Goal: Task Accomplishment & Management: Use online tool/utility

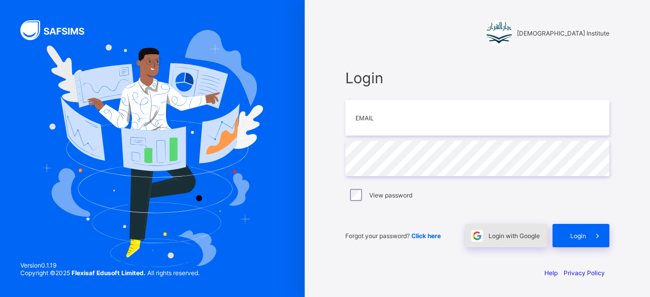
click at [511, 244] on div "Login with Google" at bounding box center [506, 235] width 82 height 23
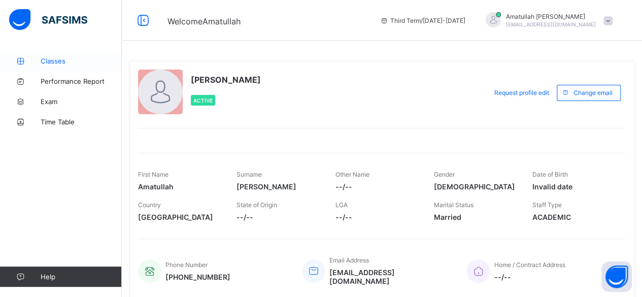
click at [79, 61] on span "Classes" at bounding box center [81, 61] width 81 height 8
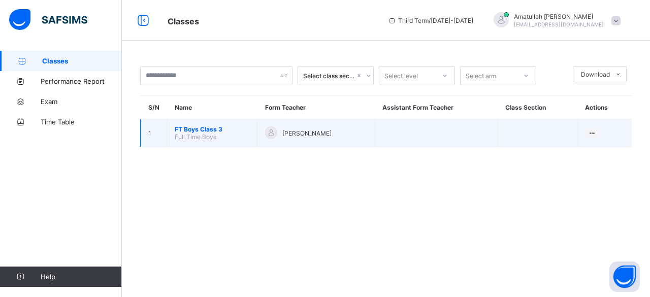
click at [223, 131] on span "FT Boys Class 3" at bounding box center [212, 129] width 75 height 8
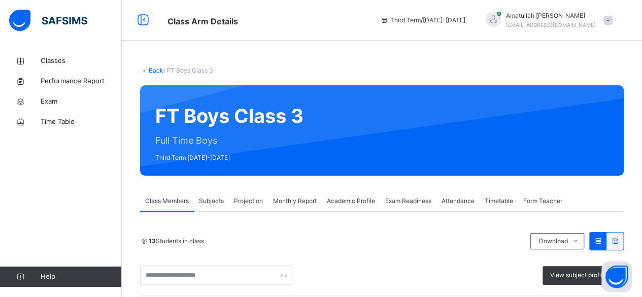
click at [444, 251] on div "13 Students in class Download Pdf Report Excel Report View subject profile" at bounding box center [382, 258] width 484 height 53
click at [420, 200] on span "Exam Readiness" at bounding box center [408, 201] width 46 height 9
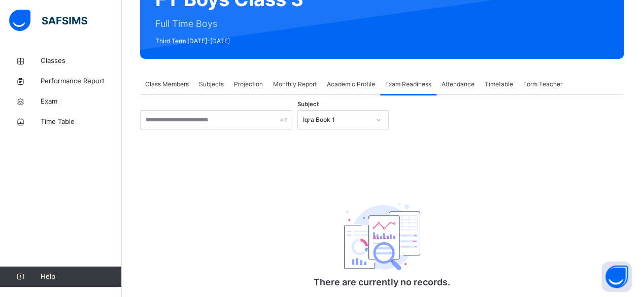
scroll to position [149, 0]
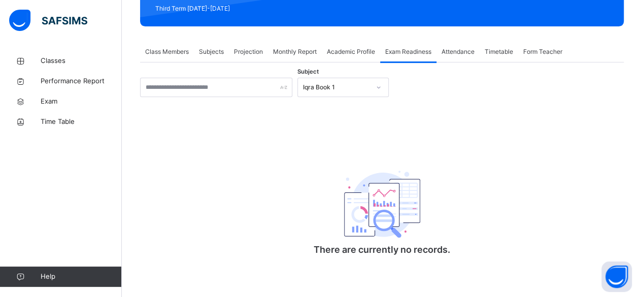
click at [379, 87] on icon at bounding box center [379, 87] width 6 height 10
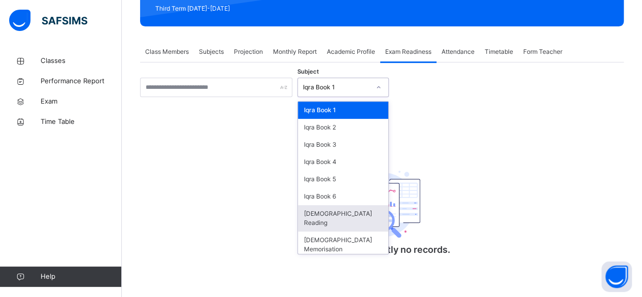
click at [364, 214] on div "Quran Reading" at bounding box center [343, 218] width 90 height 26
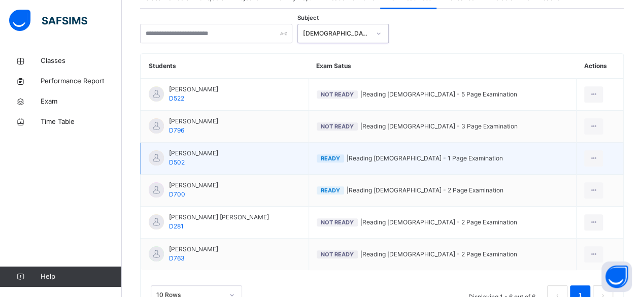
scroll to position [245, 0]
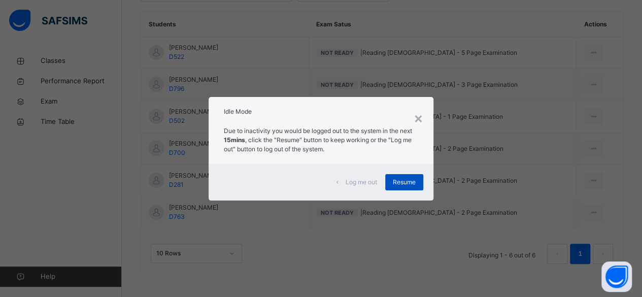
click at [413, 182] on span "Resume" at bounding box center [404, 182] width 23 height 9
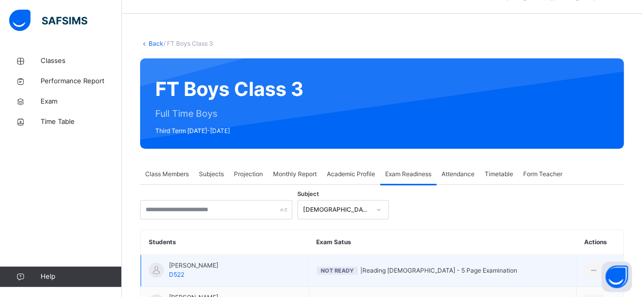
scroll to position [26, 0]
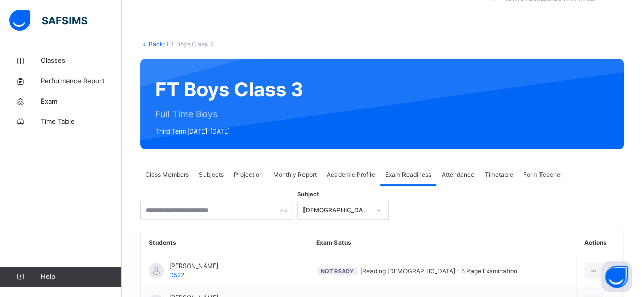
click at [243, 172] on span "Projection" at bounding box center [248, 174] width 29 height 9
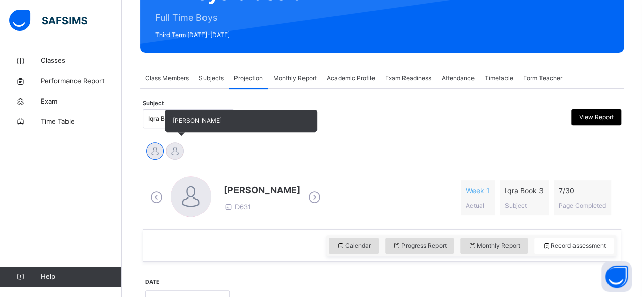
scroll to position [120, 0]
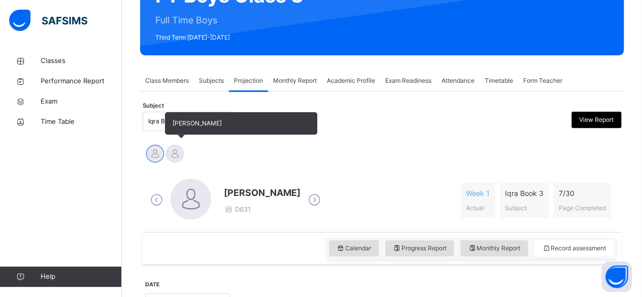
click at [175, 146] on div at bounding box center [175, 154] width 18 height 18
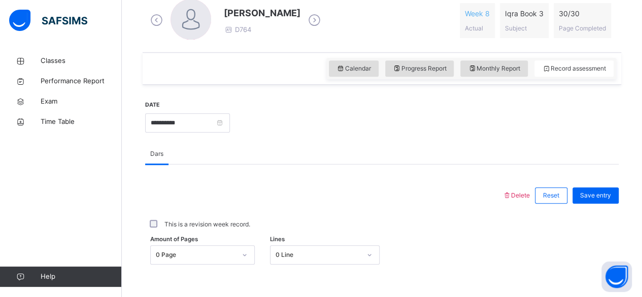
scroll to position [304, 0]
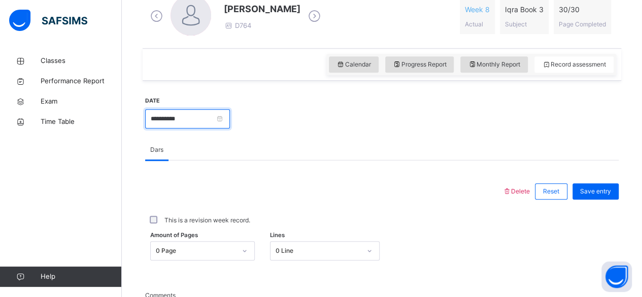
click at [230, 120] on input "**********" at bounding box center [187, 118] width 85 height 19
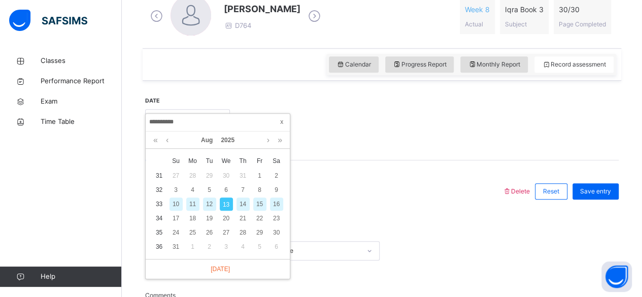
click at [278, 121] on span at bounding box center [282, 122] width 10 height 10
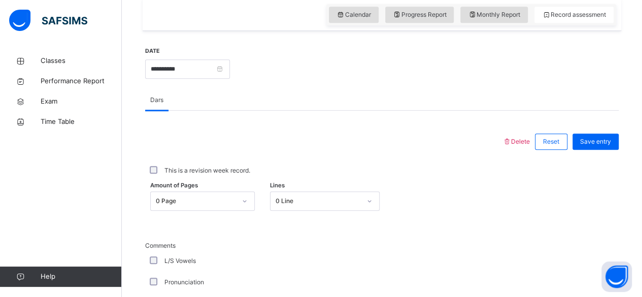
scroll to position [345, 0]
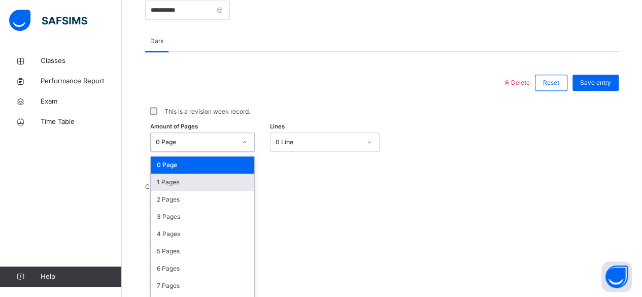
click at [218, 152] on div "option 1 Pages focused, 2 of 31. 31 results available. Use Up and Down to choos…" at bounding box center [202, 142] width 105 height 19
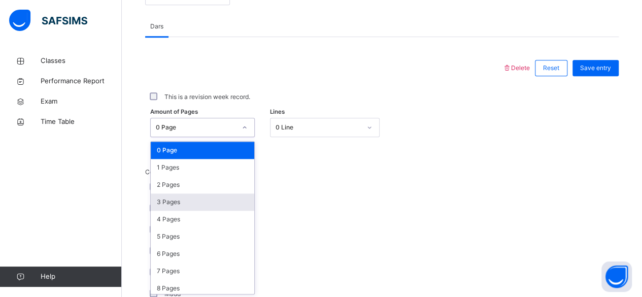
scroll to position [428, 0]
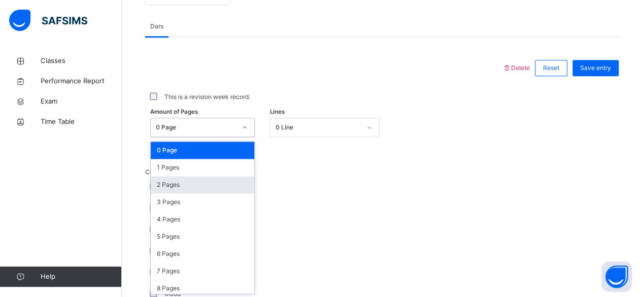
click at [154, 177] on div "2 Pages" at bounding box center [203, 184] width 104 height 17
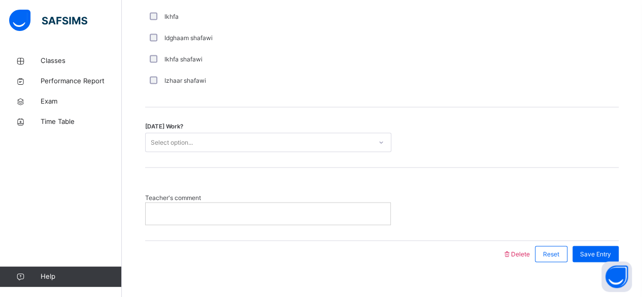
scroll to position [846, 0]
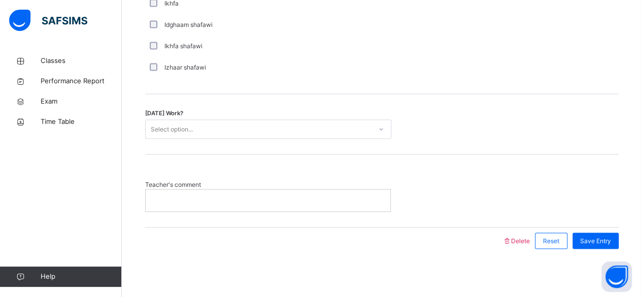
click at [304, 203] on div at bounding box center [268, 199] width 245 height 21
drag, startPoint x: 457, startPoint y: 244, endPoint x: 229, endPoint y: 53, distance: 297.4
click at [229, 53] on div "Ikhfa shafawi" at bounding box center [272, 46] width 254 height 21
click at [317, 202] on p "*" at bounding box center [270, 200] width 234 height 9
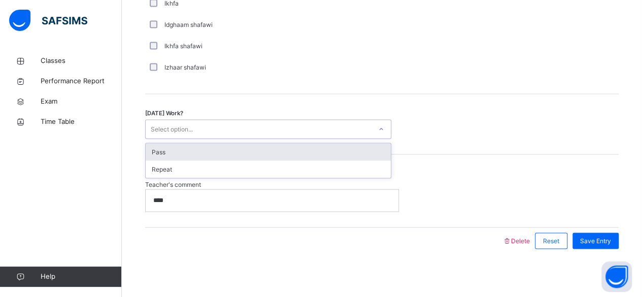
click at [384, 130] on icon at bounding box center [381, 129] width 6 height 10
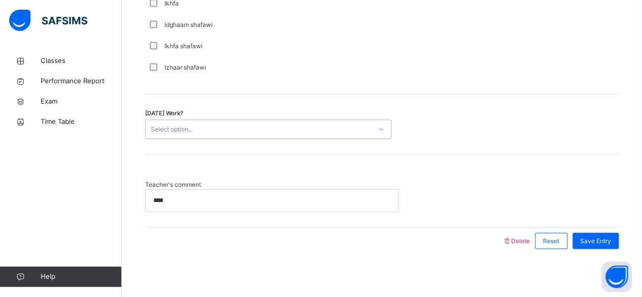
click at [305, 136] on div "Select option..." at bounding box center [268, 128] width 246 height 19
click at [342, 114] on div "Today's Work? Select option..." at bounding box center [382, 124] width 474 height 60
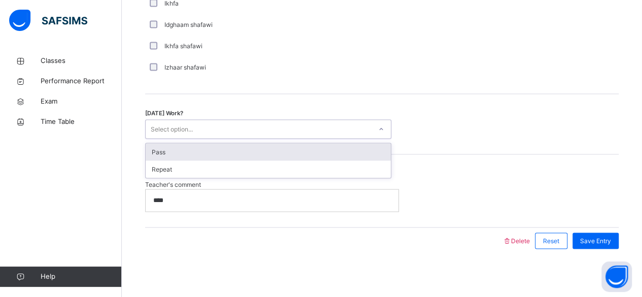
click at [360, 133] on div "Select option..." at bounding box center [259, 129] width 226 height 16
click at [332, 146] on div "Pass" at bounding box center [268, 151] width 245 height 17
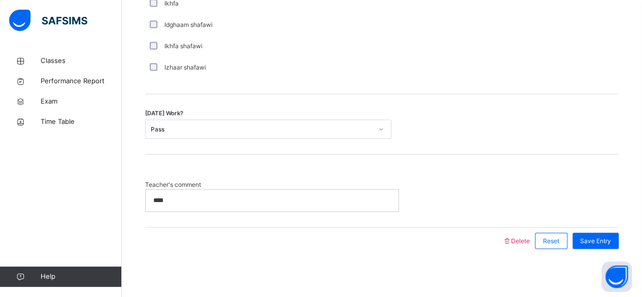
click at [332, 146] on div "Today's Work? Pass" at bounding box center [382, 124] width 474 height 60
click at [590, 244] on div "Save Entry" at bounding box center [596, 241] width 46 height 16
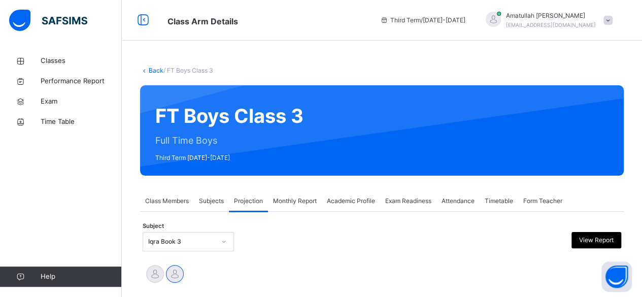
scroll to position [64, 0]
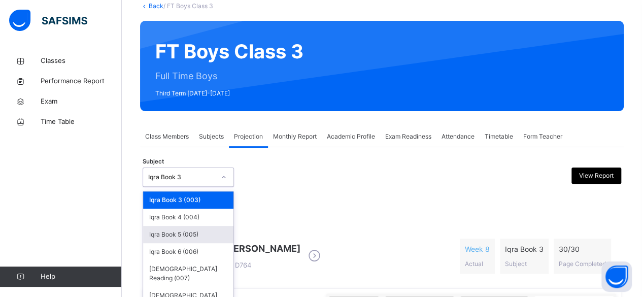
click at [175, 230] on div "Iqra Book 5 (005)" at bounding box center [188, 234] width 90 height 17
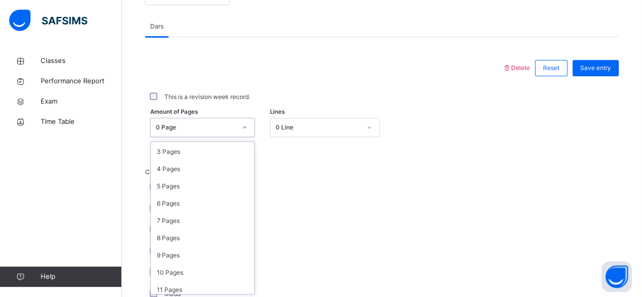
scroll to position [57, 0]
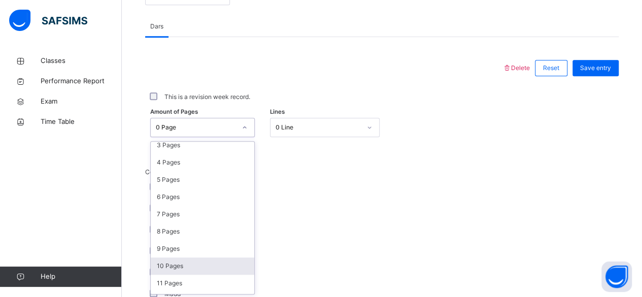
click at [176, 261] on div "10 Pages" at bounding box center [203, 265] width 104 height 17
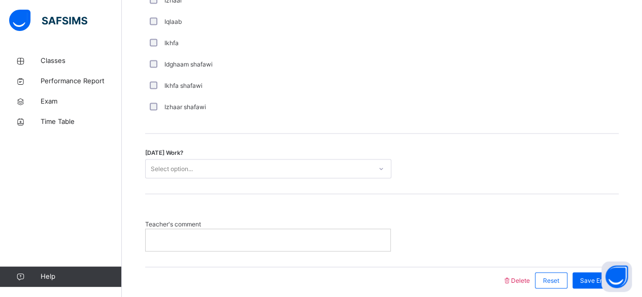
scroll to position [808, 0]
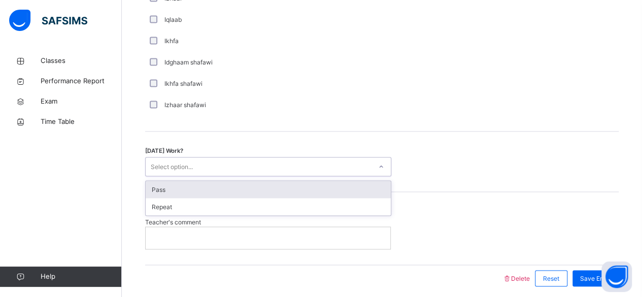
click at [220, 187] on div "Pass" at bounding box center [268, 189] width 245 height 17
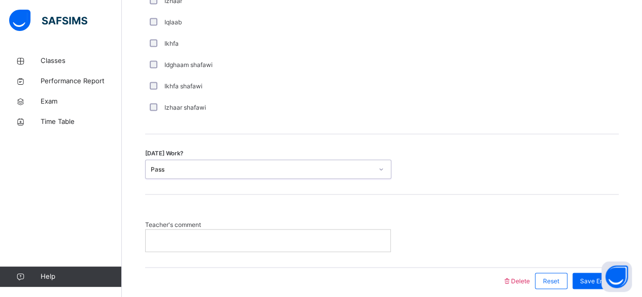
scroll to position [824, 0]
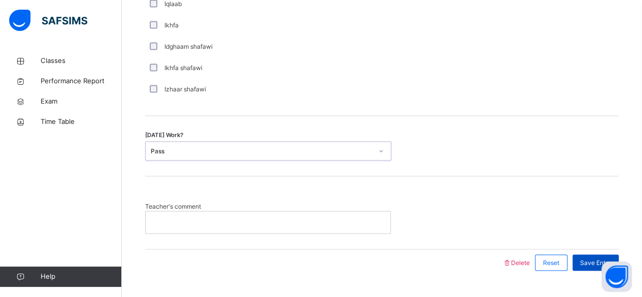
click at [589, 258] on span "Save Entry" at bounding box center [595, 262] width 31 height 9
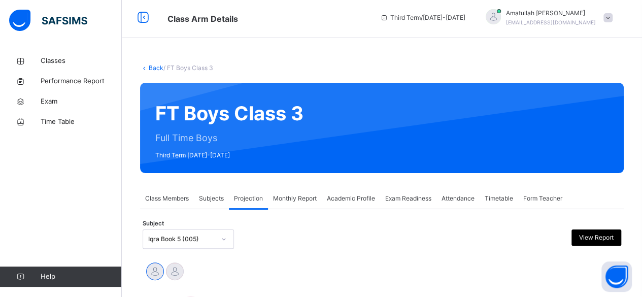
scroll to position [5, 0]
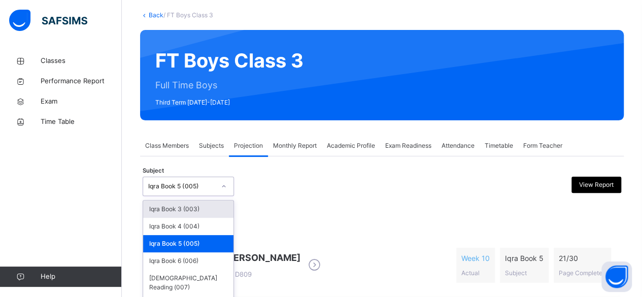
click at [181, 240] on div "Iqra Book 5 (005)" at bounding box center [188, 243] width 90 height 17
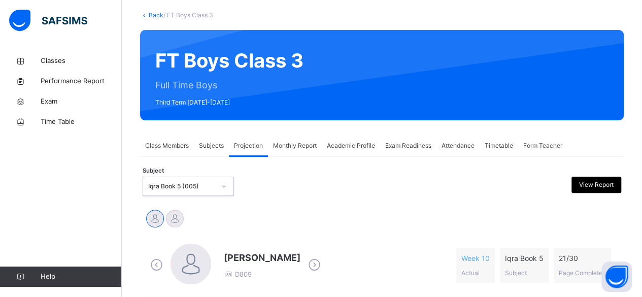
scroll to position [67, 0]
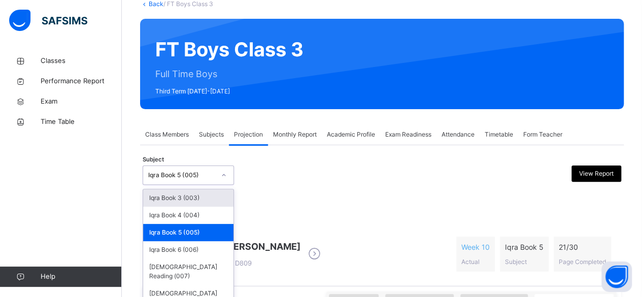
click at [199, 197] on div "Iqra Book 3 (003)" at bounding box center [188, 197] width 90 height 17
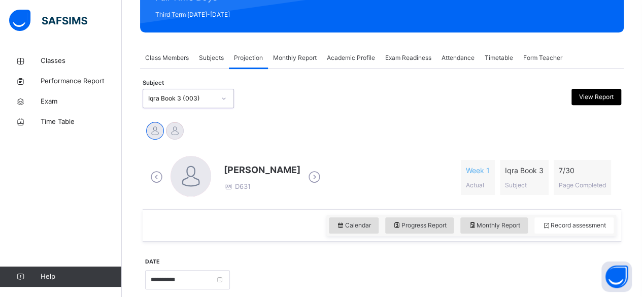
scroll to position [147, 0]
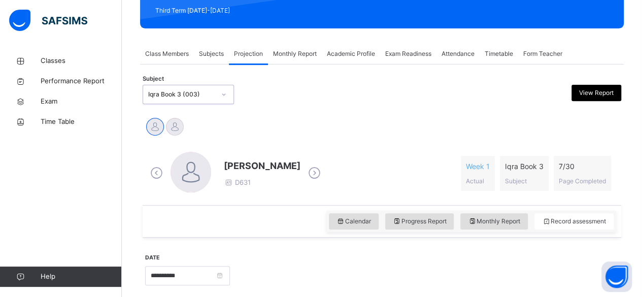
click at [184, 165] on div at bounding box center [191, 172] width 41 height 41
drag, startPoint x: 224, startPoint y: 164, endPoint x: 295, endPoint y: 169, distance: 70.3
click at [295, 168] on div "Hasanat Wahidi D631" at bounding box center [236, 173] width 176 height 43
click at [258, 143] on div "Hasanat Wahidi D631 Week 1 Actual Iqra Book 3 Subject 7 / 30 Page Completed" at bounding box center [382, 173] width 479 height 63
click at [275, 154] on div "Hasanat Wahidi D631" at bounding box center [236, 173] width 176 height 43
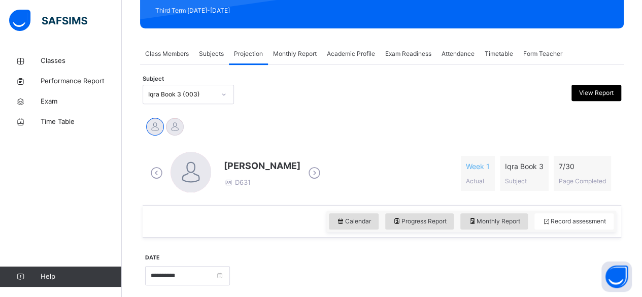
click at [275, 154] on div "Hasanat Wahidi D631" at bounding box center [236, 173] width 176 height 43
click at [248, 159] on span "Hasanat Wahidi" at bounding box center [262, 166] width 77 height 14
click at [281, 155] on div "Hasanat Wahidi D631" at bounding box center [236, 173] width 176 height 43
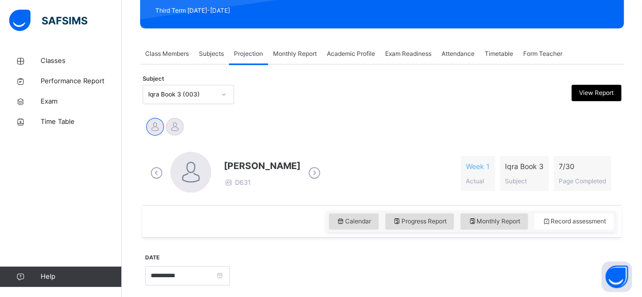
click at [257, 164] on span "Hasanat Wahidi" at bounding box center [262, 166] width 77 height 14
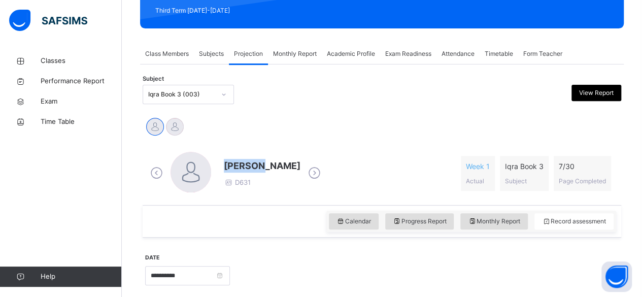
click at [257, 164] on span "Hasanat Wahidi" at bounding box center [262, 166] width 77 height 14
click at [267, 164] on span "Hasanat Wahidi" at bounding box center [262, 166] width 77 height 14
click at [267, 164] on span "[PERSON_NAME]" at bounding box center [262, 166] width 77 height 14
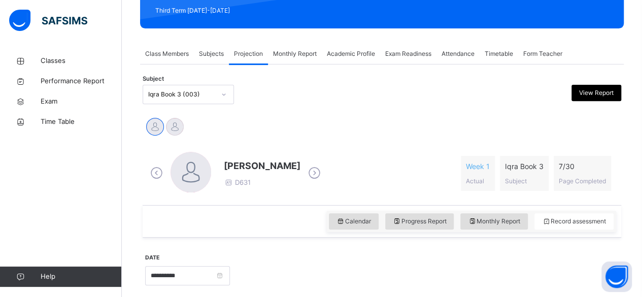
click at [253, 168] on span "[PERSON_NAME]" at bounding box center [262, 166] width 77 height 14
click at [257, 115] on div "Hasanat Wahidi Khadijah Doughan" at bounding box center [382, 127] width 479 height 27
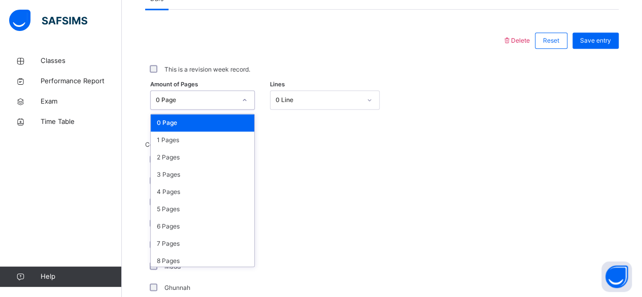
scroll to position [463, 0]
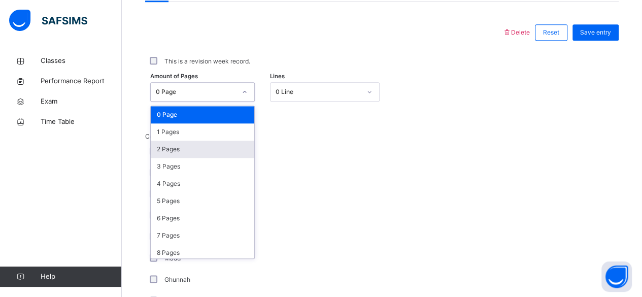
click at [235, 154] on div "2 Pages" at bounding box center [203, 149] width 104 height 17
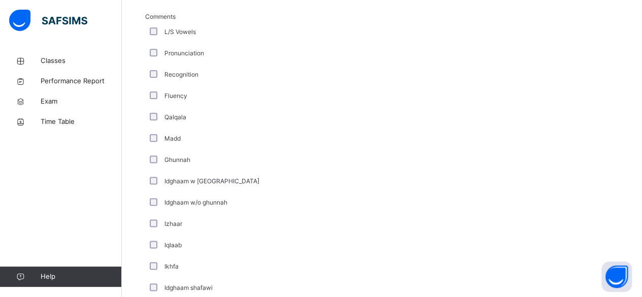
scroll to position [579, 0]
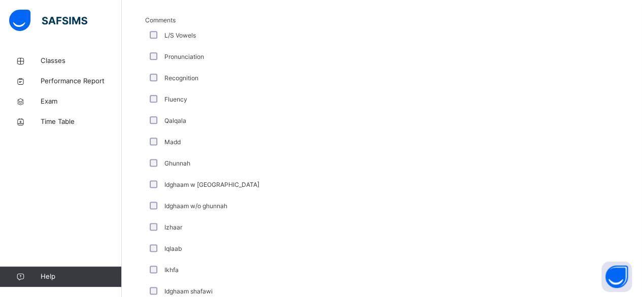
click at [168, 41] on div "L/S Vowels" at bounding box center [272, 35] width 254 height 21
click at [187, 34] on label "L/S Vowels" at bounding box center [180, 35] width 31 height 9
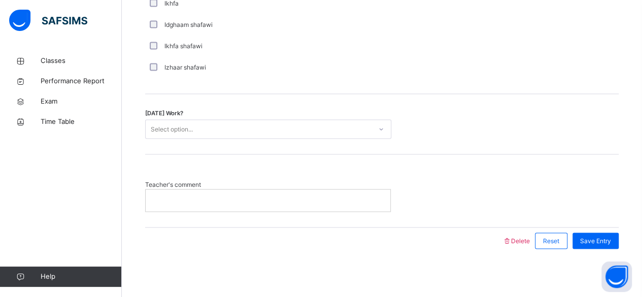
scroll to position [834, 0]
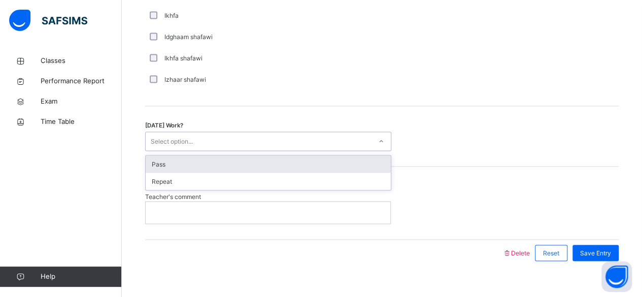
click at [291, 164] on div "Pass" at bounding box center [268, 163] width 245 height 17
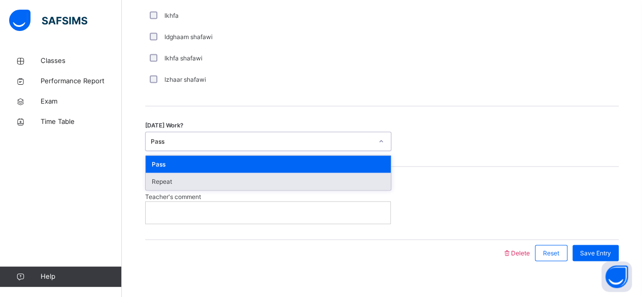
click at [299, 173] on div "Repeat" at bounding box center [268, 181] width 245 height 17
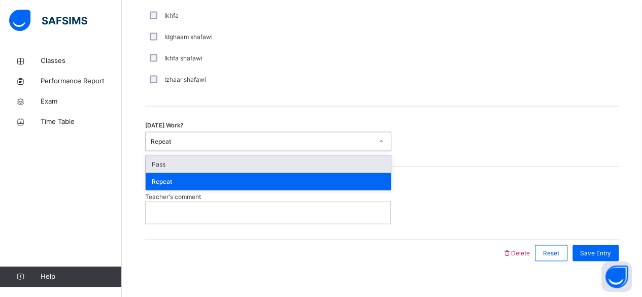
click at [288, 161] on div "Pass" at bounding box center [268, 163] width 245 height 17
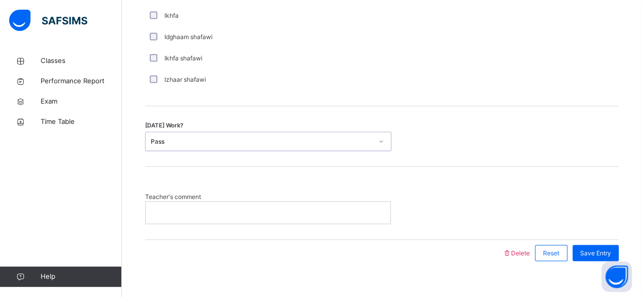
click at [350, 202] on div at bounding box center [268, 212] width 245 height 21
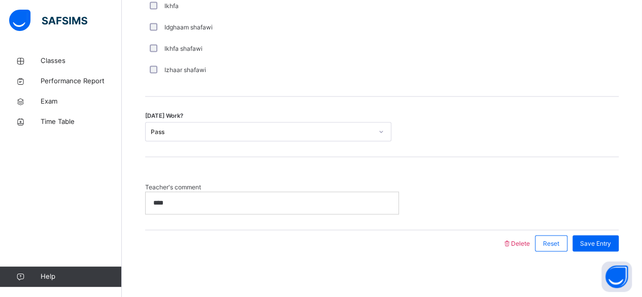
click at [290, 206] on div "****" at bounding box center [272, 202] width 253 height 21
click at [611, 242] on span "Save Entry" at bounding box center [595, 243] width 31 height 9
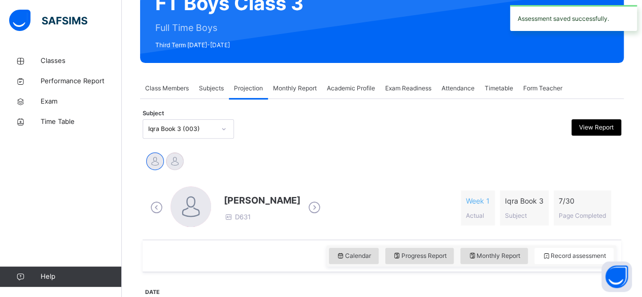
scroll to position [0, 0]
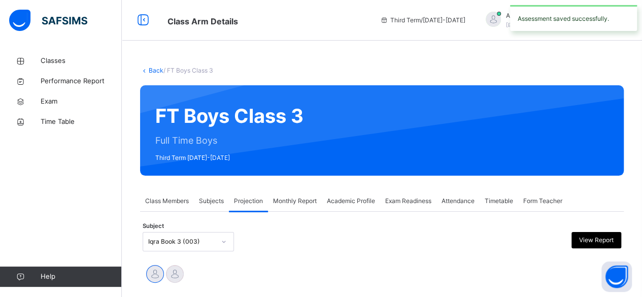
click at [216, 209] on div "Subjects" at bounding box center [211, 201] width 35 height 20
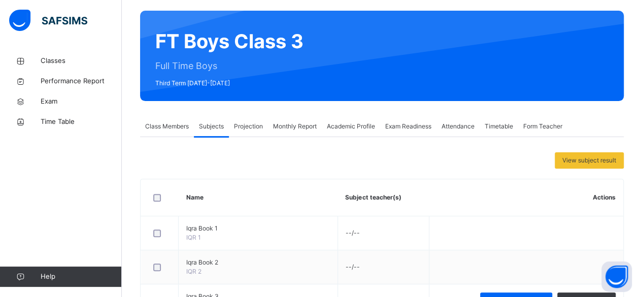
scroll to position [80, 0]
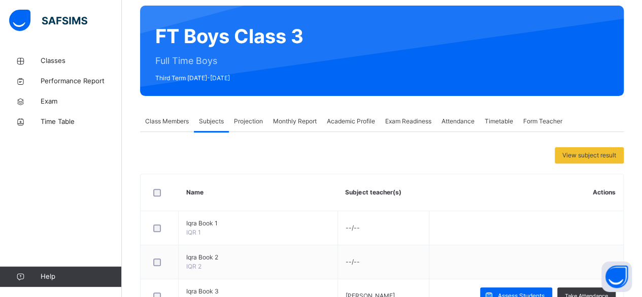
click at [247, 126] on div "Projection" at bounding box center [248, 121] width 39 height 20
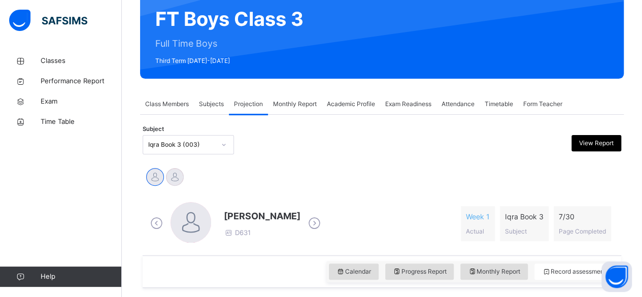
scroll to position [96, 0]
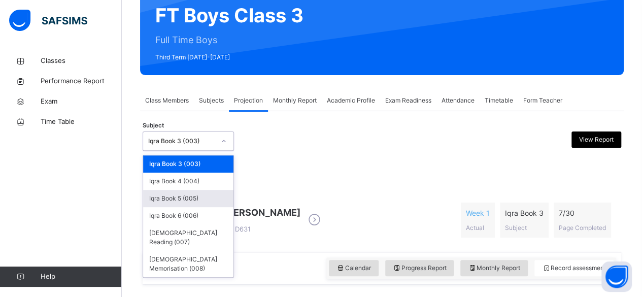
click at [194, 198] on div "Iqra Book 5 (005)" at bounding box center [188, 198] width 90 height 17
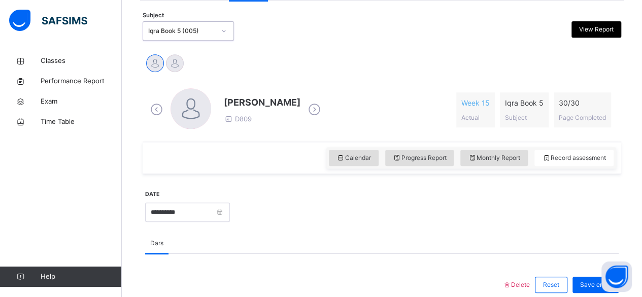
scroll to position [106, 0]
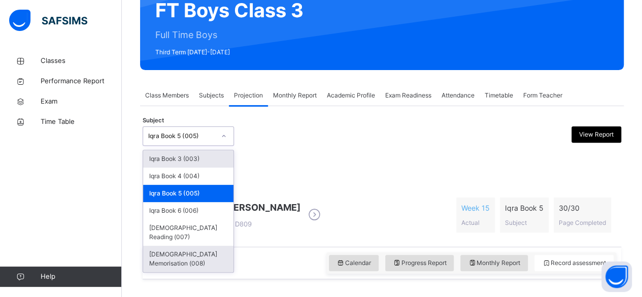
click at [197, 246] on div "[DEMOGRAPHIC_DATA] Memorisation (008)" at bounding box center [188, 259] width 90 height 26
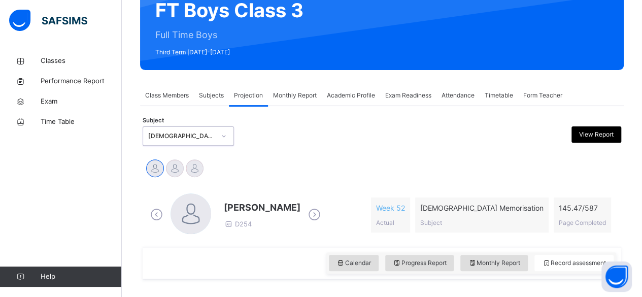
click at [215, 161] on div "Abubakr Adem Ali Ahmed Selami Ibrahim Haydar" at bounding box center [382, 169] width 474 height 22
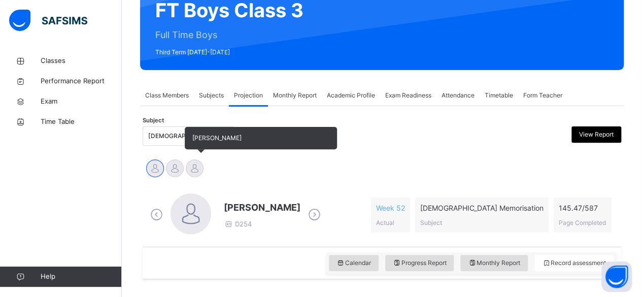
click at [200, 166] on div at bounding box center [195, 168] width 18 height 18
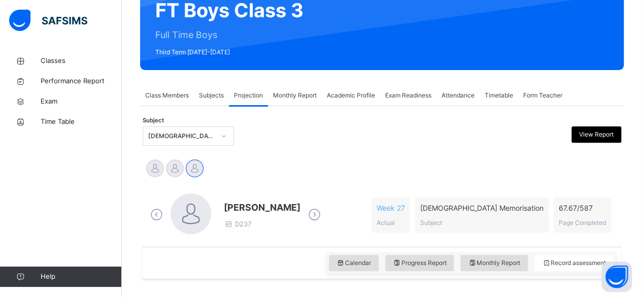
click at [177, 139] on div "[DEMOGRAPHIC_DATA] Memorisation (008)" at bounding box center [181, 136] width 67 height 9
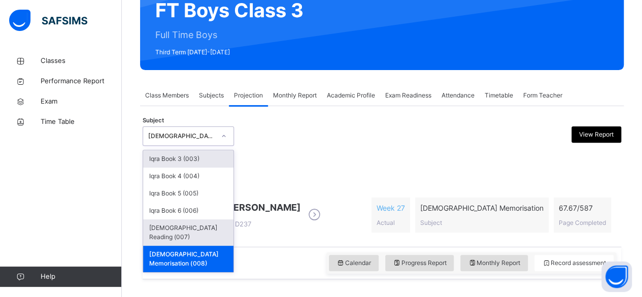
click at [210, 227] on div "[DEMOGRAPHIC_DATA] Reading (007)" at bounding box center [188, 232] width 90 height 26
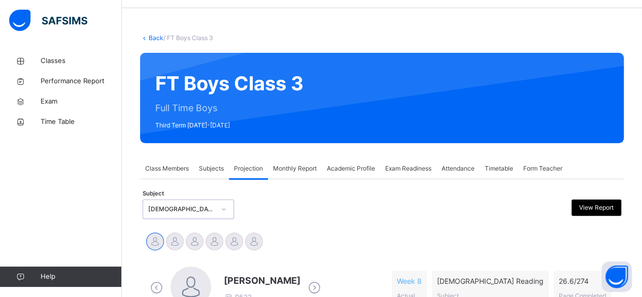
scroll to position [106, 0]
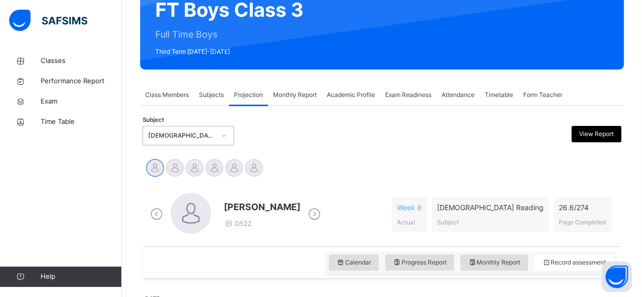
click at [348, 164] on div "Aminah Cruse Ammar Osman Ibrahim Yusuf Idris Boquizada Mohammad Hanzalah Siddiq…" at bounding box center [382, 169] width 474 height 22
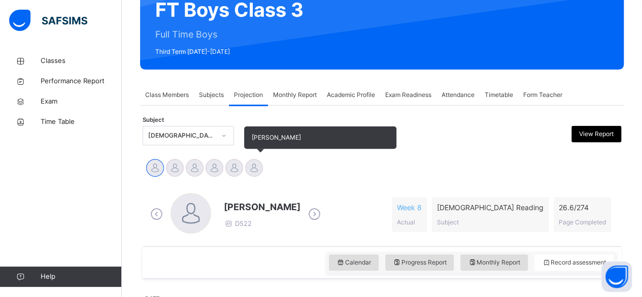
click at [254, 166] on div at bounding box center [254, 168] width 18 height 18
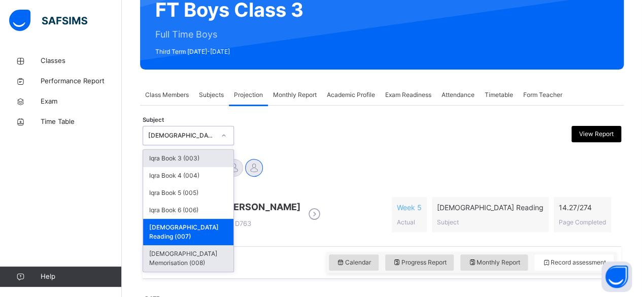
click at [212, 245] on div "[DEMOGRAPHIC_DATA] Memorisation (008)" at bounding box center [188, 258] width 90 height 26
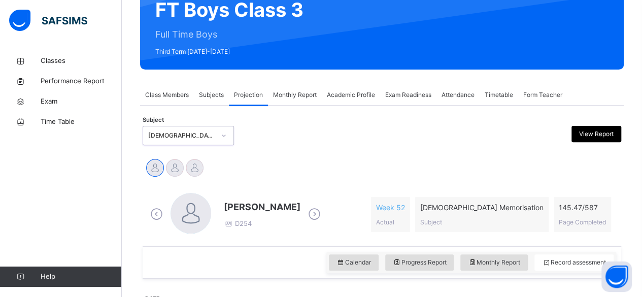
click at [343, 94] on span "Academic Profile" at bounding box center [351, 94] width 48 height 9
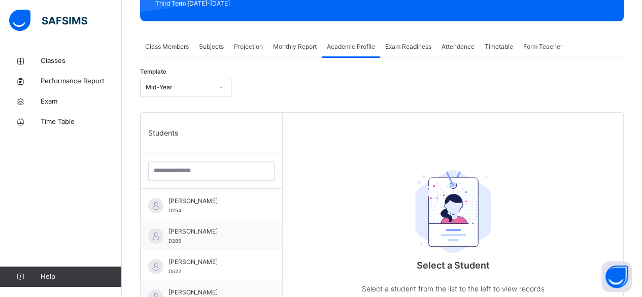
scroll to position [174, 0]
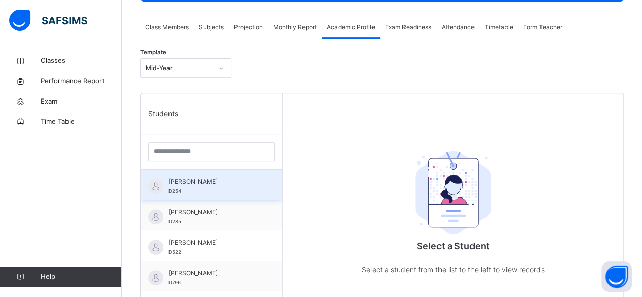
click at [235, 174] on div "Abubakr Adem Ali D254" at bounding box center [212, 185] width 142 height 30
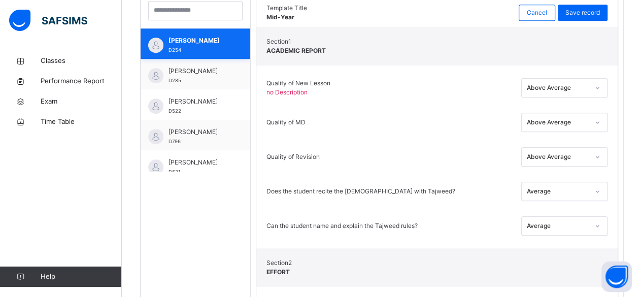
scroll to position [317, 0]
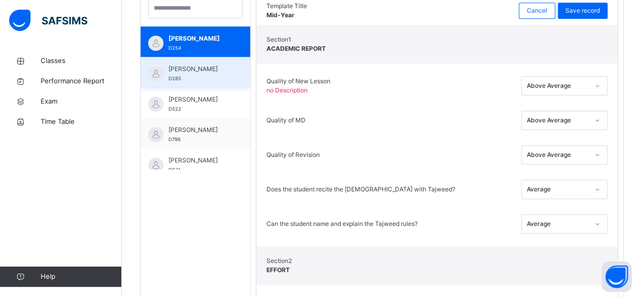
click at [245, 83] on div "[PERSON_NAME] D285" at bounding box center [196, 72] width 110 height 30
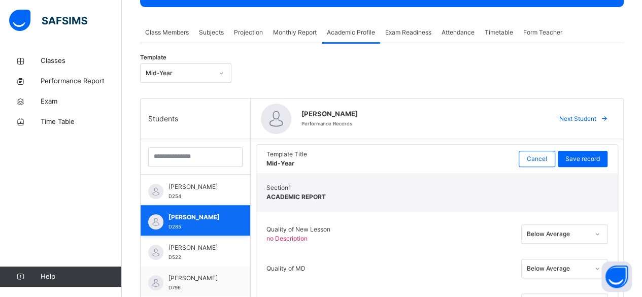
scroll to position [168, 0]
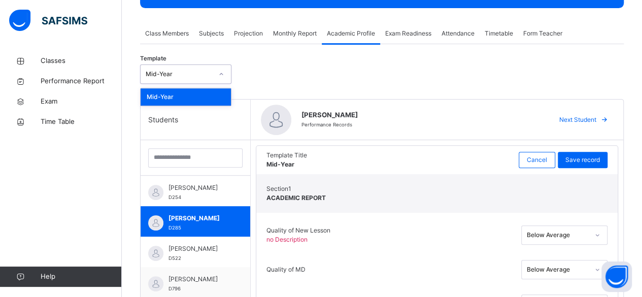
click at [304, 42] on div "Monthly Report" at bounding box center [295, 33] width 54 height 20
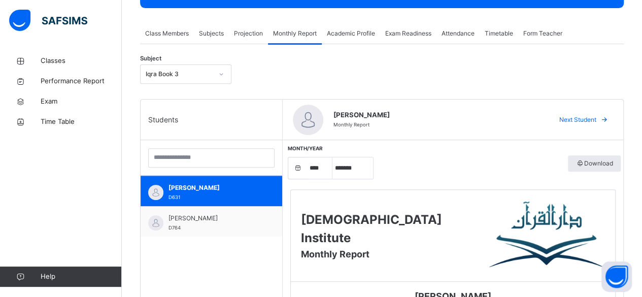
click at [167, 40] on div "Class Members" at bounding box center [167, 33] width 54 height 20
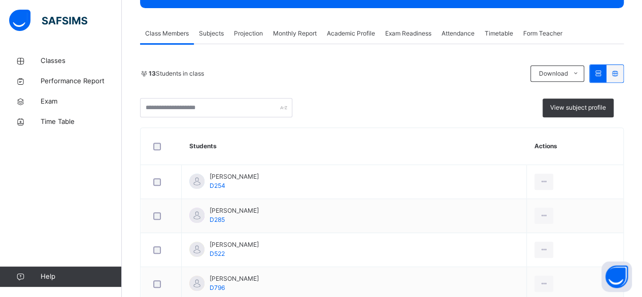
click at [244, 39] on div "Projection" at bounding box center [248, 33] width 39 height 20
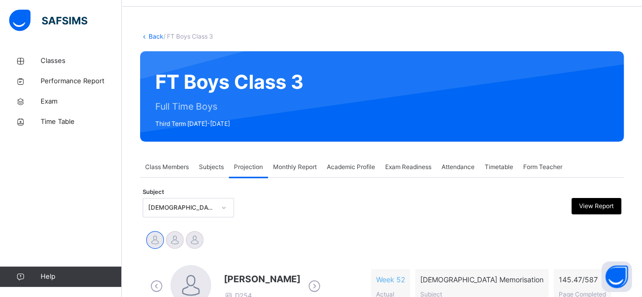
scroll to position [0, 0]
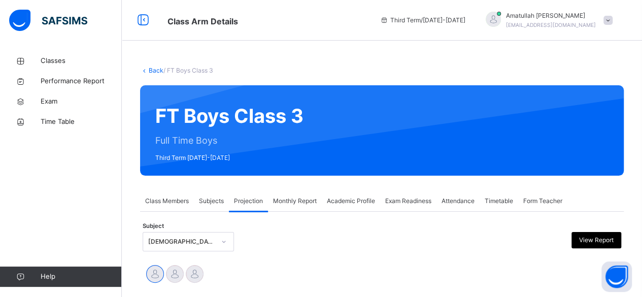
click at [613, 24] on span at bounding box center [608, 20] width 9 height 9
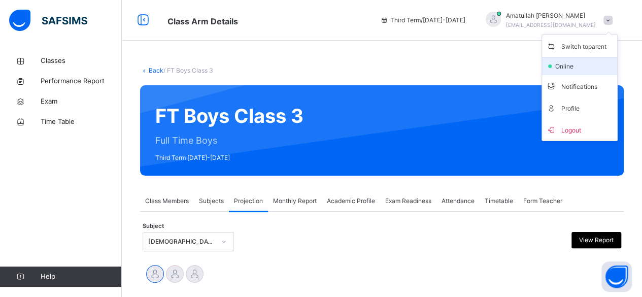
click at [568, 64] on span "online" at bounding box center [567, 66] width 25 height 9
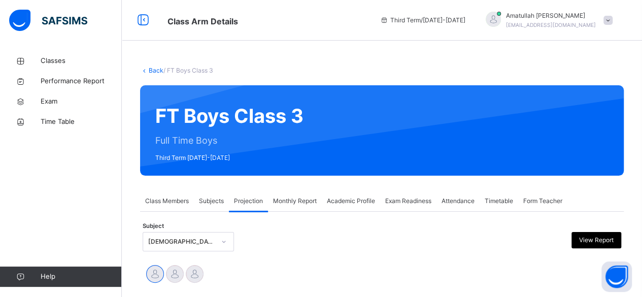
click at [565, 25] on span "[EMAIL_ADDRESS][DOMAIN_NAME]" at bounding box center [551, 25] width 90 height 6
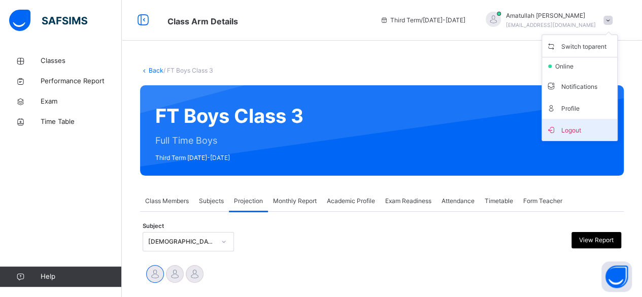
click at [557, 129] on icon at bounding box center [551, 129] width 10 height 9
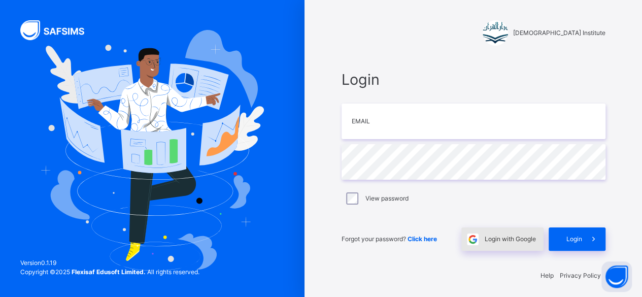
click at [485, 248] on span at bounding box center [473, 238] width 23 height 23
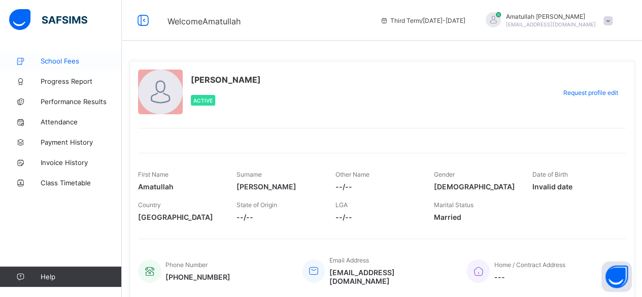
click at [80, 69] on link "School Fees" at bounding box center [61, 61] width 122 height 20
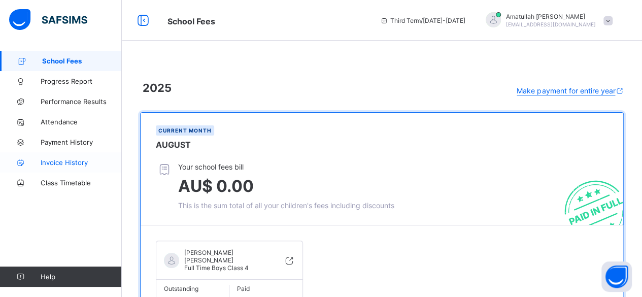
click at [48, 156] on link "Invoice History" at bounding box center [61, 162] width 122 height 20
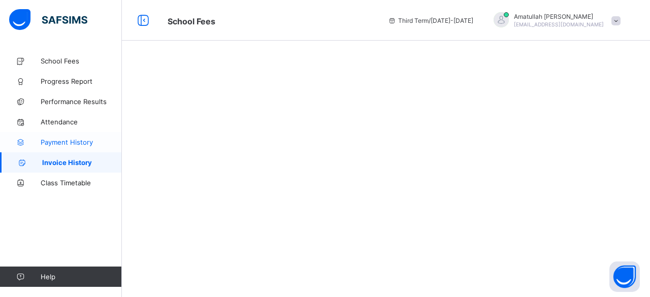
click at [46, 140] on span "Payment History" at bounding box center [81, 142] width 81 height 8
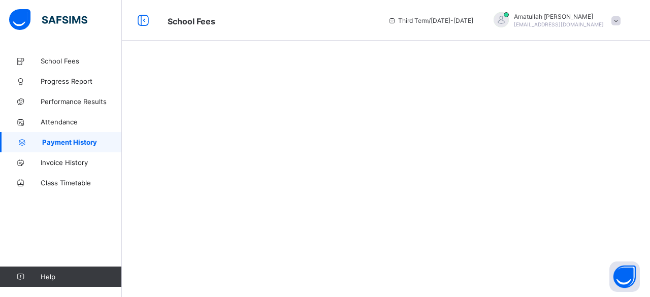
select select "****"
select select "*"
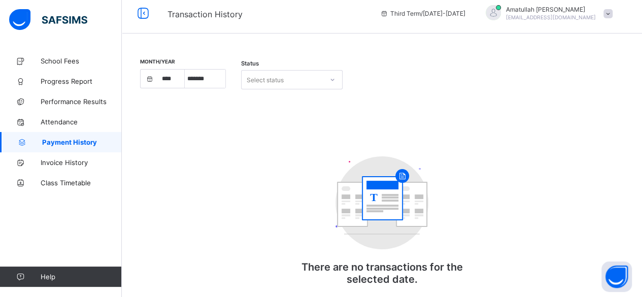
scroll to position [3, 0]
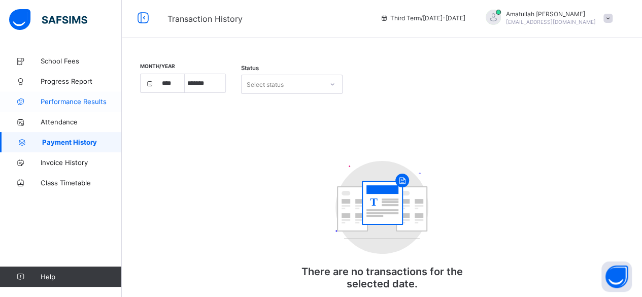
click at [48, 100] on span "Performance Results" at bounding box center [81, 101] width 81 height 8
select select "****"
select select "*"
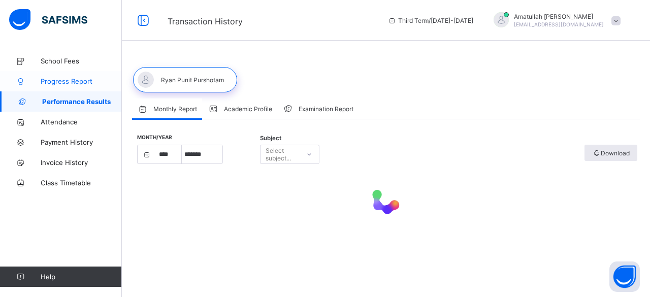
click at [45, 79] on span "Progress Report" at bounding box center [81, 81] width 81 height 8
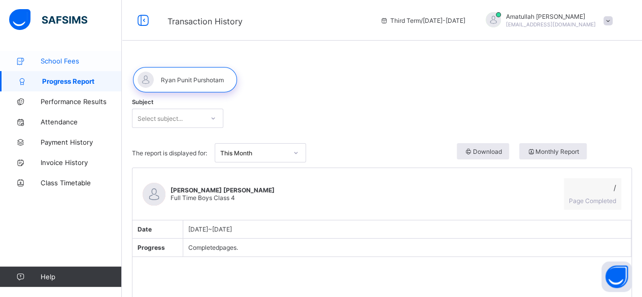
click at [31, 62] on icon at bounding box center [20, 61] width 41 height 8
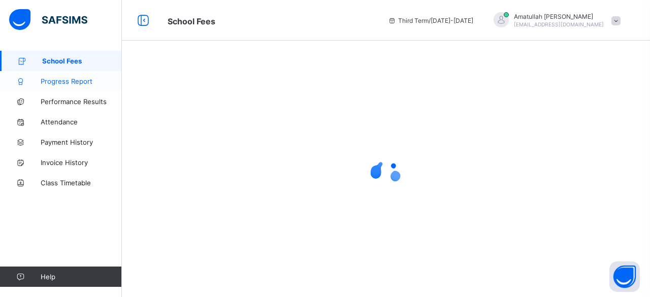
click at [42, 78] on span "Progress Report" at bounding box center [81, 81] width 81 height 8
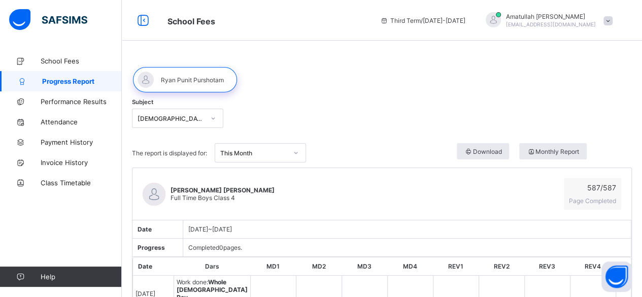
click at [613, 20] on span at bounding box center [608, 20] width 9 height 9
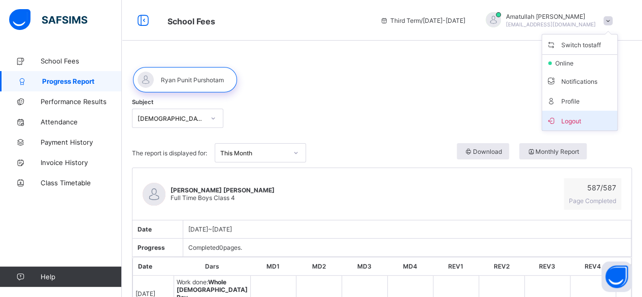
click at [587, 127] on li "Logout" at bounding box center [579, 121] width 75 height 20
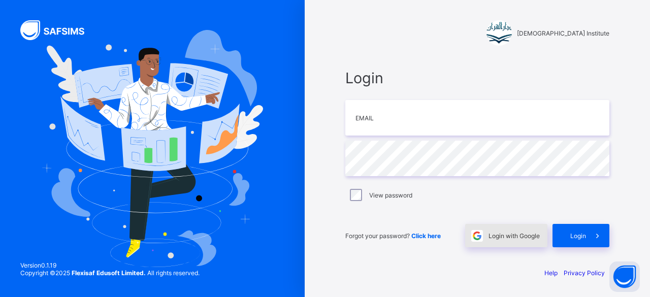
click at [506, 225] on div "Login with Google" at bounding box center [506, 235] width 82 height 23
click at [528, 224] on div "Login with Google" at bounding box center [506, 235] width 82 height 23
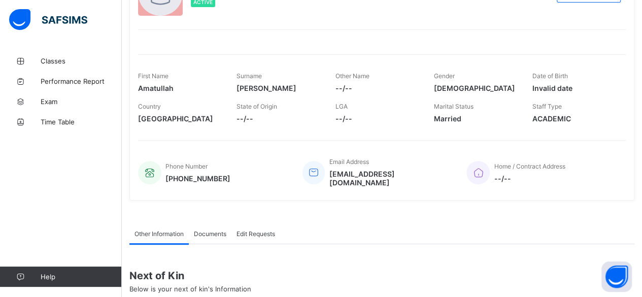
scroll to position [100, 0]
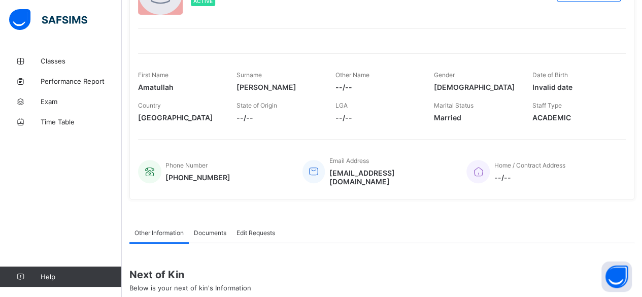
click at [216, 229] on span "Documents" at bounding box center [210, 233] width 32 height 8
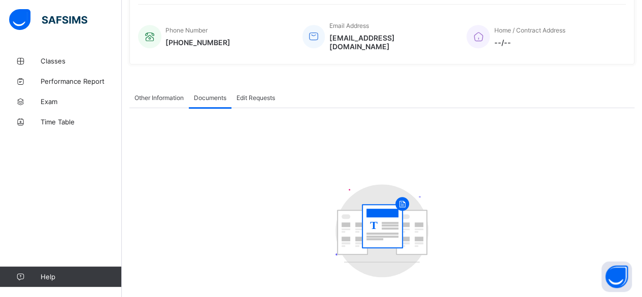
scroll to position [236, 0]
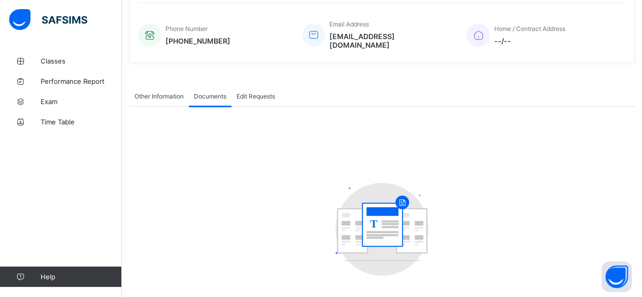
click at [262, 86] on div "Edit Requests" at bounding box center [256, 96] width 49 height 20
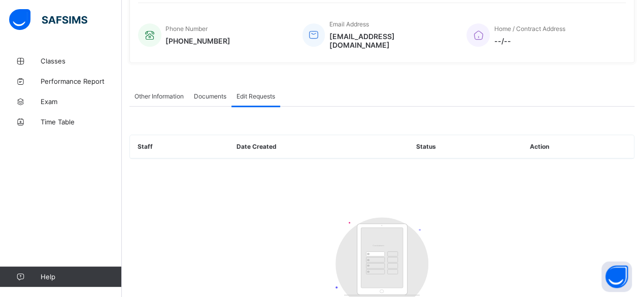
click at [166, 92] on span "Other Information" at bounding box center [159, 96] width 49 height 8
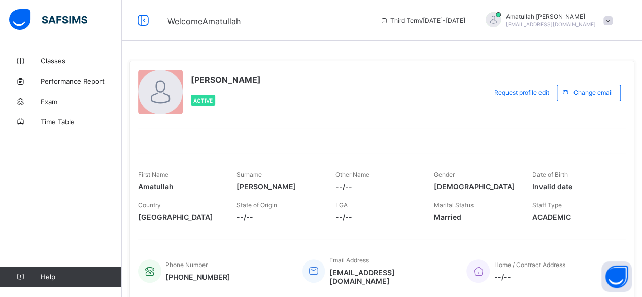
scroll to position [1, 0]
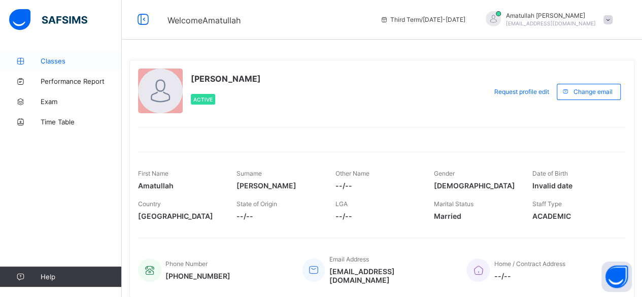
click at [59, 56] on link "Classes" at bounding box center [61, 61] width 122 height 20
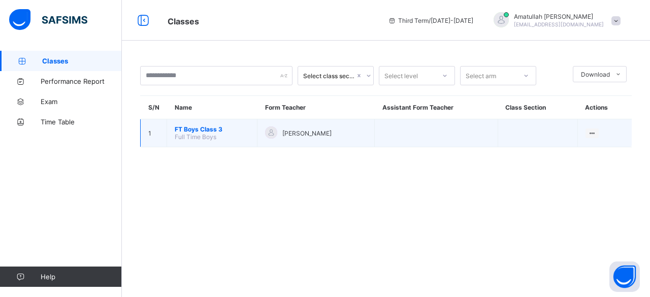
click at [185, 127] on span "FT Boys Class 3" at bounding box center [212, 129] width 75 height 8
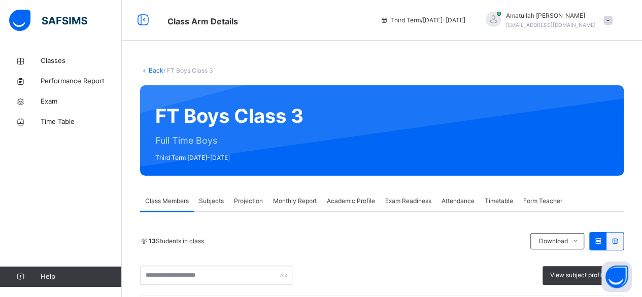
click at [340, 206] on div "Academic Profile" at bounding box center [351, 201] width 58 height 20
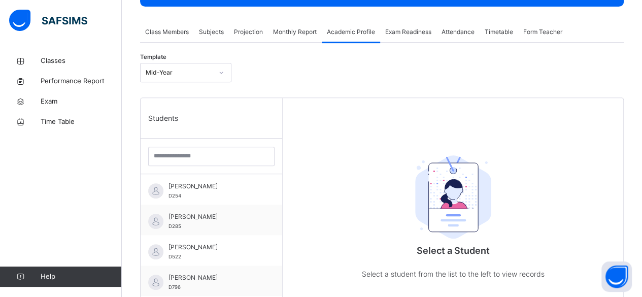
scroll to position [233, 0]
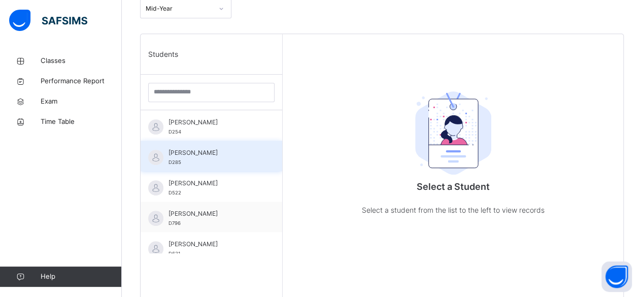
click at [238, 151] on span "Ahmed Selami" at bounding box center [214, 152] width 91 height 9
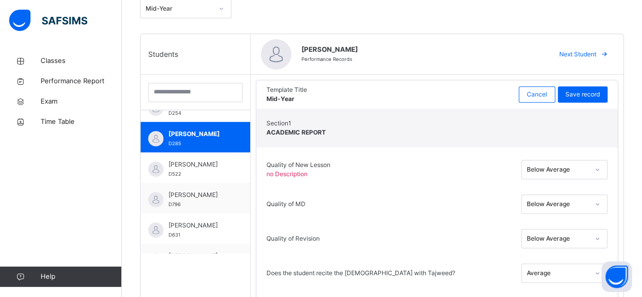
scroll to position [20, 0]
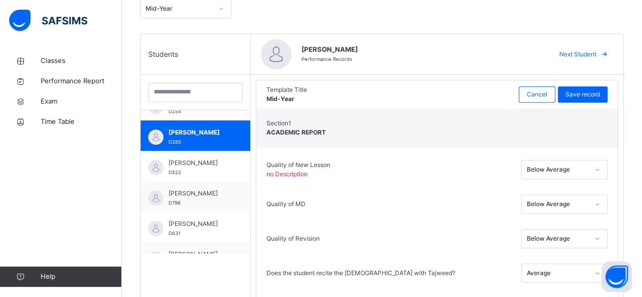
click at [481, 60] on div "Ahmed Selami Performance Records" at bounding box center [422, 54] width 240 height 19
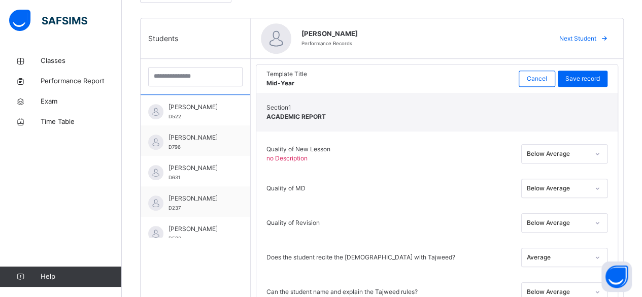
scroll to position [67, 0]
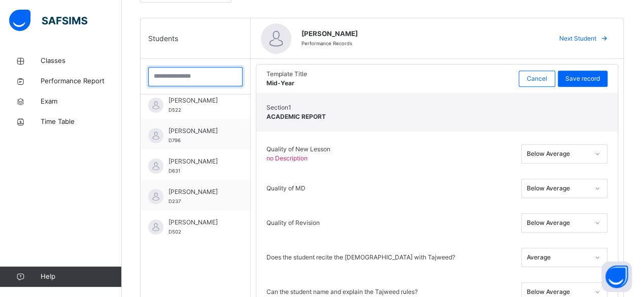
click at [162, 75] on input "search" at bounding box center [195, 76] width 94 height 19
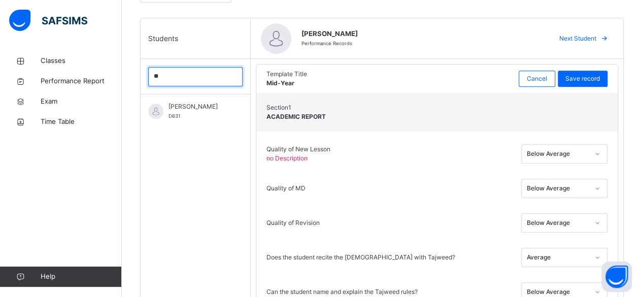
scroll to position [0, 0]
type input "*"
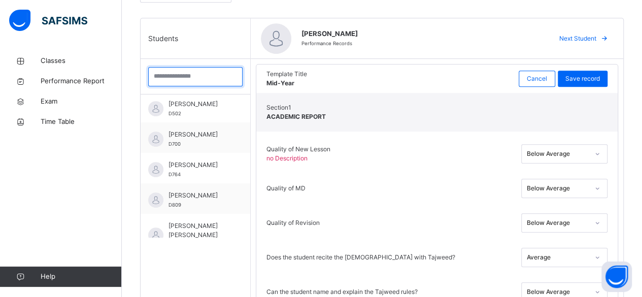
scroll to position [188, 0]
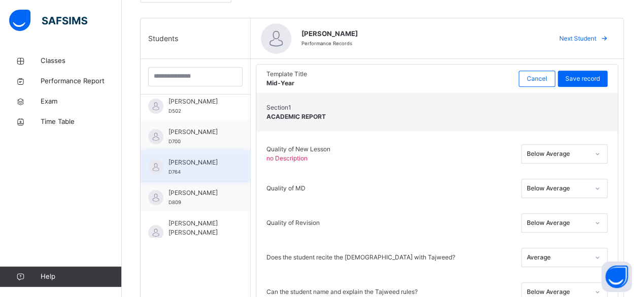
click at [181, 174] on div "Khadijah Doughan D764" at bounding box center [198, 167] width 59 height 18
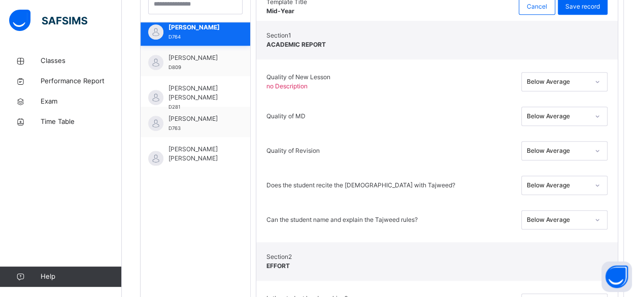
scroll to position [252, 0]
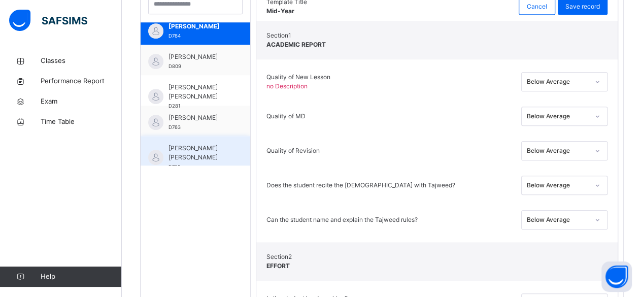
click at [227, 162] on div "Mohammed Zufar Khan D725" at bounding box center [196, 151] width 110 height 30
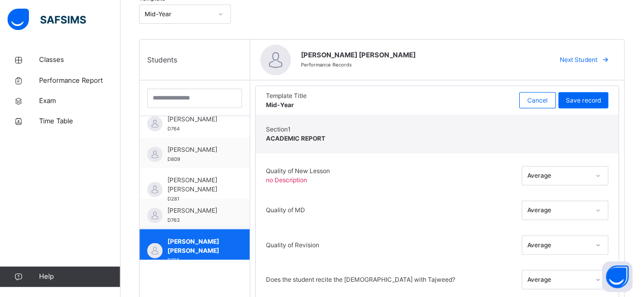
scroll to position [227, 0]
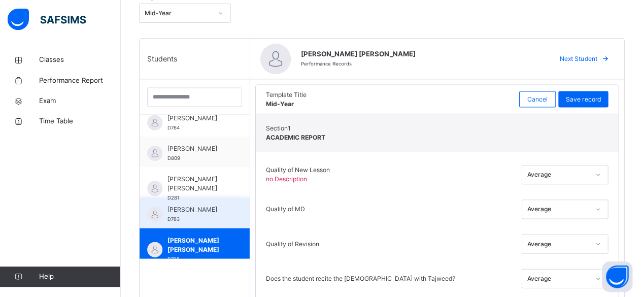
click at [227, 221] on div "Mohammed Abdullah D763" at bounding box center [198, 215] width 59 height 18
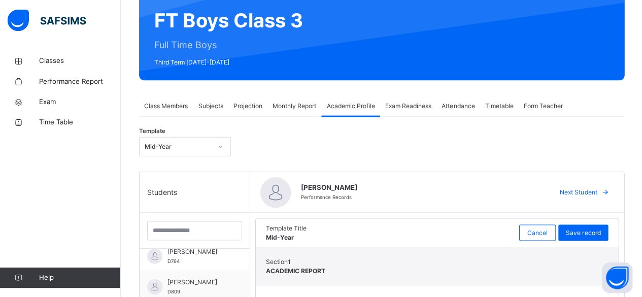
scroll to position [95, 0]
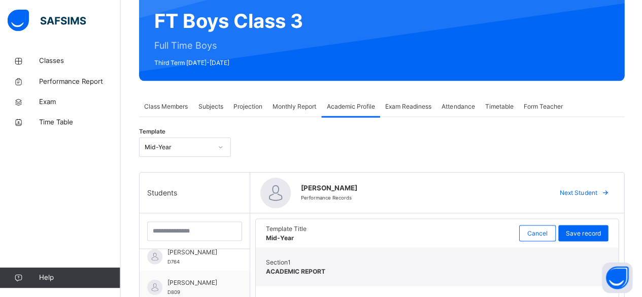
click at [260, 107] on span "Projection" at bounding box center [248, 106] width 29 height 9
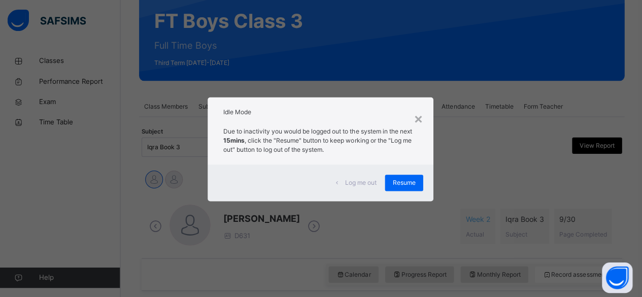
click at [356, 189] on div "Log me out" at bounding box center [357, 182] width 56 height 16
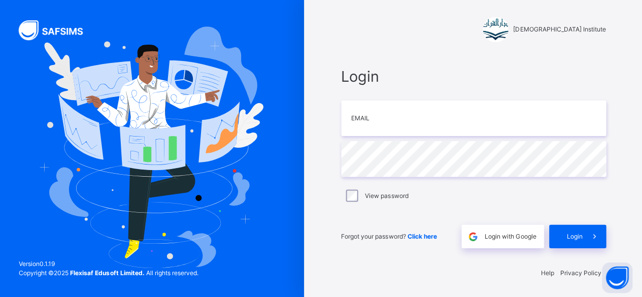
click at [360, 186] on div "View password" at bounding box center [474, 194] width 264 height 21
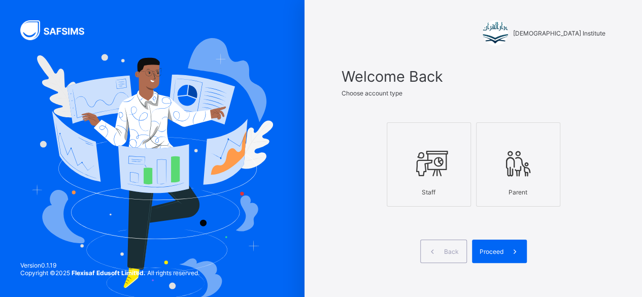
click at [501, 179] on div at bounding box center [518, 163] width 73 height 40
click at [462, 179] on div at bounding box center [429, 163] width 73 height 40
click at [508, 250] on span at bounding box center [515, 251] width 23 height 23
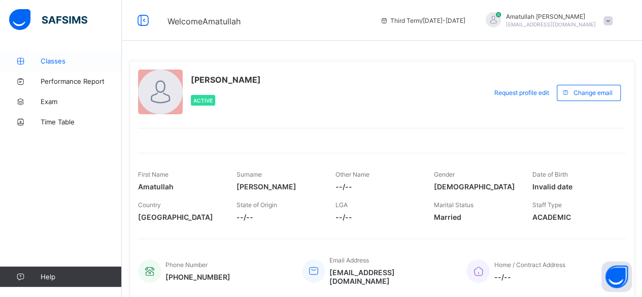
click at [28, 55] on link "Classes" at bounding box center [61, 61] width 122 height 20
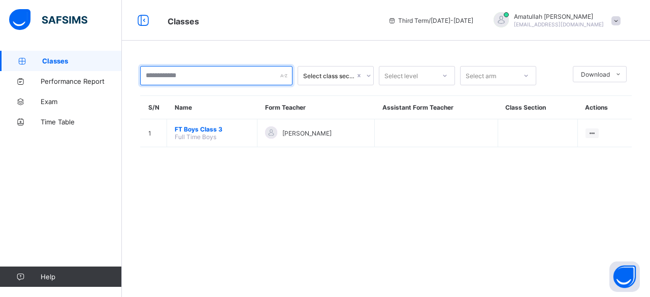
click at [162, 79] on input "text" at bounding box center [216, 75] width 152 height 19
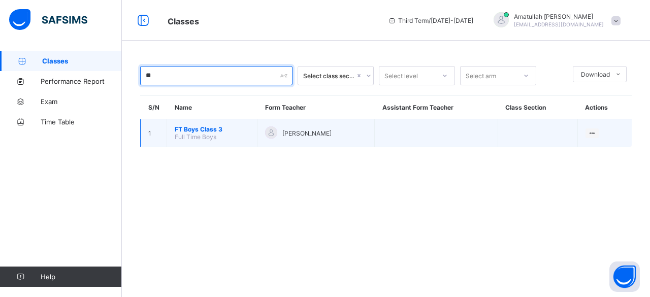
type input "**"
click at [180, 127] on span "FT Boys Class 3" at bounding box center [212, 129] width 75 height 8
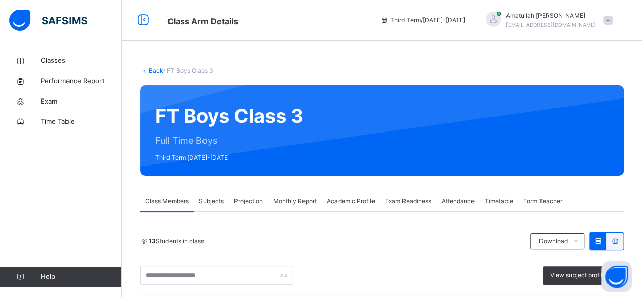
click at [250, 199] on span "Projection" at bounding box center [248, 201] width 29 height 9
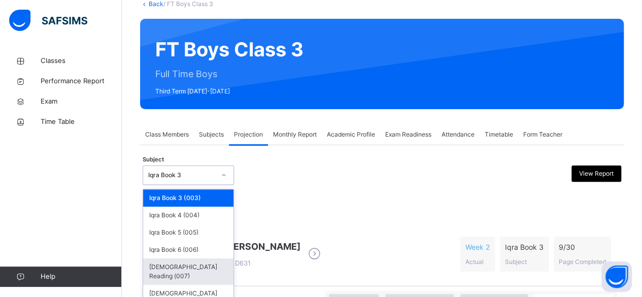
click at [166, 273] on div "Quran Reading (007)" at bounding box center [188, 271] width 90 height 26
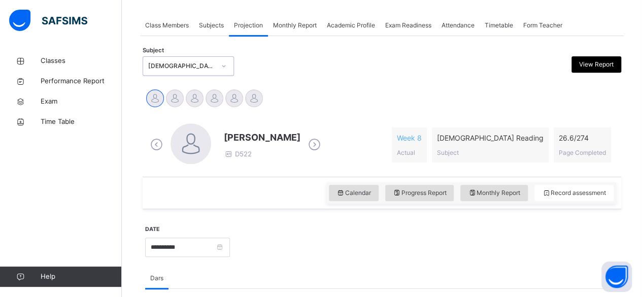
scroll to position [178, 0]
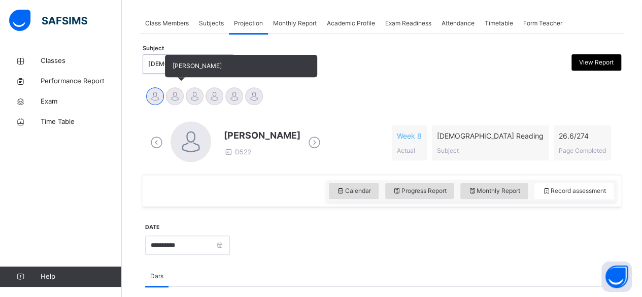
click at [181, 103] on div "Ammar Osman" at bounding box center [175, 97] width 20 height 22
click at [166, 94] on div at bounding box center [175, 96] width 18 height 18
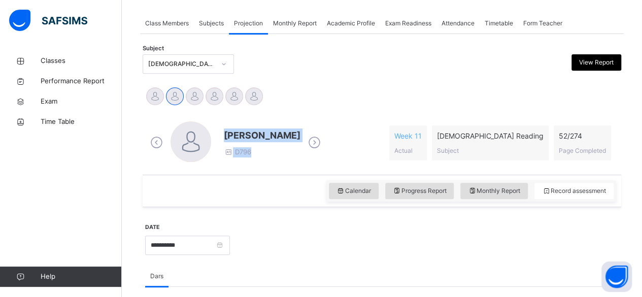
drag, startPoint x: 226, startPoint y: 135, endPoint x: 310, endPoint y: 139, distance: 83.9
click at [310, 139] on div "Ammar Osman D796" at bounding box center [236, 142] width 176 height 43
drag, startPoint x: 310, startPoint y: 139, endPoint x: 257, endPoint y: 123, distance: 54.5
click at [257, 123] on div "Ammar Osman D796" at bounding box center [236, 142] width 176 height 43
click at [258, 123] on div "Ammar Osman D796" at bounding box center [236, 142] width 176 height 43
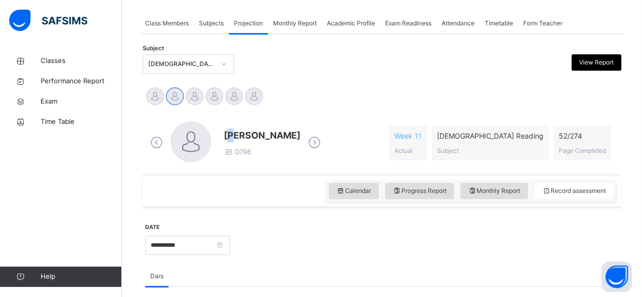
drag, startPoint x: 227, startPoint y: 133, endPoint x: 237, endPoint y: 134, distance: 9.3
click at [237, 134] on span "Ammar Osman" at bounding box center [262, 135] width 77 height 14
drag, startPoint x: 225, startPoint y: 117, endPoint x: 226, endPoint y: 125, distance: 8.3
click at [225, 121] on div "Ammar Osman D796 Week 11 Actual Quran Reading Subject 52 / 274 Page Completed" at bounding box center [382, 143] width 474 height 58
drag, startPoint x: 225, startPoint y: 131, endPoint x: 301, endPoint y: 112, distance: 77.8
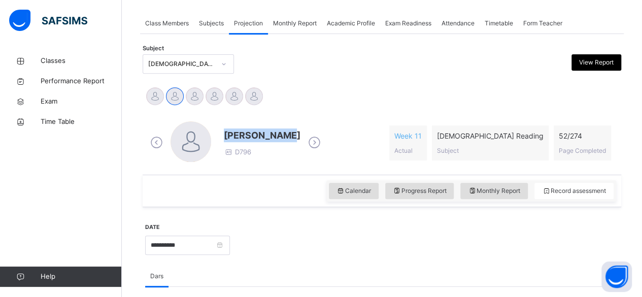
click at [301, 112] on div "Ammar Osman D796 Week 11 Actual Quran Reading Subject 52 / 274 Page Completed" at bounding box center [382, 142] width 479 height 63
click at [335, 15] on div "Academic Profile" at bounding box center [351, 23] width 58 height 20
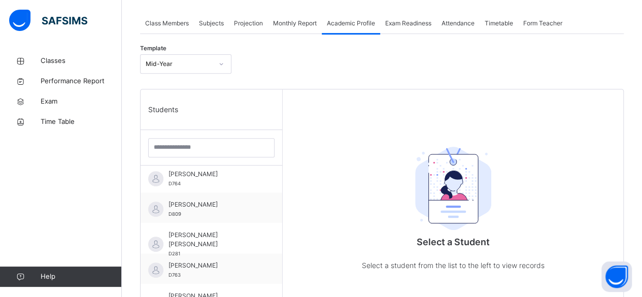
scroll to position [249, 0]
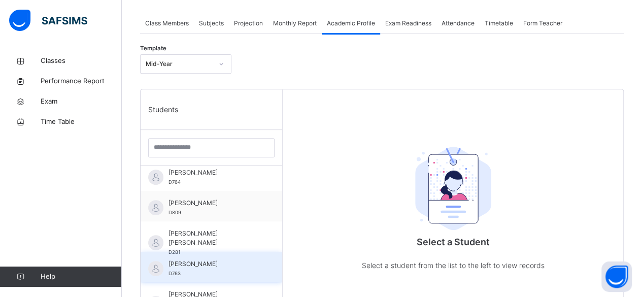
click at [232, 268] on div "Mohammed Abdullah D763" at bounding box center [214, 268] width 91 height 18
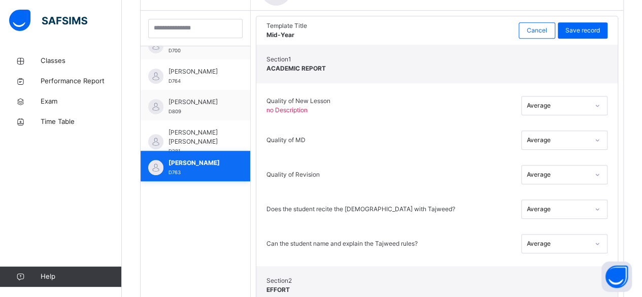
scroll to position [253, 0]
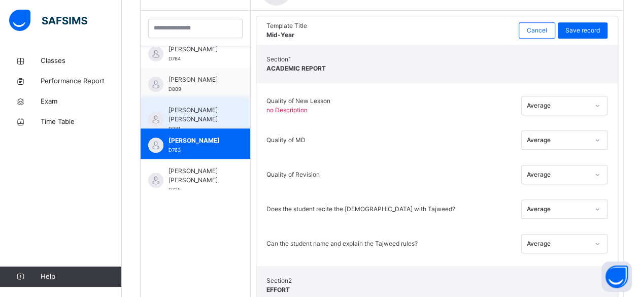
click at [172, 118] on span "Mohammad Hanzalah Siddiqui" at bounding box center [198, 115] width 59 height 18
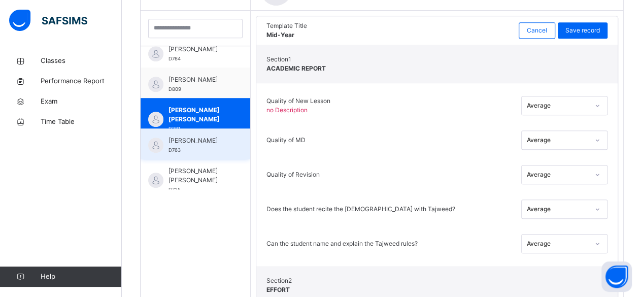
click at [227, 145] on div "Mohammed Abdullah D763" at bounding box center [198, 145] width 59 height 18
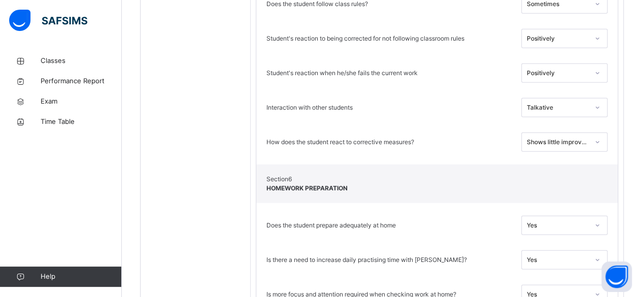
scroll to position [1252, 0]
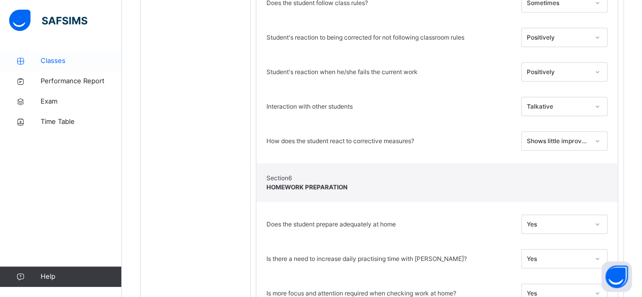
click at [39, 64] on icon at bounding box center [20, 61] width 41 height 8
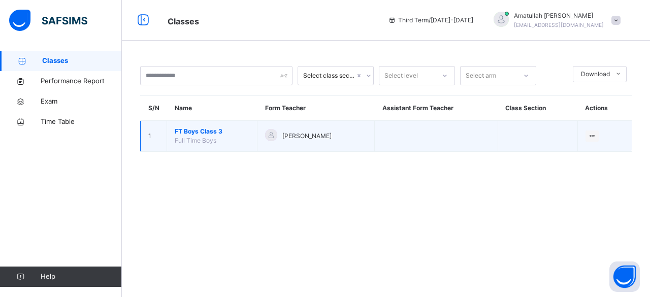
click at [203, 131] on span "FT Boys Class 3" at bounding box center [212, 131] width 75 height 9
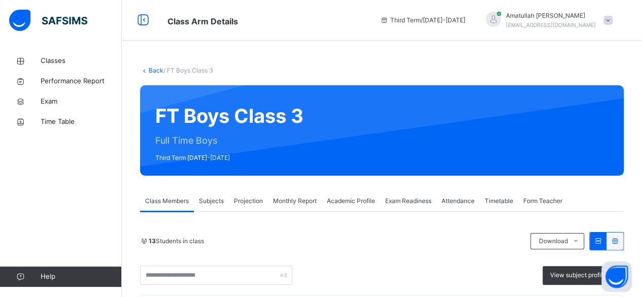
click at [246, 203] on span "Projection" at bounding box center [248, 201] width 29 height 9
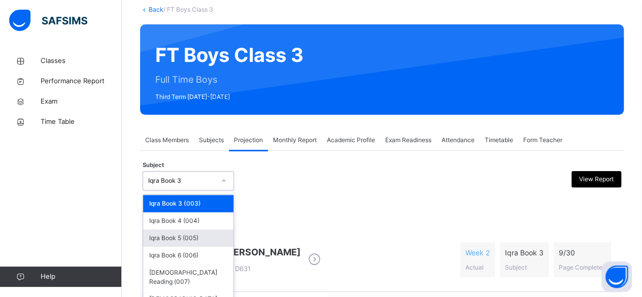
click at [152, 190] on div "option Iqra Book 5 (005) focused, 3 of 6. 6 results available. Use Up and Down …" at bounding box center [188, 180] width 91 height 19
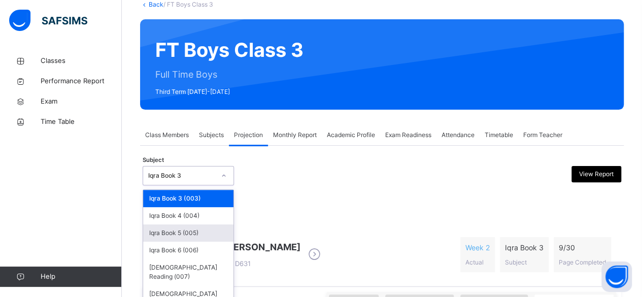
scroll to position [67, 0]
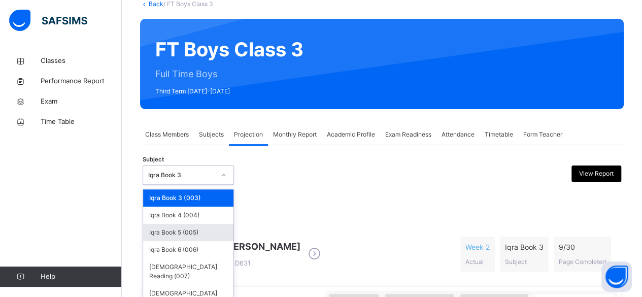
click at [170, 230] on div "Iqra Book 5 (005)" at bounding box center [188, 232] width 90 height 17
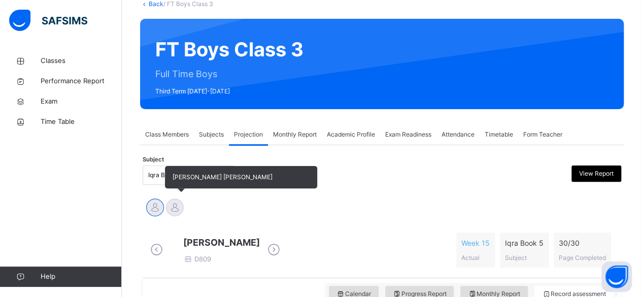
click at [172, 212] on div at bounding box center [175, 208] width 18 height 18
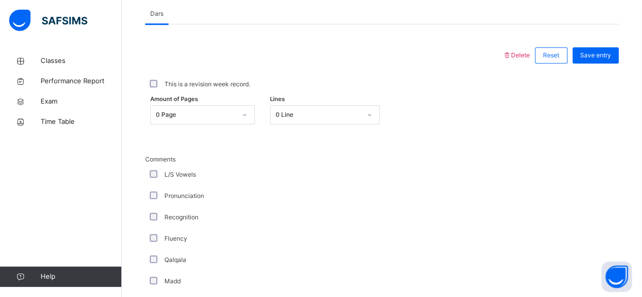
scroll to position [452, 0]
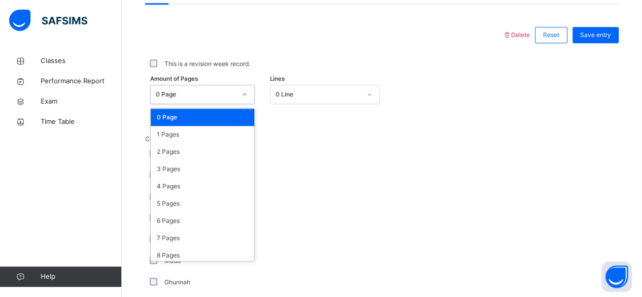
click at [218, 99] on div "0 Page" at bounding box center [196, 94] width 80 height 9
click at [219, 152] on div "2 Pages" at bounding box center [203, 151] width 104 height 17
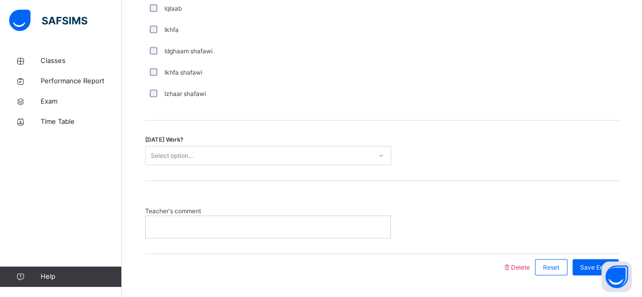
scroll to position [816, 0]
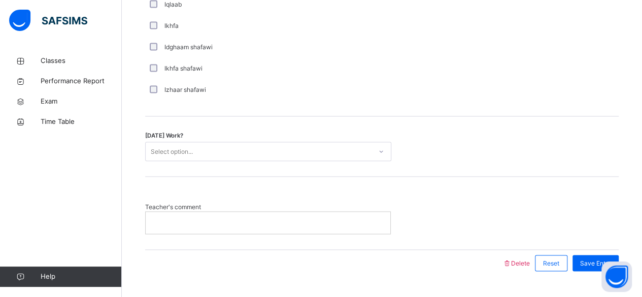
click at [374, 233] on div at bounding box center [268, 222] width 245 height 21
click at [298, 226] on p "**" at bounding box center [270, 222] width 234 height 9
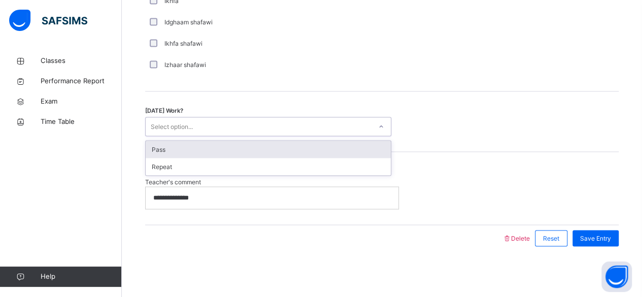
click at [365, 121] on div "Select option..." at bounding box center [259, 127] width 226 height 16
click at [365, 156] on div "Pass" at bounding box center [268, 149] width 245 height 17
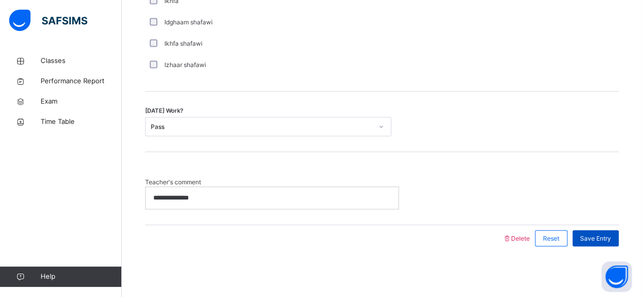
click at [611, 234] on span "Save Entry" at bounding box center [595, 238] width 31 height 9
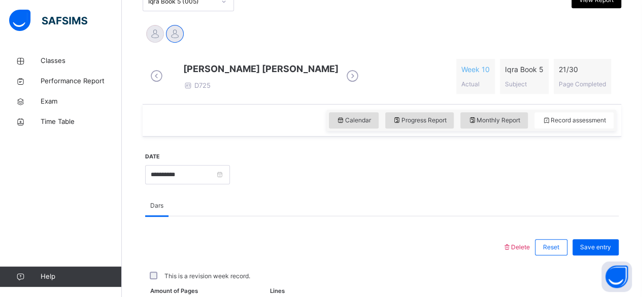
scroll to position [240, 0]
click at [406, 125] on span "Progress Report" at bounding box center [420, 120] width 54 height 9
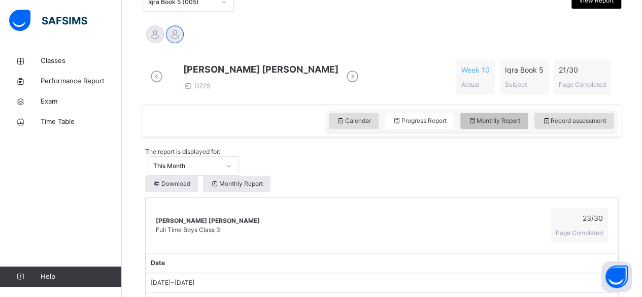
click at [508, 125] on span "Monthly Report" at bounding box center [494, 120] width 52 height 9
select select "****"
select select "*"
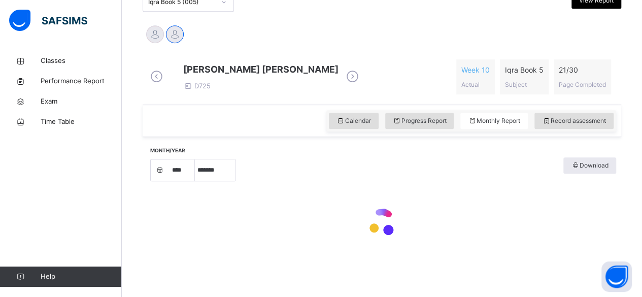
click at [486, 181] on div "Month/Year **** **** **** **** **** **** **** **** **** **** **** **** **** ***…" at bounding box center [382, 169] width 469 height 24
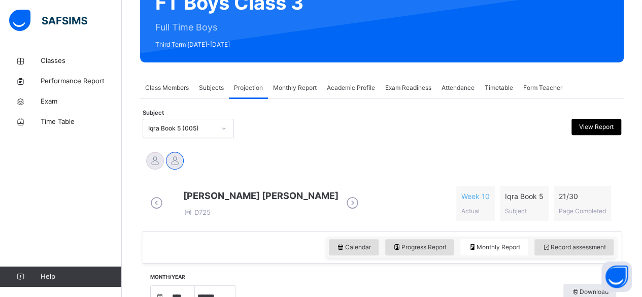
scroll to position [107, 0]
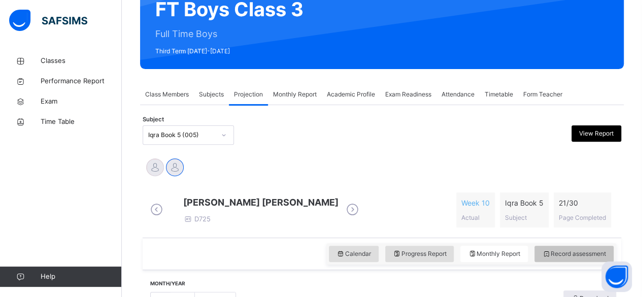
click at [574, 258] on span "Record assessment" at bounding box center [574, 253] width 64 height 9
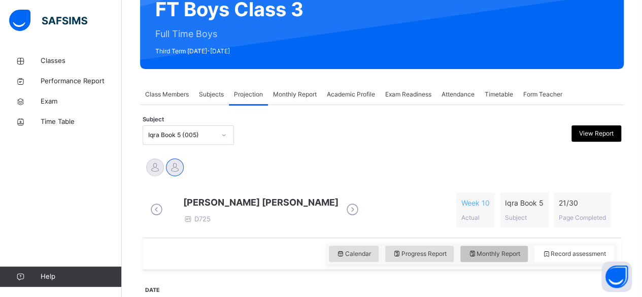
click at [496, 258] on span "Monthly Report" at bounding box center [494, 253] width 52 height 9
select select "****"
select select "*"
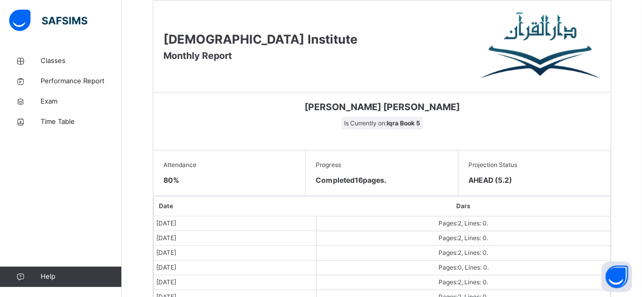
scroll to position [432, 0]
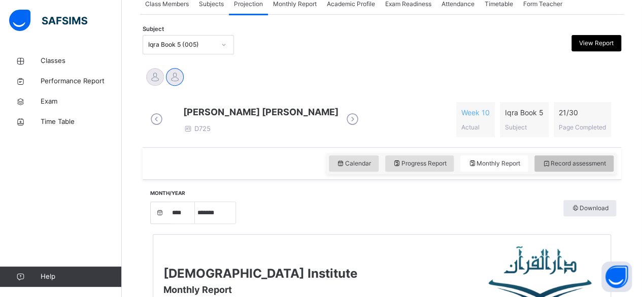
click at [589, 172] on div "Record assessment" at bounding box center [574, 163] width 79 height 16
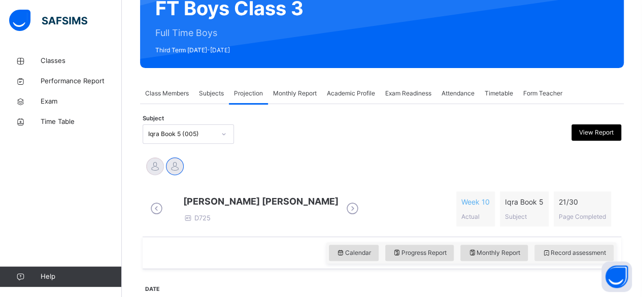
scroll to position [100, 0]
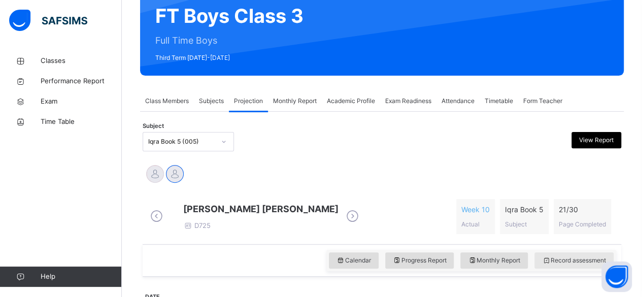
click at [593, 265] on span "Record assessment" at bounding box center [574, 260] width 64 height 9
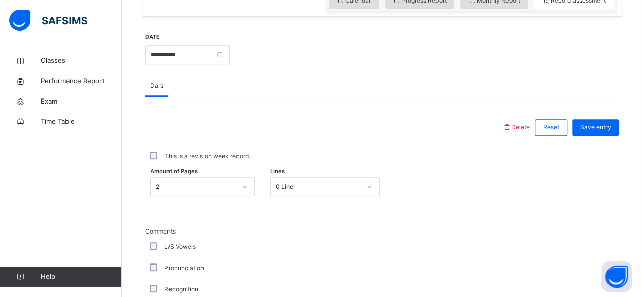
click at [197, 133] on div at bounding box center [323, 127] width 347 height 26
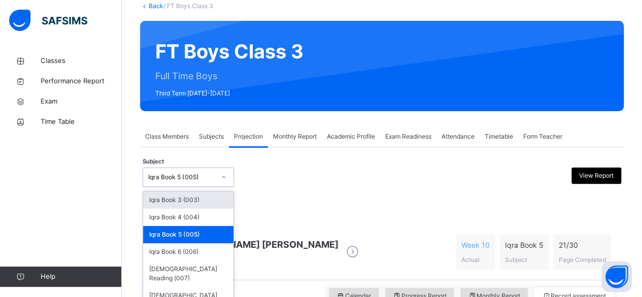
scroll to position [67, 0]
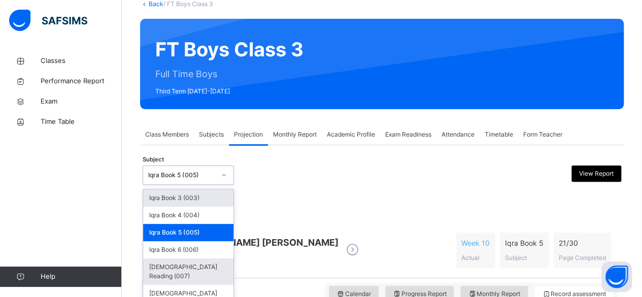
click at [177, 266] on div "Quran Reading (007)" at bounding box center [188, 271] width 90 height 26
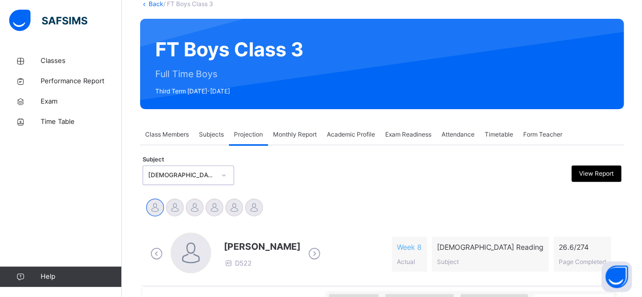
click at [306, 255] on icon at bounding box center [315, 253] width 18 height 15
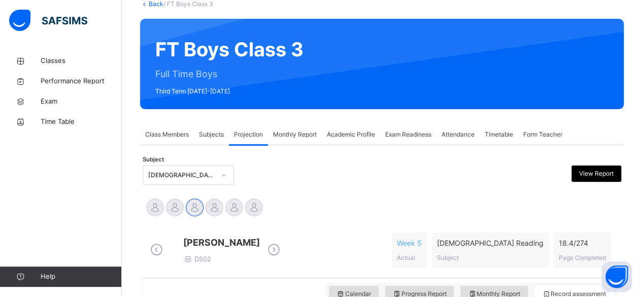
click at [283, 255] on icon at bounding box center [274, 249] width 18 height 15
click at [283, 255] on div "Idris Boquizada D700" at bounding box center [215, 250] width 135 height 29
click at [283, 254] on icon at bounding box center [274, 249] width 18 height 15
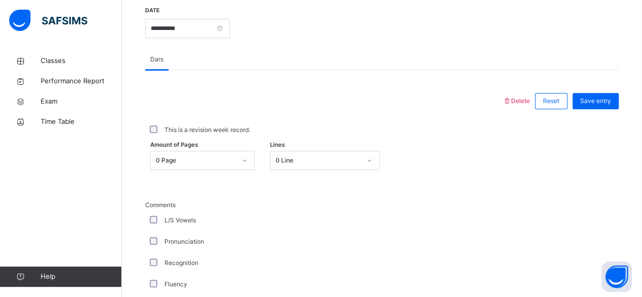
scroll to position [384, 0]
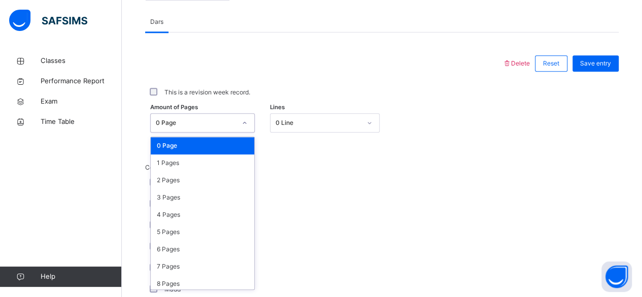
click at [226, 133] on div "option 0 Page focused, 1 of 275. 275 results available. Use Up and Down to choo…" at bounding box center [202, 122] width 105 height 19
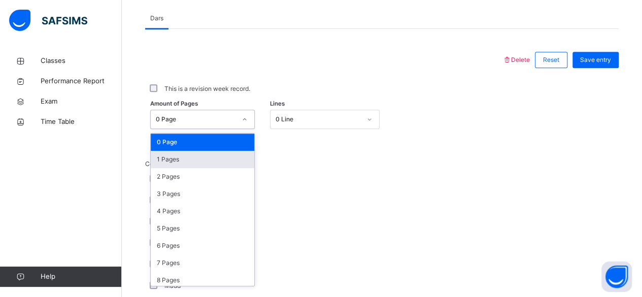
scroll to position [428, 0]
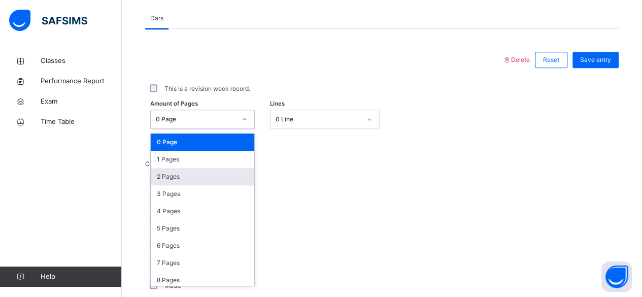
click at [227, 180] on div "2 Pages" at bounding box center [203, 176] width 104 height 17
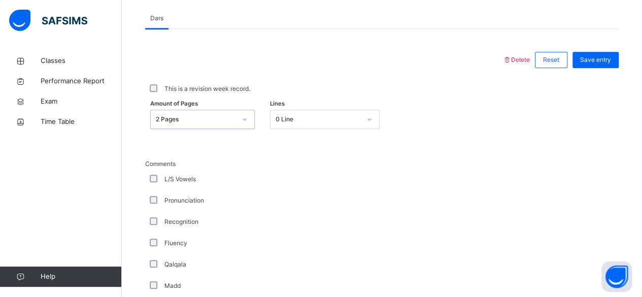
scroll to position [846, 0]
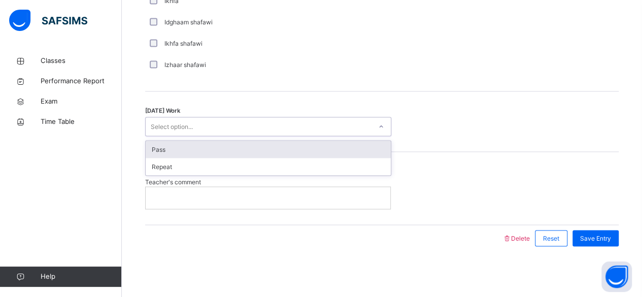
click at [293, 129] on div "Select option..." at bounding box center [259, 127] width 226 height 16
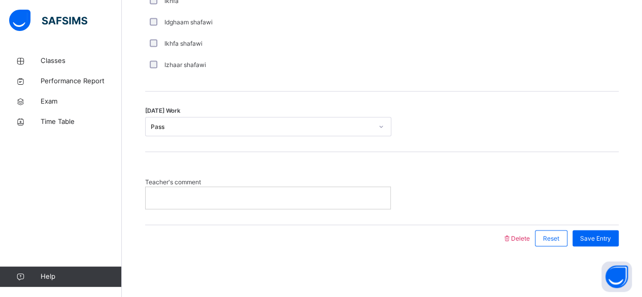
click at [299, 205] on div at bounding box center [268, 197] width 245 height 21
click at [611, 232] on div "Save Entry" at bounding box center [596, 238] width 46 height 16
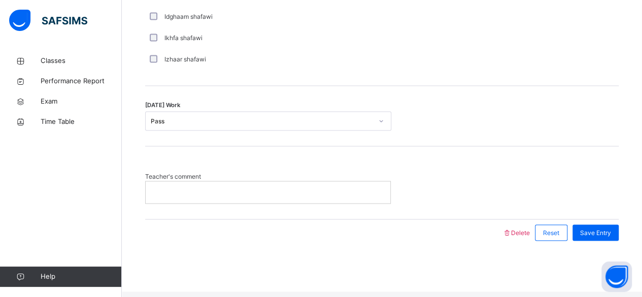
scroll to position [828, 0]
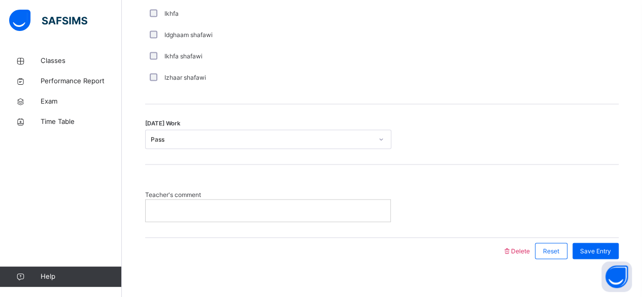
click at [309, 213] on p at bounding box center [268, 210] width 230 height 9
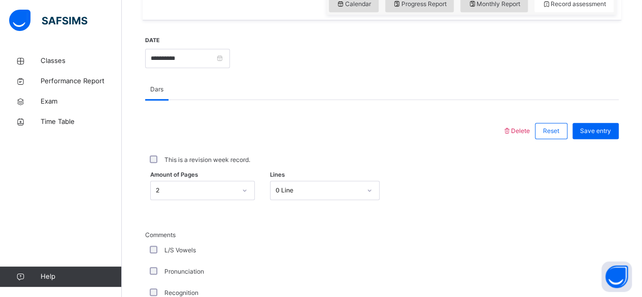
scroll to position [360, 0]
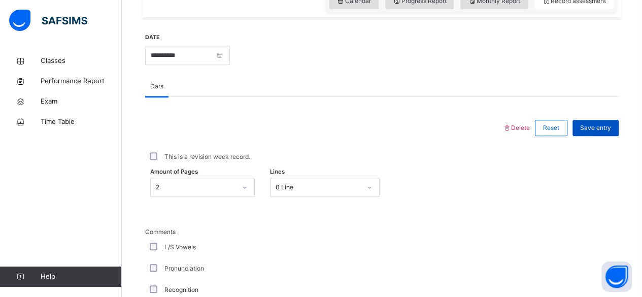
click at [600, 133] on span "Save entry" at bounding box center [595, 127] width 31 height 9
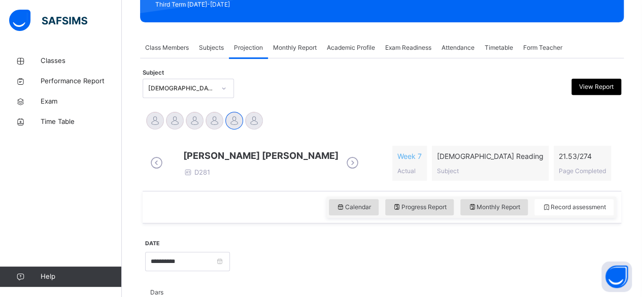
scroll to position [151, 0]
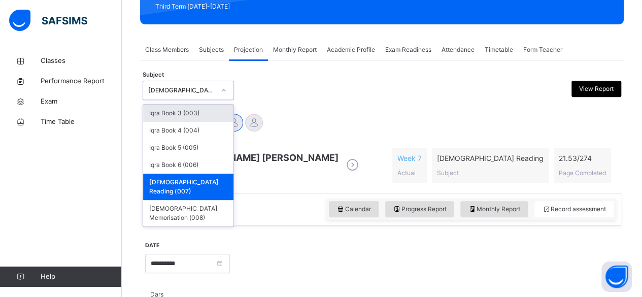
click at [210, 86] on div "[DEMOGRAPHIC_DATA] Reading (007)" at bounding box center [181, 90] width 67 height 9
click at [175, 200] on div "[DEMOGRAPHIC_DATA] Memorisation (008)" at bounding box center [188, 213] width 90 height 26
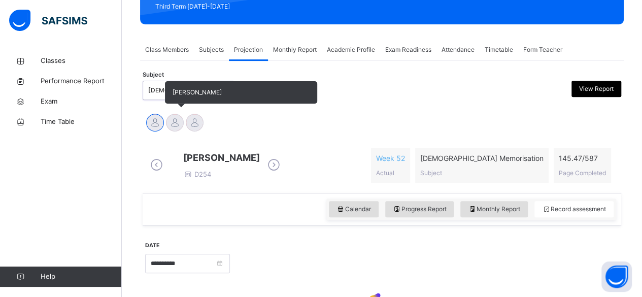
click at [173, 123] on div at bounding box center [175, 123] width 18 height 18
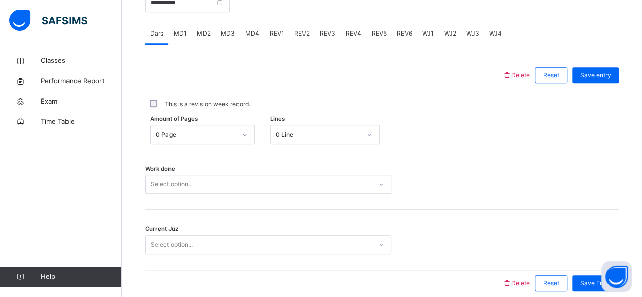
scroll to position [433, 0]
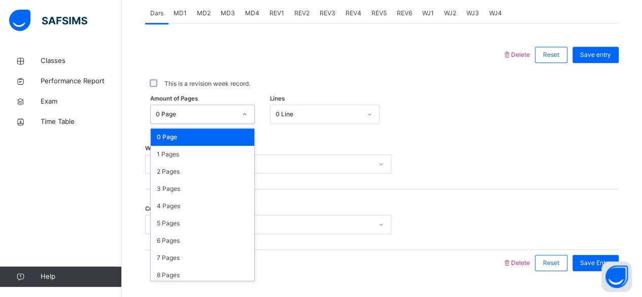
click at [275, 53] on div at bounding box center [323, 55] width 347 height 26
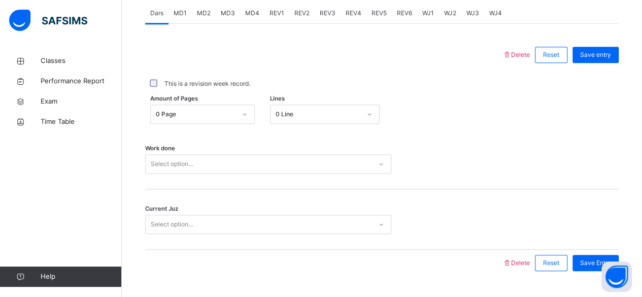
click at [246, 15] on div "MD4" at bounding box center [252, 13] width 24 height 20
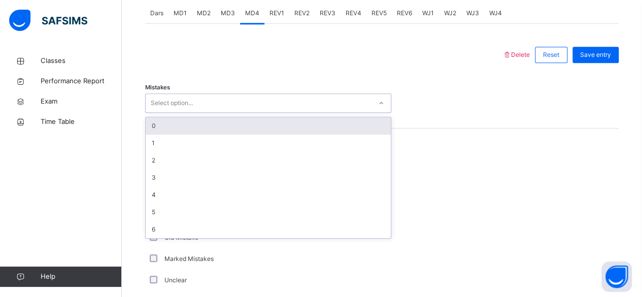
click at [173, 127] on div "0" at bounding box center [268, 125] width 245 height 17
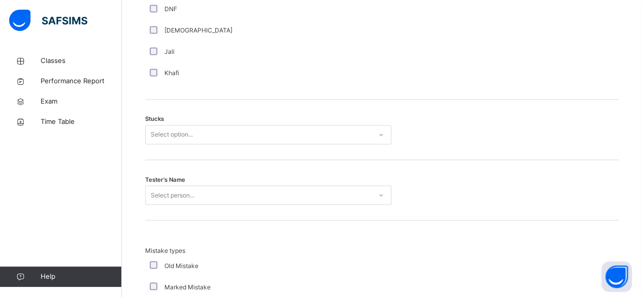
scroll to position [792, 0]
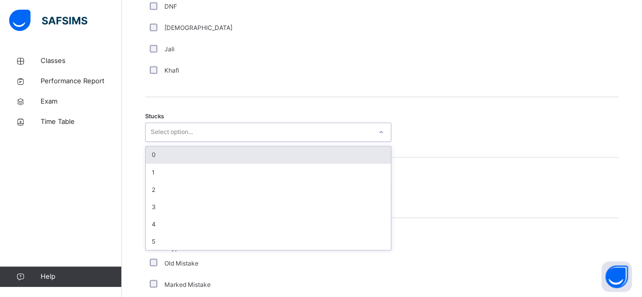
click at [160, 139] on div "Select option..." at bounding box center [172, 131] width 42 height 19
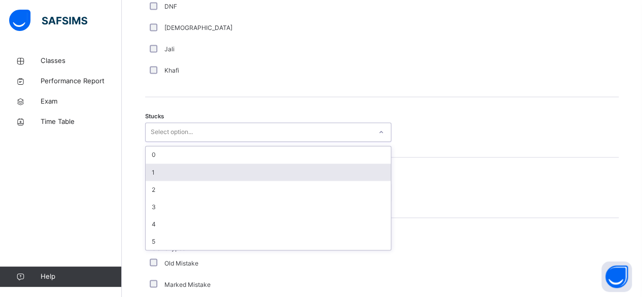
click at [152, 172] on div "1" at bounding box center [268, 172] width 245 height 17
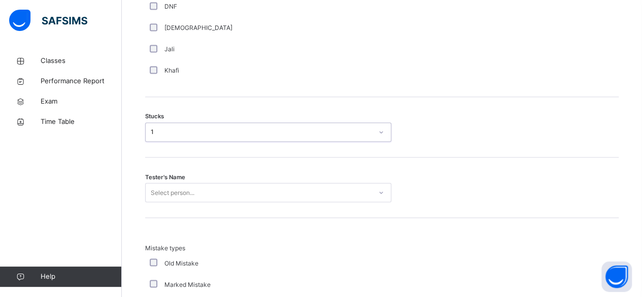
click at [170, 198] on div "Tester's Name Select person..." at bounding box center [382, 187] width 474 height 60
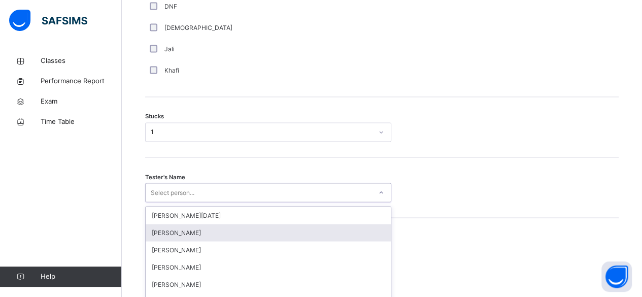
scroll to position [864, 0]
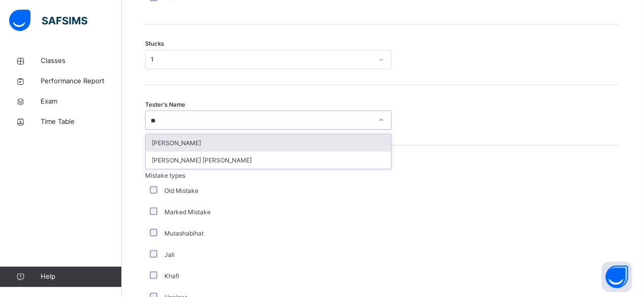
type input "*"
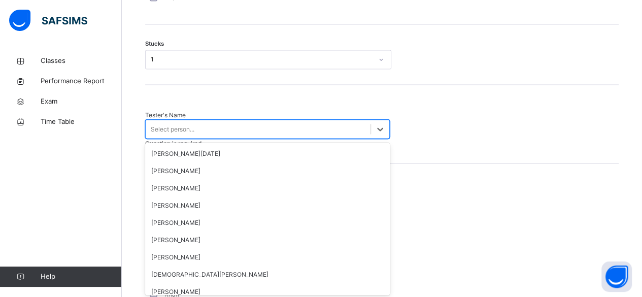
type input "*"
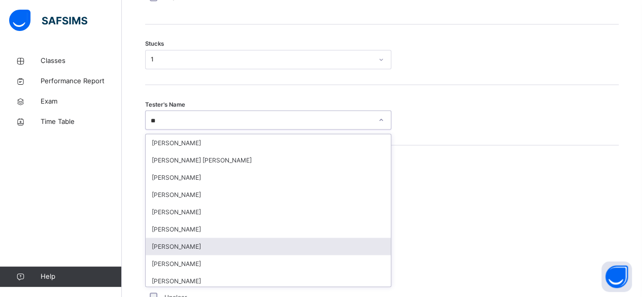
type input "*"
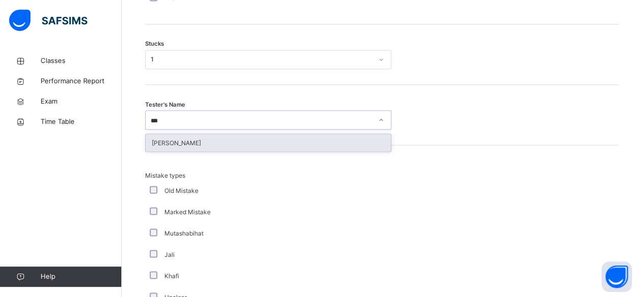
type input "****"
click at [164, 147] on div "[PERSON_NAME]" at bounding box center [268, 142] width 245 height 17
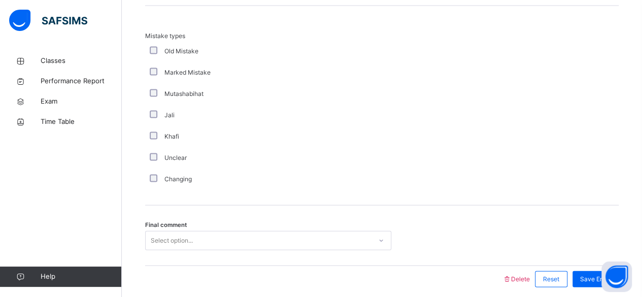
scroll to position [1050, 0]
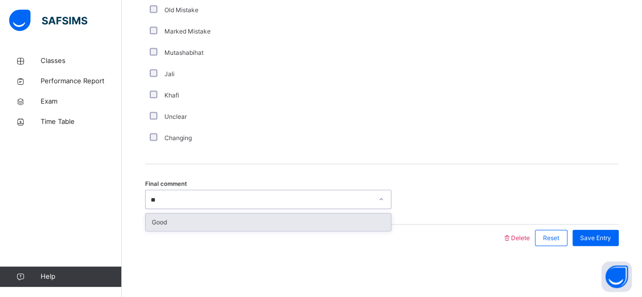
type input "*"
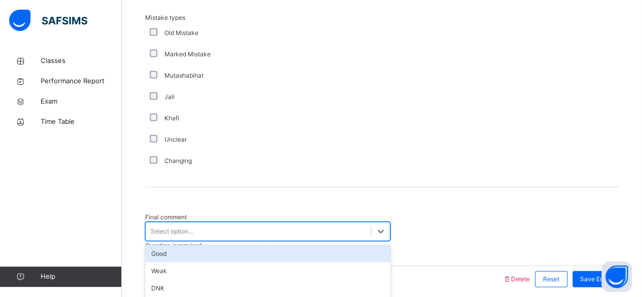
scroll to position [0, 0]
click at [262, 249] on div "Good" at bounding box center [267, 253] width 245 height 17
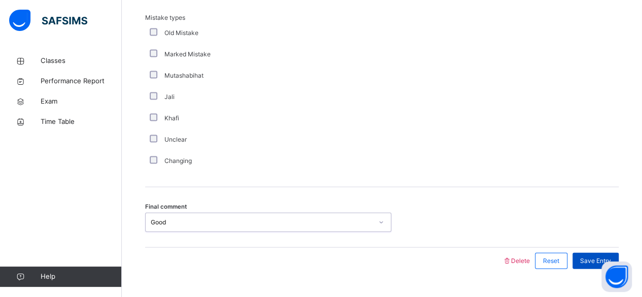
click at [594, 259] on div "Save Entry" at bounding box center [596, 261] width 46 height 16
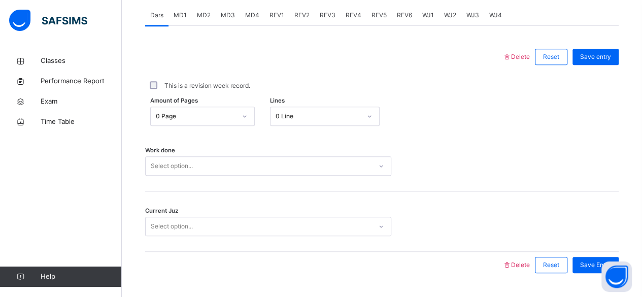
scroll to position [430, 0]
click at [240, 19] on div "MD4" at bounding box center [252, 16] width 24 height 20
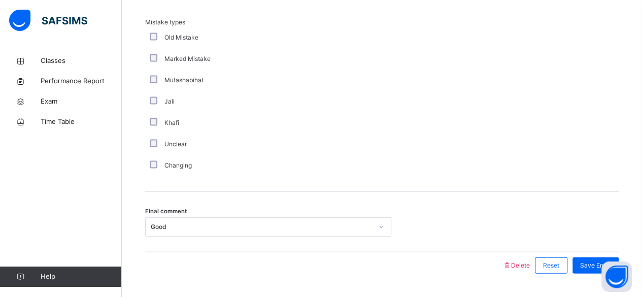
scroll to position [1008, 0]
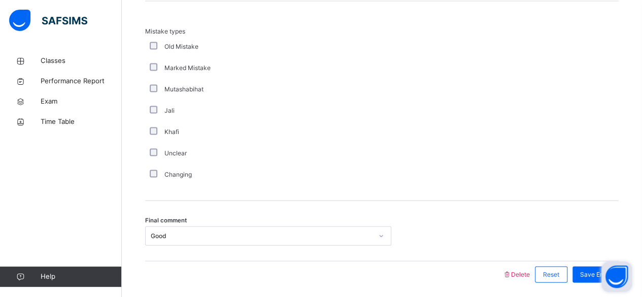
click at [603, 282] on button "Open asap" at bounding box center [617, 277] width 30 height 30
click at [608, 279] on button "Open asap" at bounding box center [617, 277] width 30 height 30
click at [606, 277] on button "Open asap" at bounding box center [617, 277] width 30 height 30
click at [606, 278] on button "Open asap" at bounding box center [617, 277] width 30 height 30
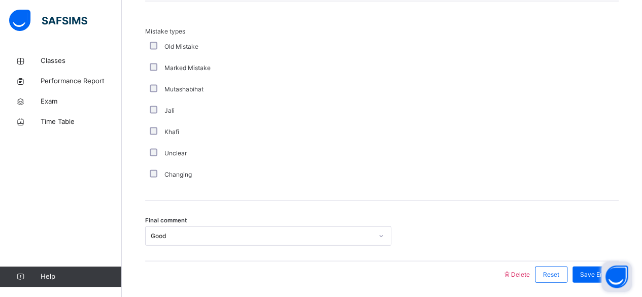
click at [604, 279] on button "Open asap" at bounding box center [617, 277] width 30 height 30
click at [599, 279] on span "Save Entry" at bounding box center [595, 274] width 31 height 9
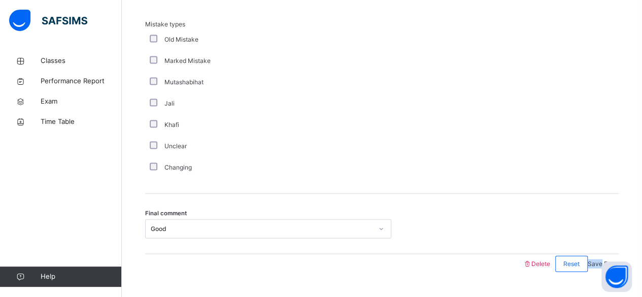
click at [599, 268] on span "Save Entry" at bounding box center [603, 264] width 31 height 8
click at [600, 268] on span "Save Entry" at bounding box center [603, 264] width 31 height 8
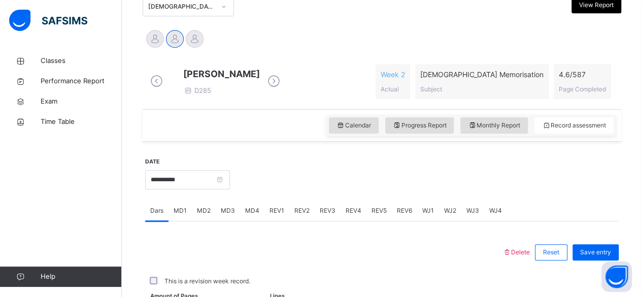
scroll to position [232, 0]
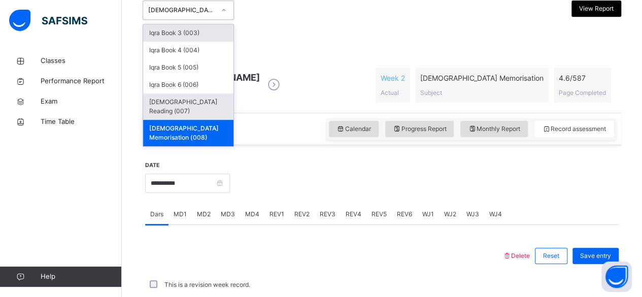
click at [212, 101] on div "[DEMOGRAPHIC_DATA] Reading (007)" at bounding box center [188, 106] width 90 height 26
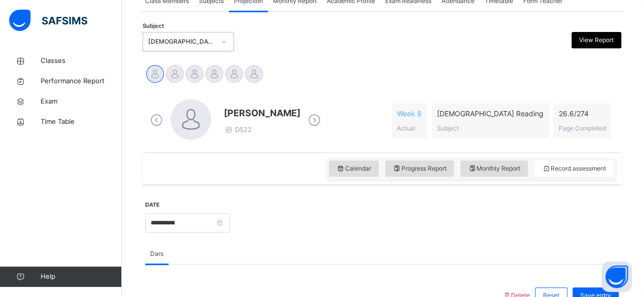
scroll to position [200, 0]
click at [306, 120] on icon at bounding box center [315, 120] width 18 height 15
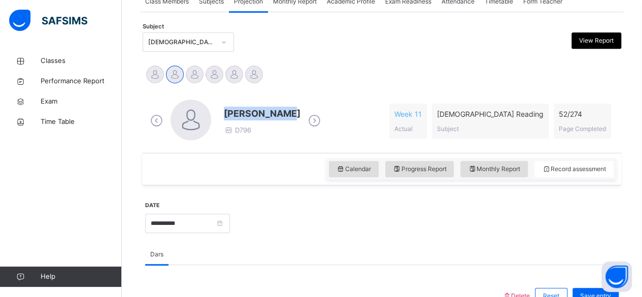
drag, startPoint x: 225, startPoint y: 113, endPoint x: 292, endPoint y: 105, distance: 68.0
click at [292, 105] on div "Ammar Osman D796" at bounding box center [236, 121] width 176 height 43
click at [374, 100] on div "Ammar Osman D796 Week 11 Actual Quran Reading Subject 52 / 274 Page Completed" at bounding box center [382, 121] width 469 height 43
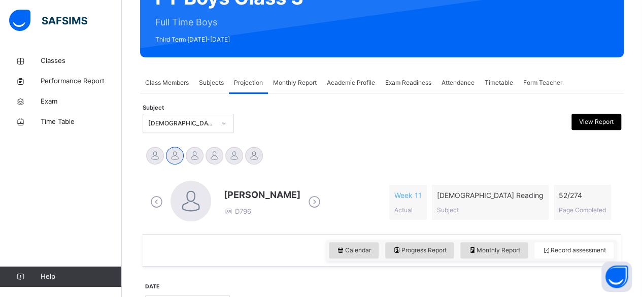
scroll to position [118, 0]
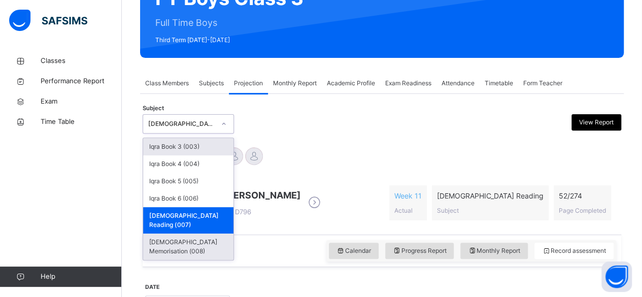
click at [203, 234] on div "[DEMOGRAPHIC_DATA] Memorisation (008)" at bounding box center [188, 247] width 90 height 26
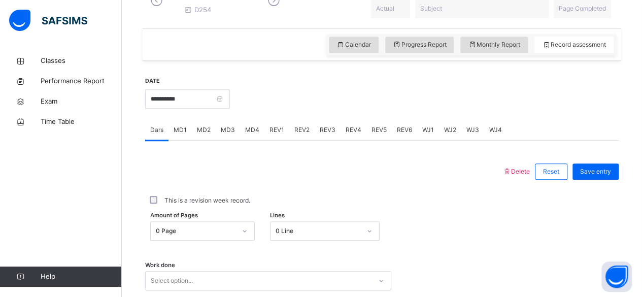
scroll to position [307, 0]
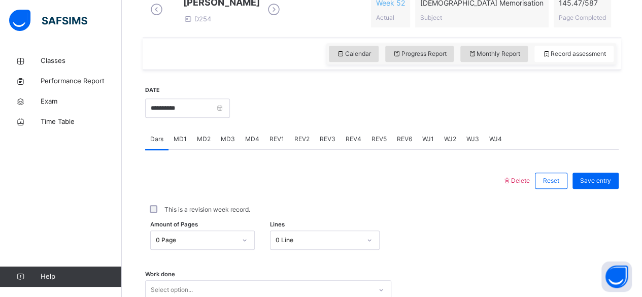
click at [186, 149] on div "MD1" at bounding box center [180, 139] width 23 height 20
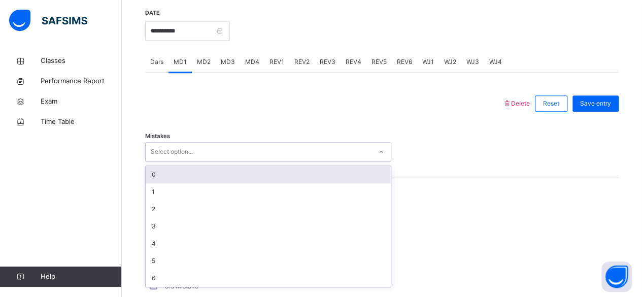
scroll to position [385, 0]
click at [247, 182] on div "0" at bounding box center [268, 173] width 245 height 17
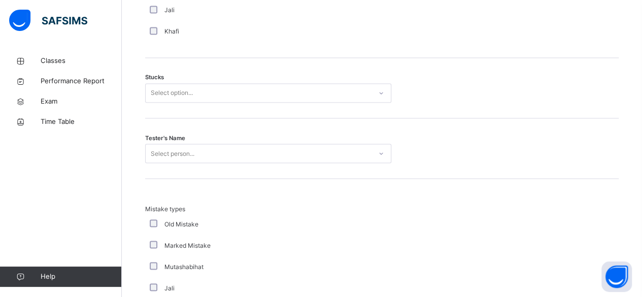
scroll to position [832, 0]
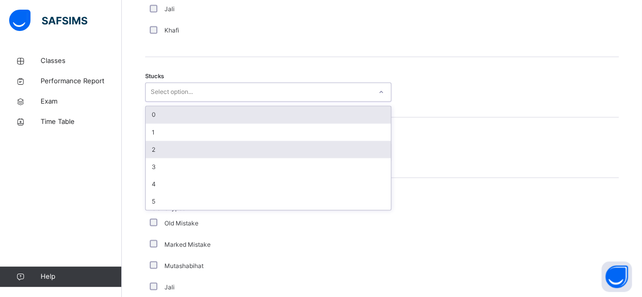
click at [245, 154] on div "2" at bounding box center [268, 149] width 245 height 17
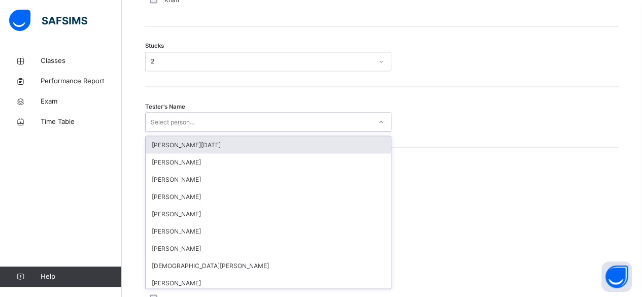
scroll to position [864, 0]
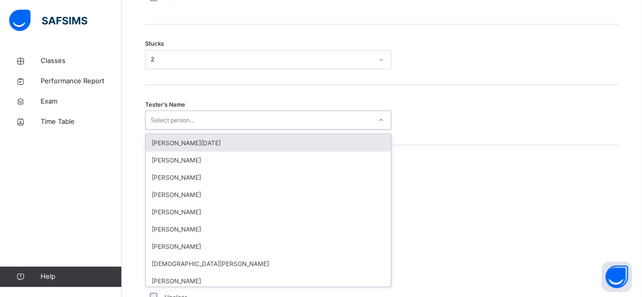
type input "*"
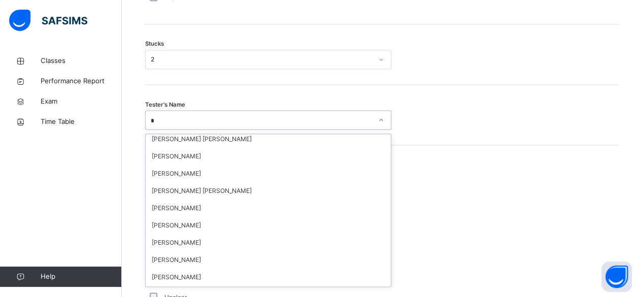
scroll to position [68, 0]
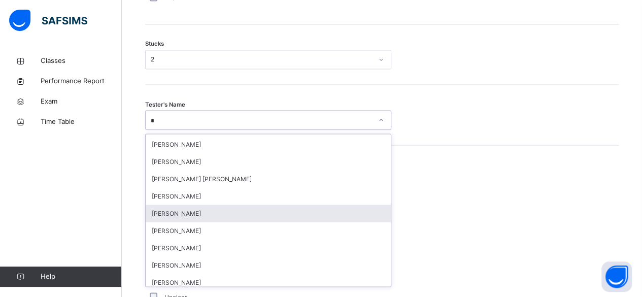
click at [259, 222] on div "[PERSON_NAME]" at bounding box center [268, 213] width 245 height 17
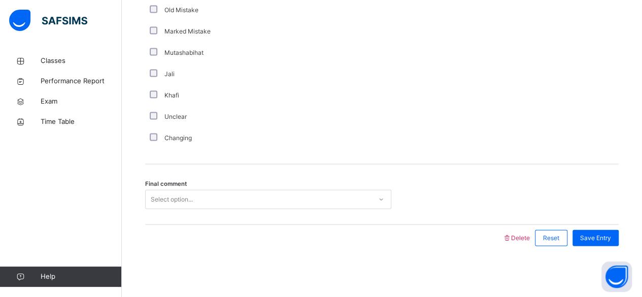
scroll to position [1050, 0]
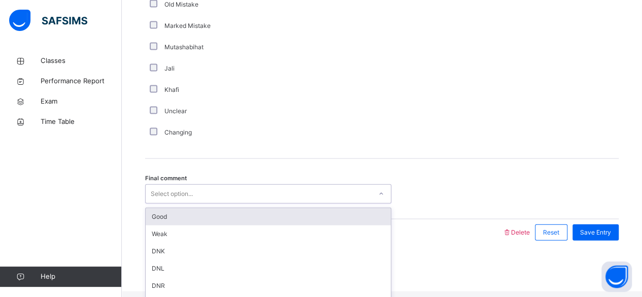
click at [270, 222] on div "Good" at bounding box center [268, 216] width 245 height 17
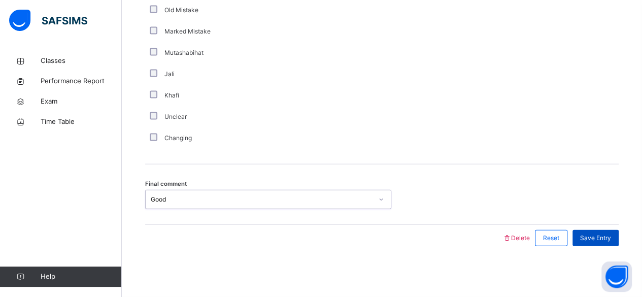
click at [593, 235] on span "Save Entry" at bounding box center [595, 238] width 31 height 9
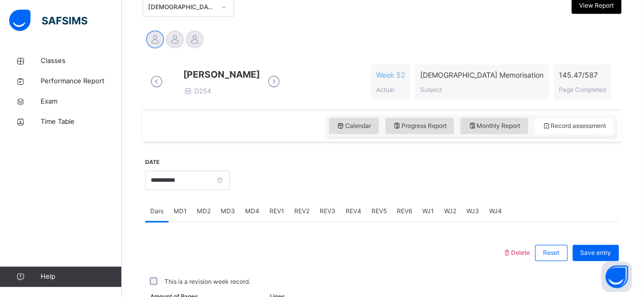
scroll to position [464, 0]
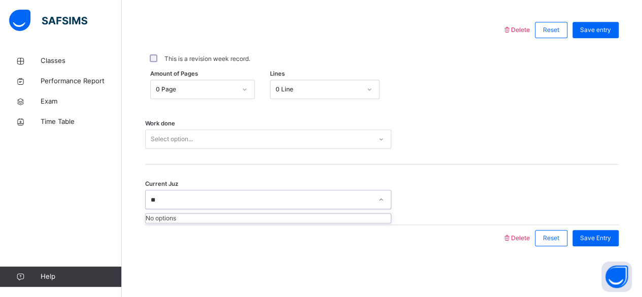
type input "*"
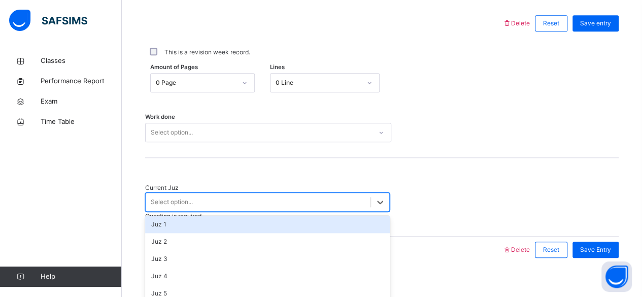
click at [449, 158] on div "Work done Select option..." at bounding box center [382, 127] width 474 height 60
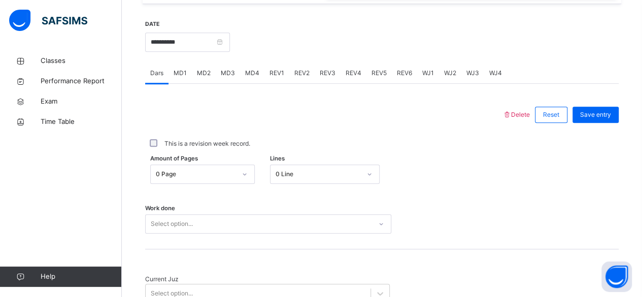
scroll to position [361, 0]
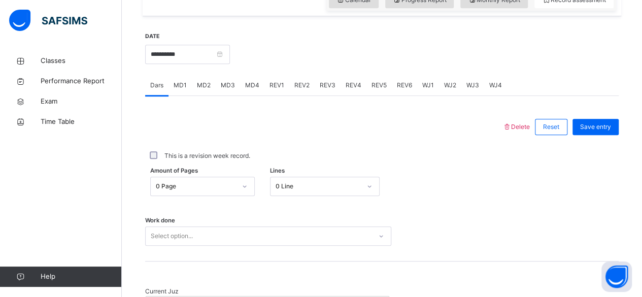
click at [180, 90] on span "MD1" at bounding box center [180, 85] width 13 height 9
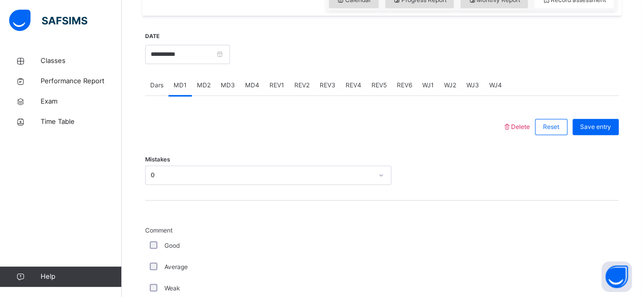
click at [261, 90] on div "MD4" at bounding box center [252, 85] width 24 height 20
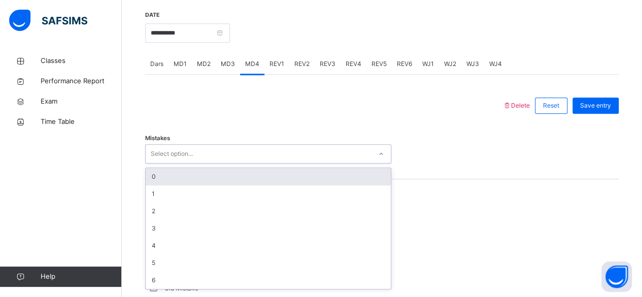
scroll to position [385, 0]
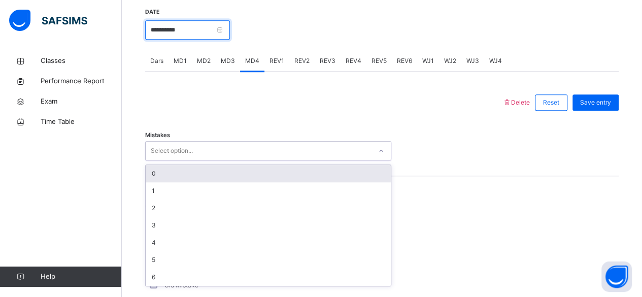
click at [230, 40] on input "**********" at bounding box center [187, 29] width 85 height 19
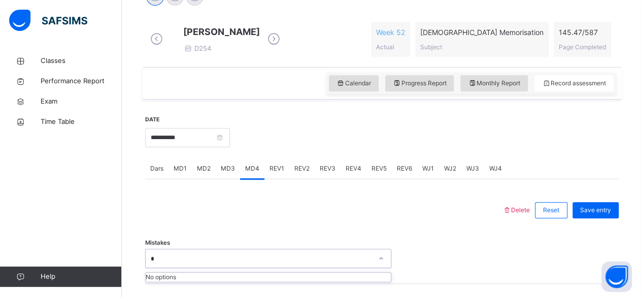
scroll to position [281, 0]
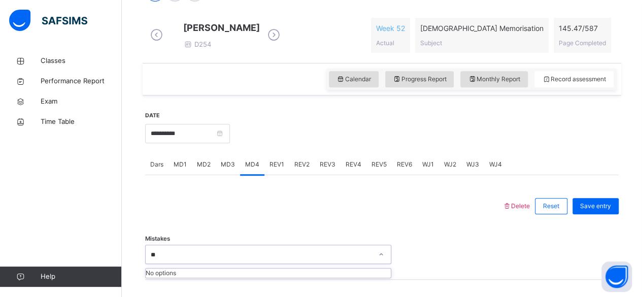
type input "*"
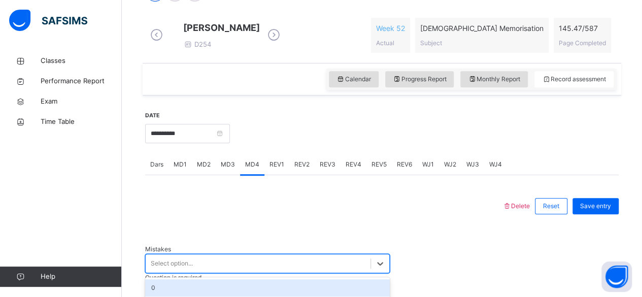
type input "*"
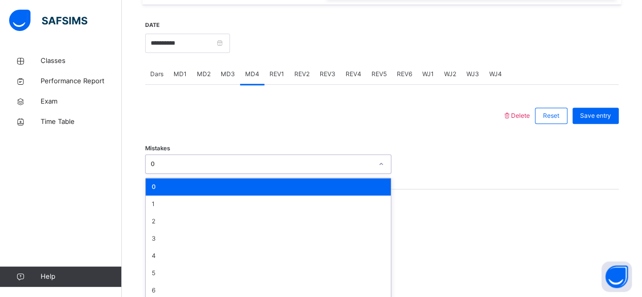
scroll to position [385, 0]
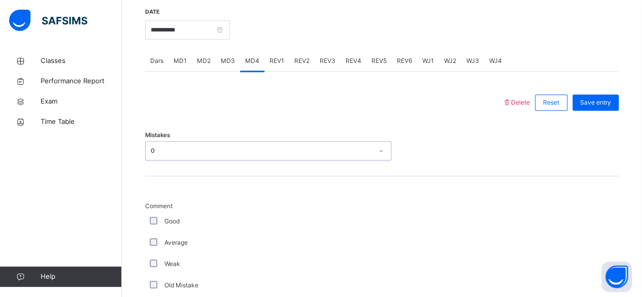
click at [246, 176] on div "Mistakes option 0, selected. 0 results available. Select is focused ,type to re…" at bounding box center [382, 146] width 474 height 60
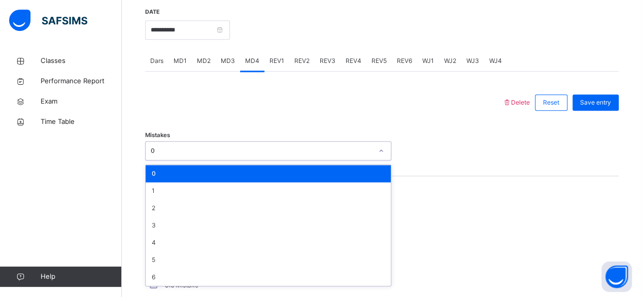
click at [337, 114] on div at bounding box center [323, 102] width 347 height 26
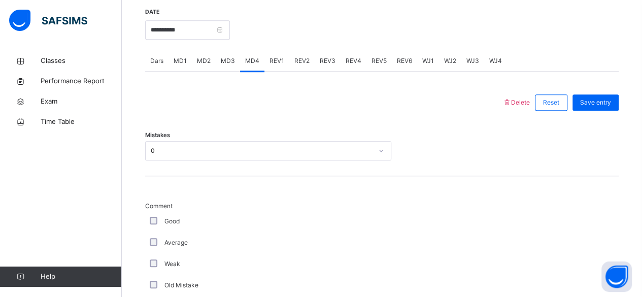
click at [182, 71] on div "MD1" at bounding box center [180, 61] width 23 height 20
click at [254, 66] on span "MD4" at bounding box center [252, 60] width 14 height 9
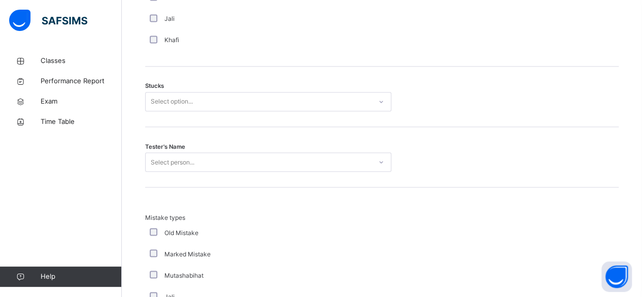
scroll to position [849, 0]
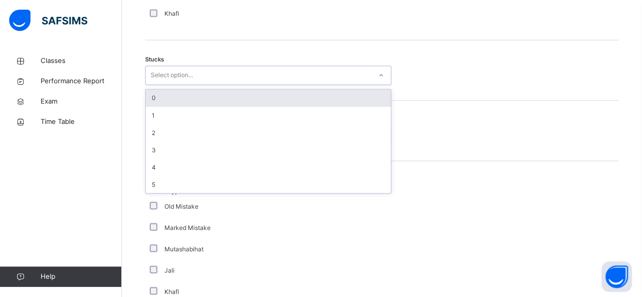
click at [336, 102] on div "0" at bounding box center [268, 97] width 245 height 17
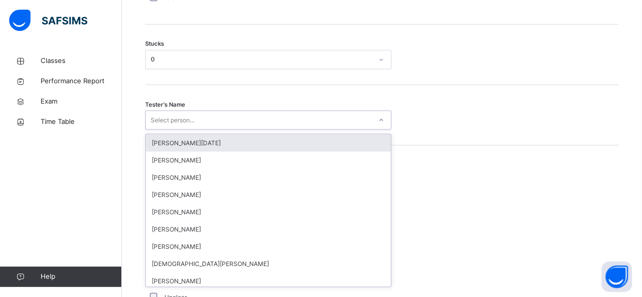
scroll to position [864, 0]
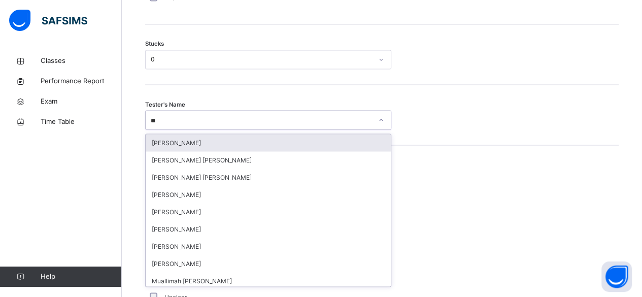
type input "*"
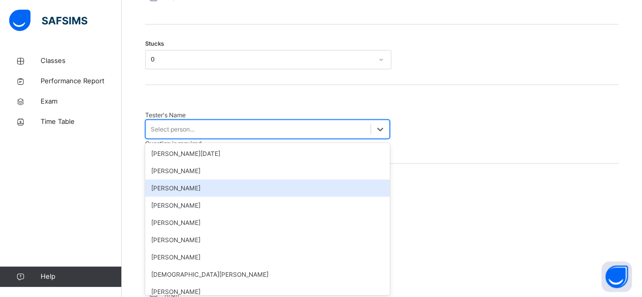
type input "*"
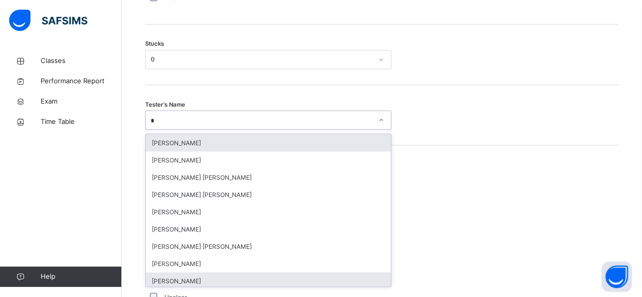
click at [195, 285] on div "[PERSON_NAME]" at bounding box center [268, 280] width 245 height 17
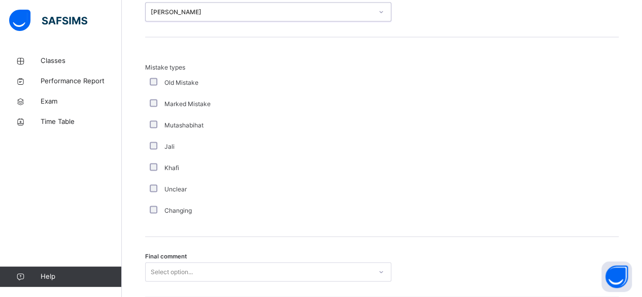
scroll to position [1050, 0]
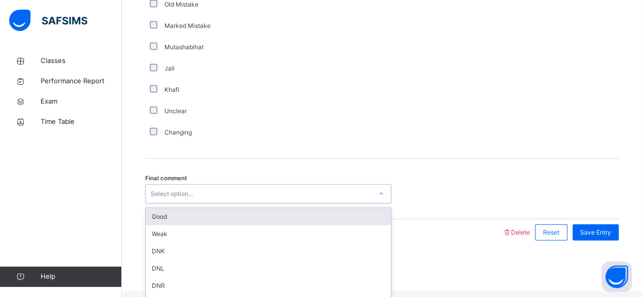
click at [214, 223] on div "Good" at bounding box center [268, 216] width 245 height 17
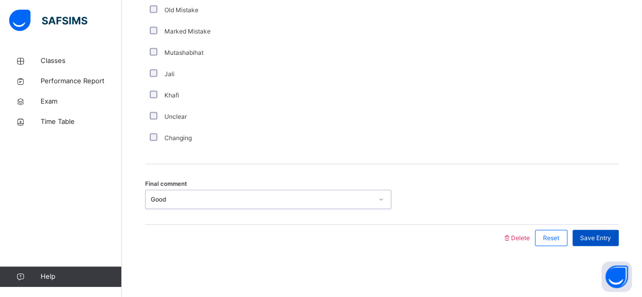
click at [606, 243] on div "Save Entry" at bounding box center [596, 238] width 46 height 16
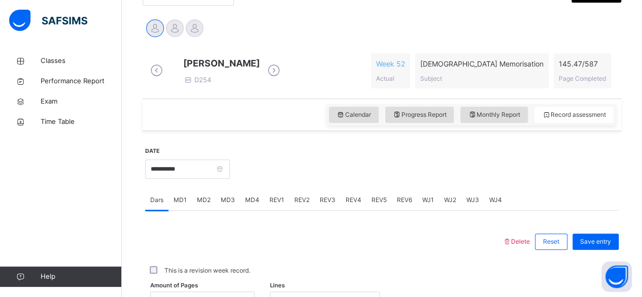
scroll to position [248, 0]
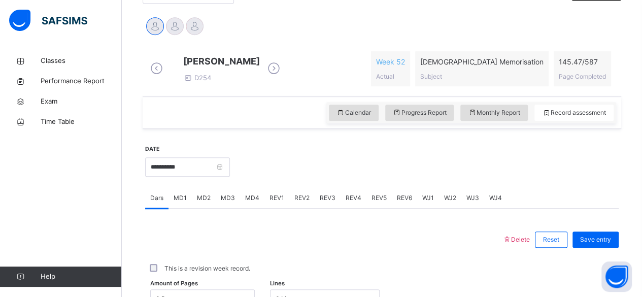
click at [270, 203] on span "REV1" at bounding box center [277, 197] width 15 height 9
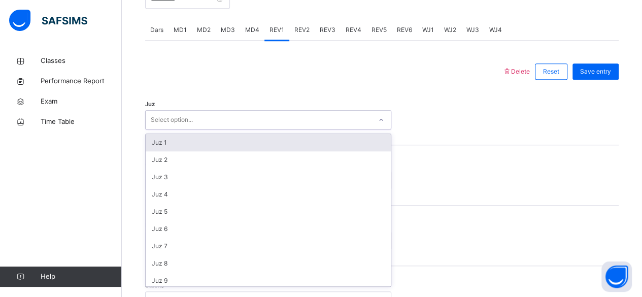
scroll to position [416, 0]
type input "**"
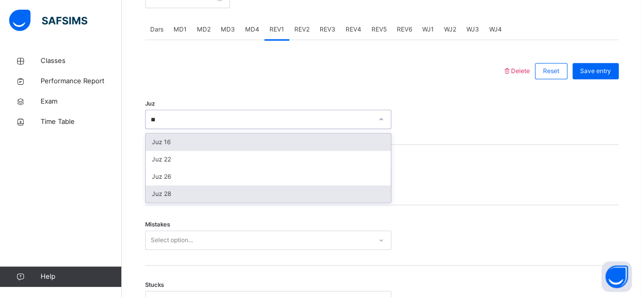
click at [214, 203] on div "Juz 28" at bounding box center [268, 193] width 245 height 17
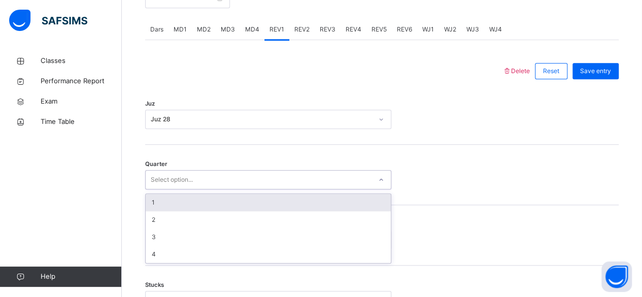
click at [211, 211] on div "1" at bounding box center [268, 202] width 245 height 17
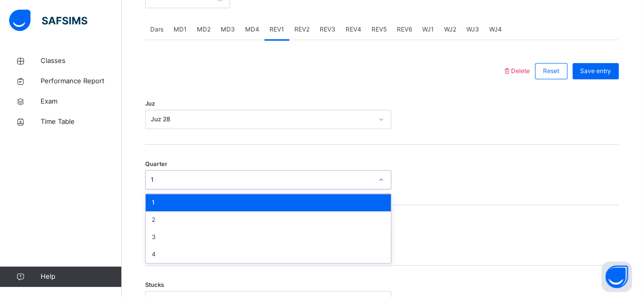
click at [271, 145] on div "Juz Juz 28" at bounding box center [382, 114] width 474 height 60
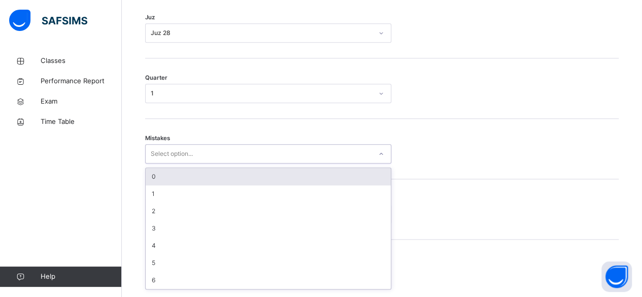
scroll to position [506, 0]
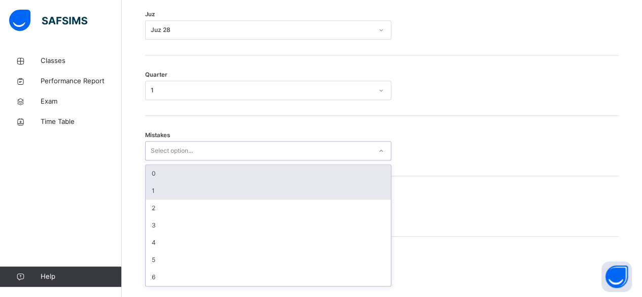
click at [192, 195] on div "1" at bounding box center [268, 190] width 245 height 17
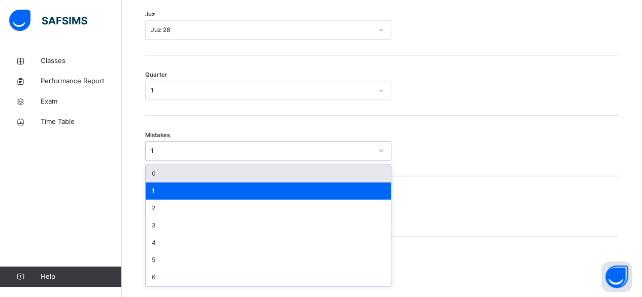
click at [193, 182] on div "0" at bounding box center [268, 173] width 245 height 17
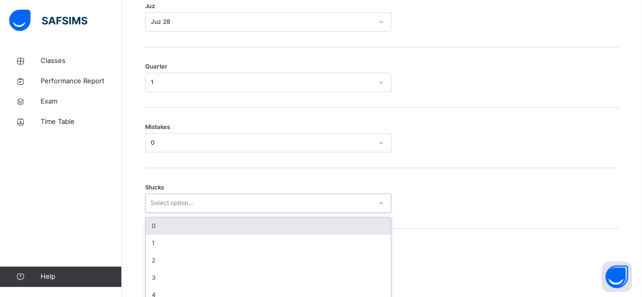
scroll to position [514, 0]
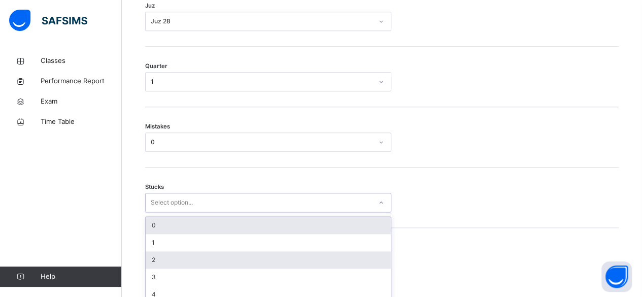
click at [187, 269] on div "2" at bounding box center [268, 259] width 245 height 17
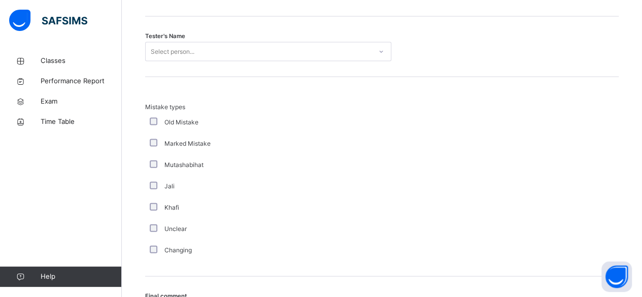
scroll to position [1073, 0]
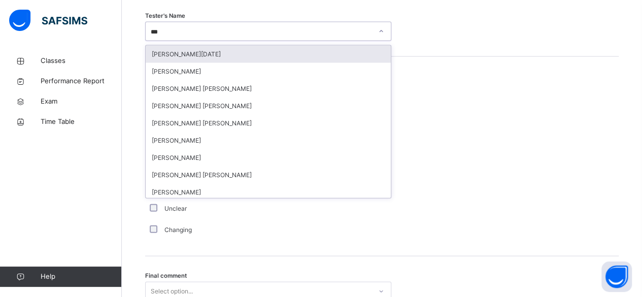
type input "***"
click at [191, 205] on div "Unclear" at bounding box center [272, 208] width 254 height 21
type input "***"
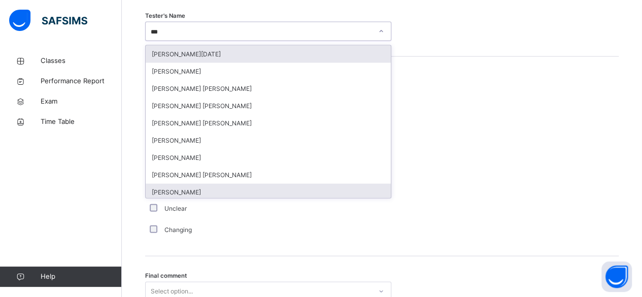
click at [177, 198] on div "[PERSON_NAME]" at bounding box center [268, 192] width 245 height 17
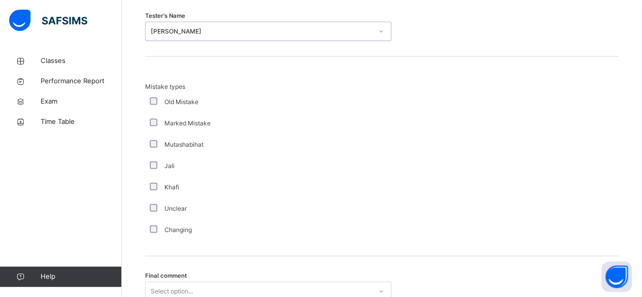
scroll to position [1171, 0]
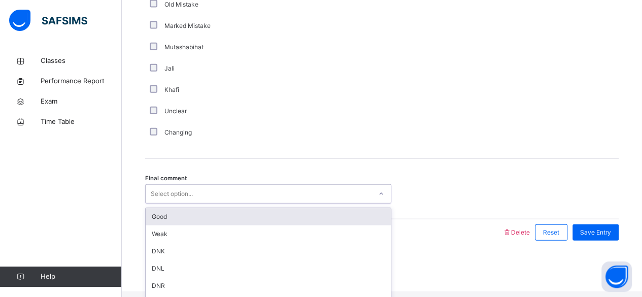
click at [177, 225] on div "Good" at bounding box center [268, 216] width 245 height 17
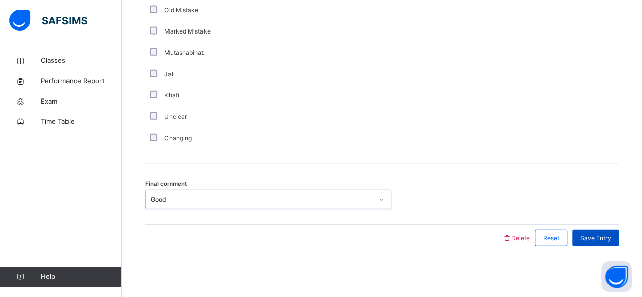
click at [602, 245] on div "Save Entry" at bounding box center [596, 238] width 46 height 16
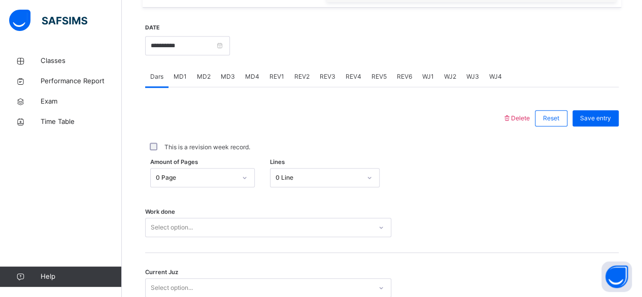
scroll to position [366, 0]
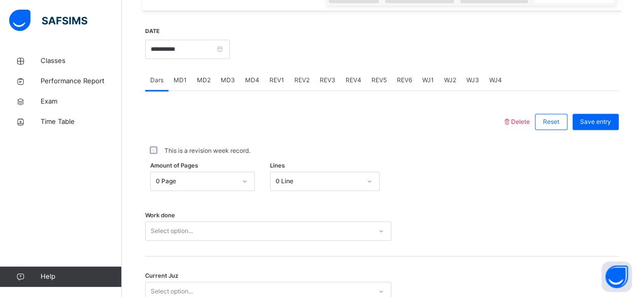
click at [291, 88] on div "REV2" at bounding box center [301, 80] width 25 height 20
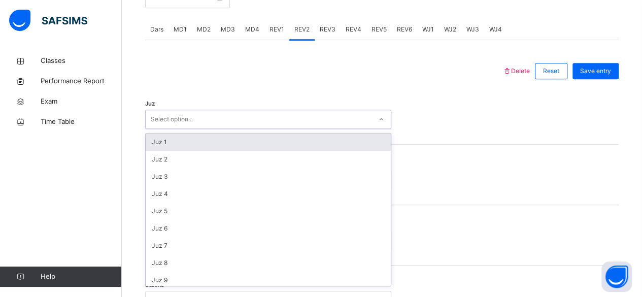
scroll to position [416, 0]
type input "**"
click at [202, 151] on div "Juz 28" at bounding box center [268, 142] width 245 height 17
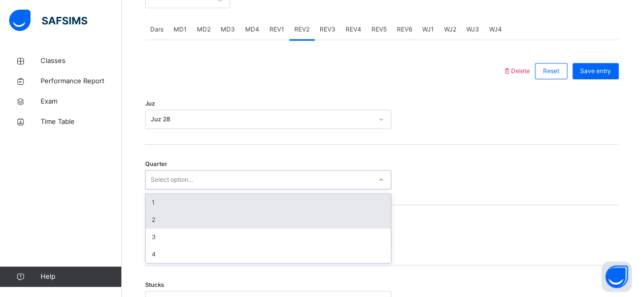
click at [170, 229] on div "2" at bounding box center [268, 219] width 245 height 17
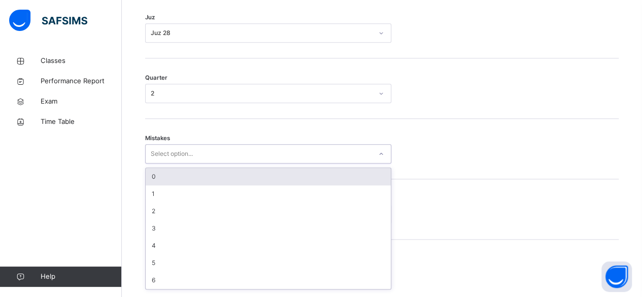
scroll to position [506, 0]
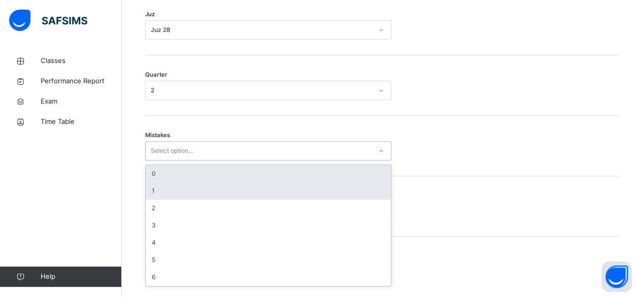
click at [166, 200] on div "1" at bounding box center [268, 190] width 245 height 17
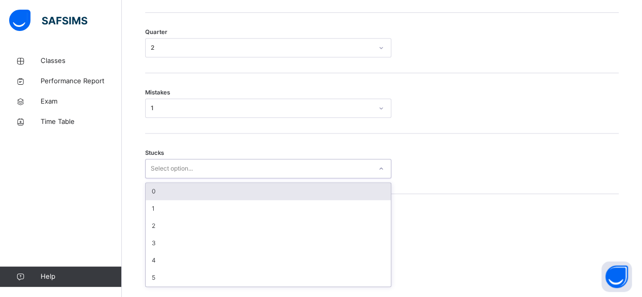
scroll to position [548, 0]
click at [196, 200] on div "0" at bounding box center [268, 191] width 245 height 17
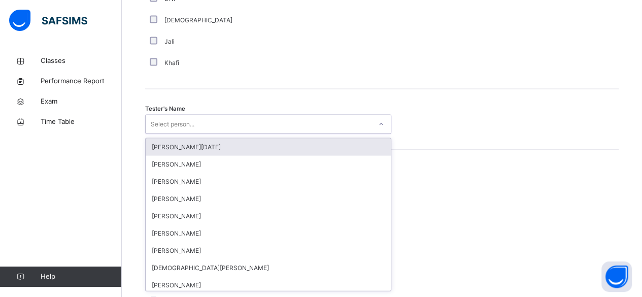
scroll to position [985, 0]
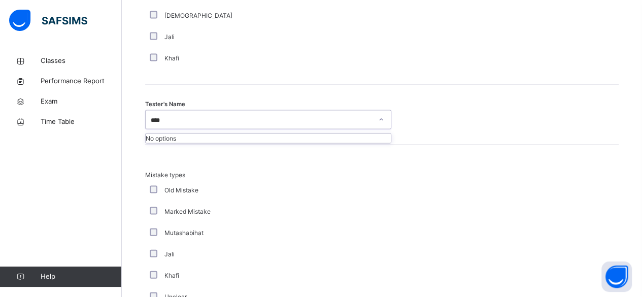
type input "***"
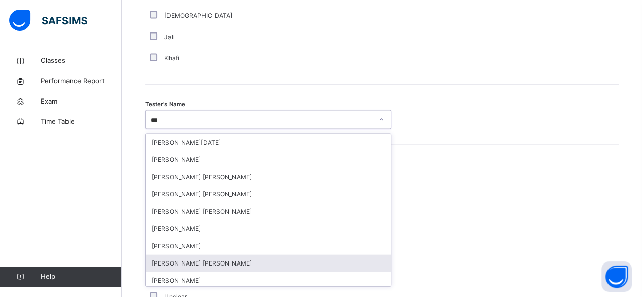
click at [162, 272] on div "Abdul Ghani Nabulsi" at bounding box center [268, 263] width 245 height 17
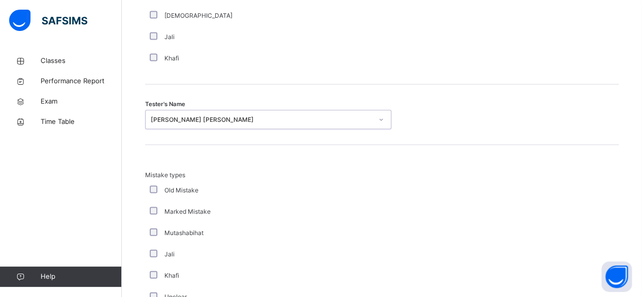
click at [220, 128] on div "Abdul Ghani Nabulsi" at bounding box center [259, 120] width 226 height 16
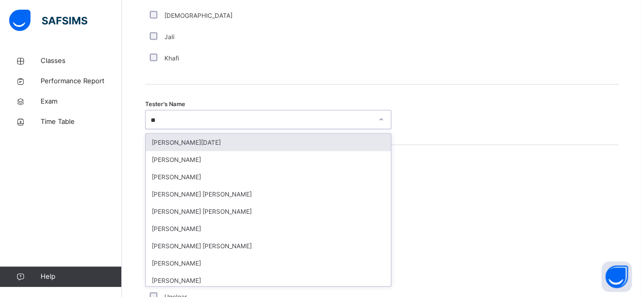
type input "***"
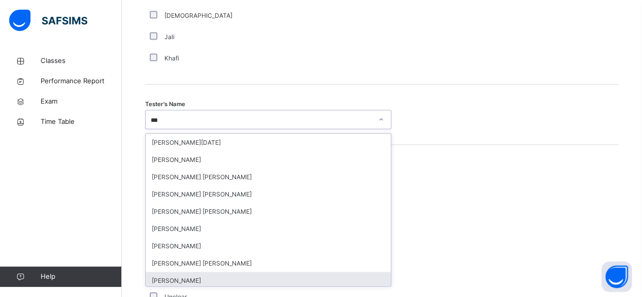
click at [173, 280] on div "[PERSON_NAME]" at bounding box center [268, 280] width 245 height 17
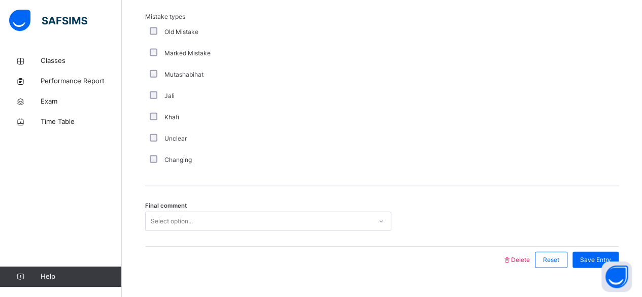
scroll to position [1142, 0]
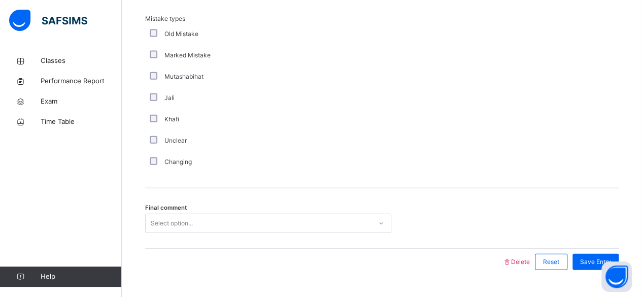
click at [176, 229] on div "Select option..." at bounding box center [268, 223] width 246 height 19
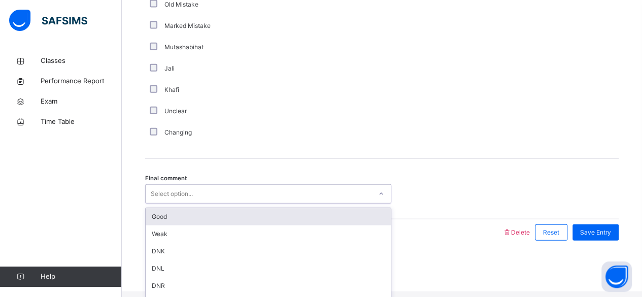
click at [235, 222] on div "Good" at bounding box center [268, 216] width 245 height 17
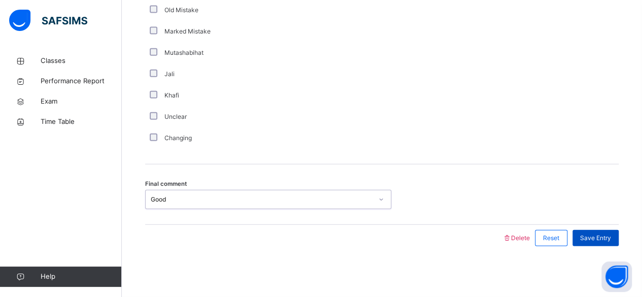
click at [588, 244] on div "Save Entry" at bounding box center [596, 238] width 46 height 16
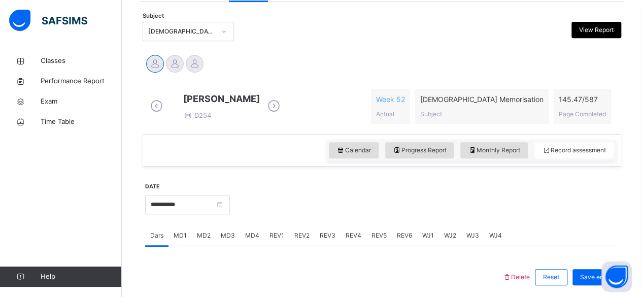
scroll to position [197, 0]
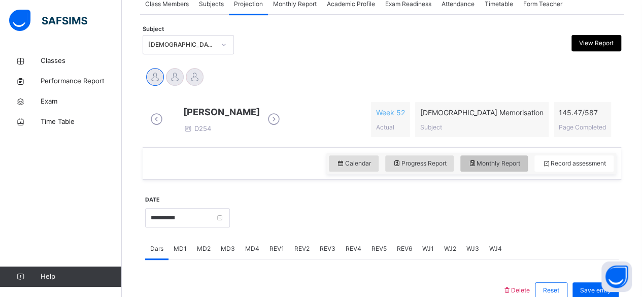
click at [477, 168] on icon at bounding box center [472, 163] width 9 height 9
select select "****"
select select "*"
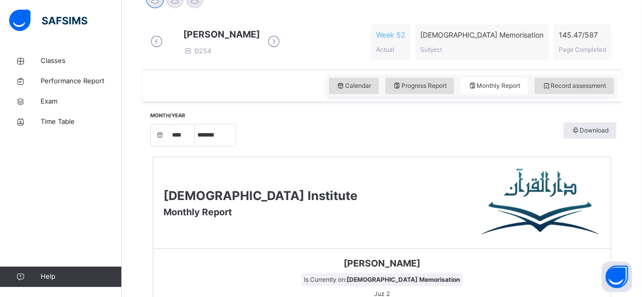
scroll to position [275, 0]
click at [567, 90] on span "Record assessment" at bounding box center [574, 85] width 64 height 9
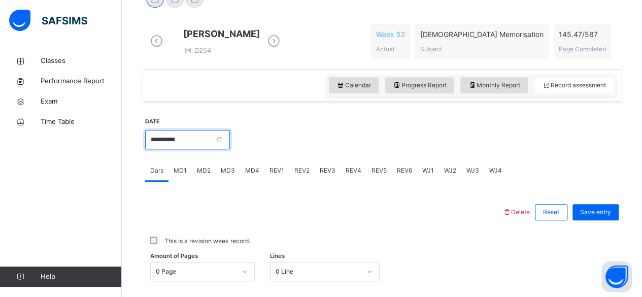
click at [210, 149] on input "**********" at bounding box center [187, 139] width 85 height 19
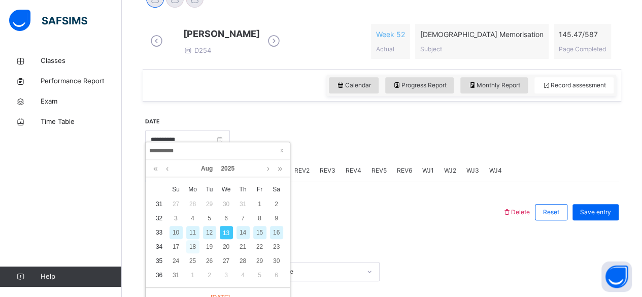
click at [192, 245] on div "18" at bounding box center [192, 246] width 13 height 13
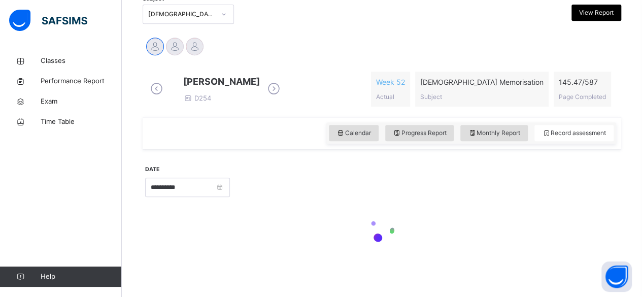
scroll to position [235, 0]
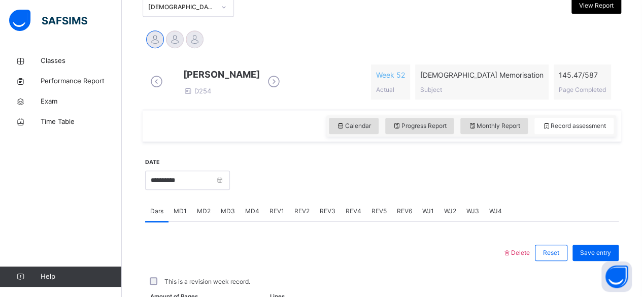
click at [222, 201] on div "MD3" at bounding box center [228, 211] width 24 height 20
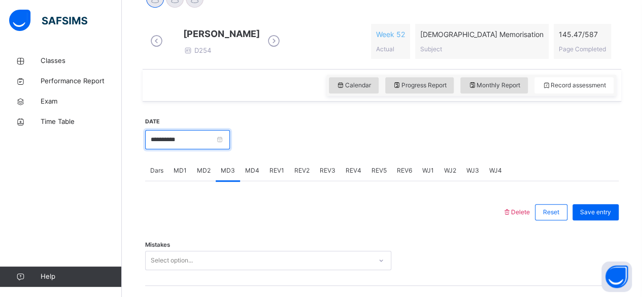
click at [227, 145] on input "**********" at bounding box center [187, 139] width 85 height 19
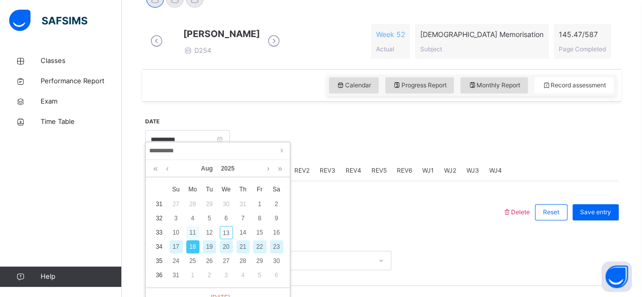
click at [194, 234] on div "11" at bounding box center [192, 232] width 13 height 13
type input "**********"
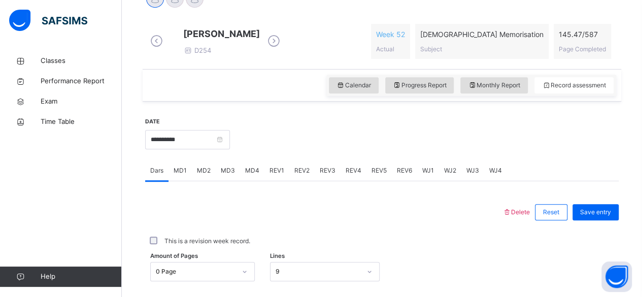
click at [229, 175] on span "MD3" at bounding box center [228, 170] width 14 height 9
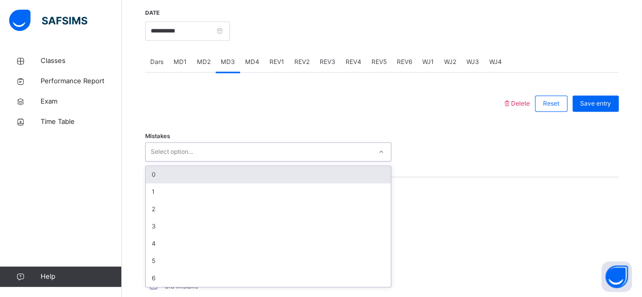
scroll to position [385, 0]
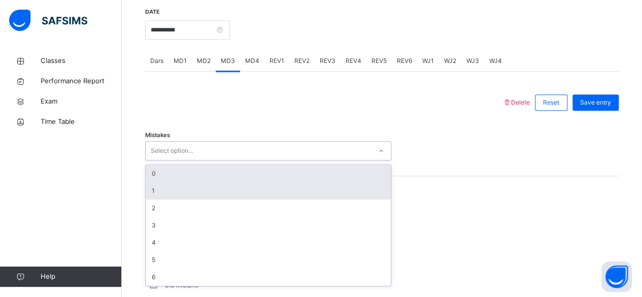
click at [240, 189] on div "1" at bounding box center [268, 190] width 245 height 17
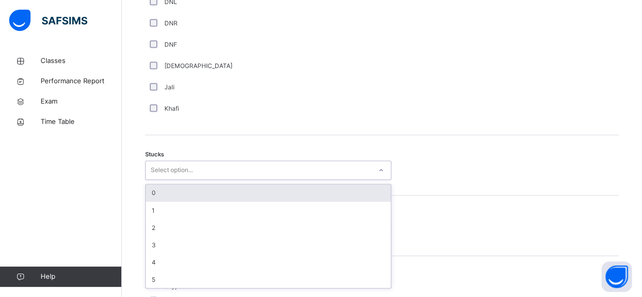
scroll to position [756, 0]
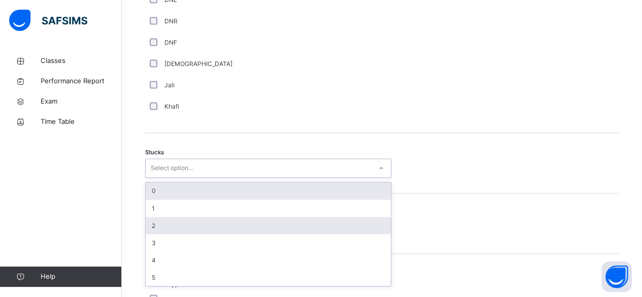
click at [196, 234] on div "2" at bounding box center [268, 225] width 245 height 17
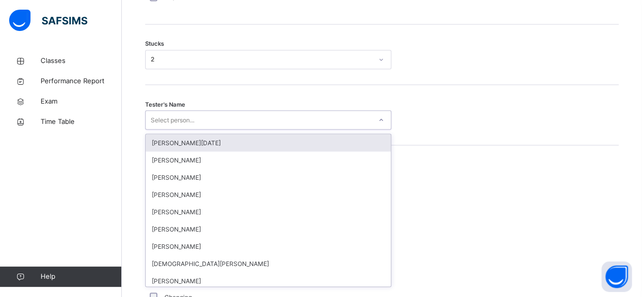
scroll to position [864, 0]
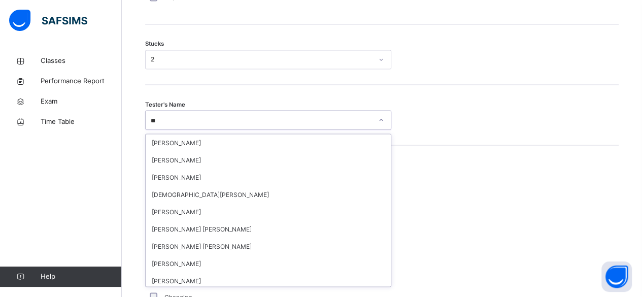
type input "***"
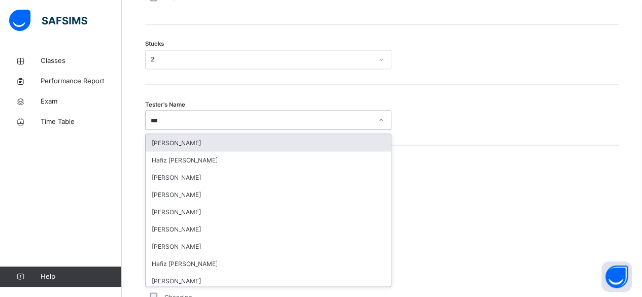
click at [298, 148] on div "Syed Hafeez Ali" at bounding box center [268, 142] width 245 height 17
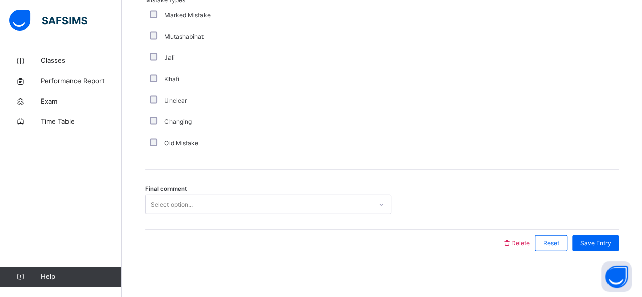
scroll to position [1050, 0]
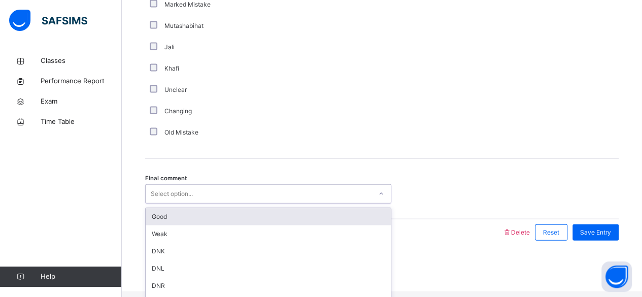
click at [273, 220] on div "Good" at bounding box center [268, 216] width 245 height 17
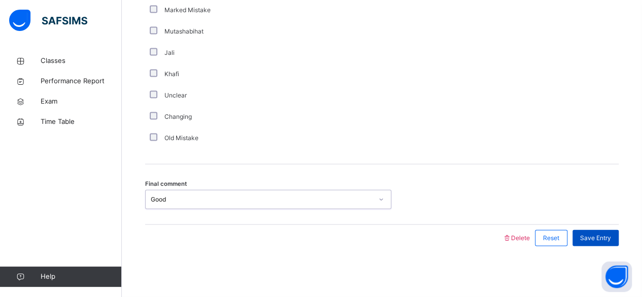
click at [592, 243] on div "Save Entry" at bounding box center [596, 238] width 46 height 16
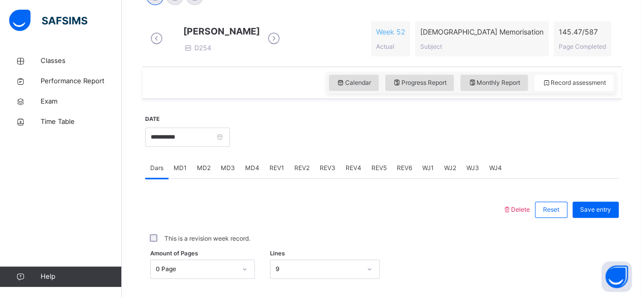
scroll to position [269, 0]
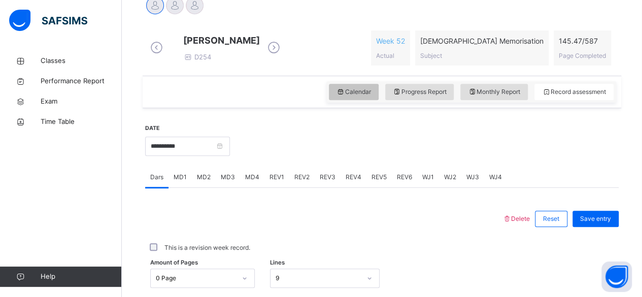
click at [355, 96] on span "Calendar" at bounding box center [354, 91] width 35 height 9
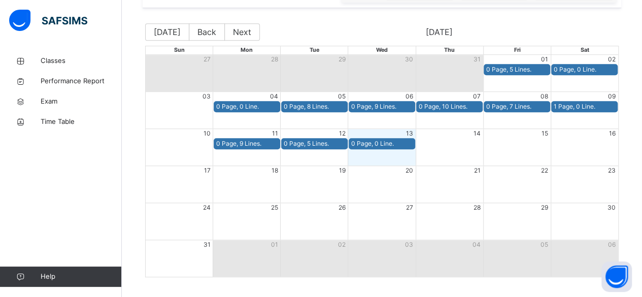
scroll to position [369, 0]
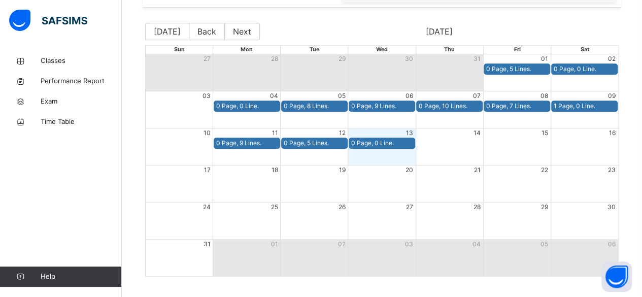
click at [217, 111] on div "0 Page, 0 Line." at bounding box center [246, 106] width 61 height 9
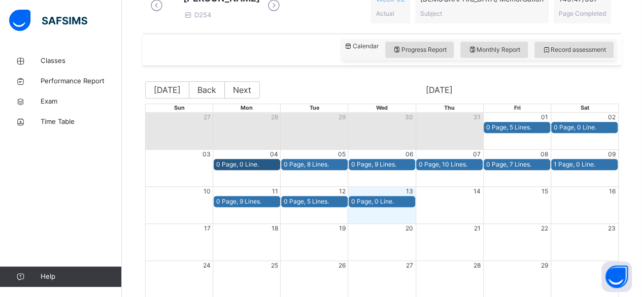
scroll to position [309, 0]
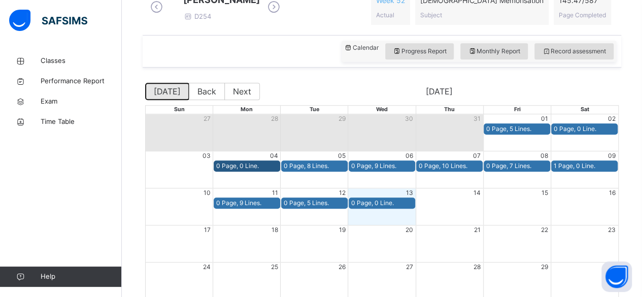
click at [172, 99] on button "Today" at bounding box center [167, 91] width 44 height 17
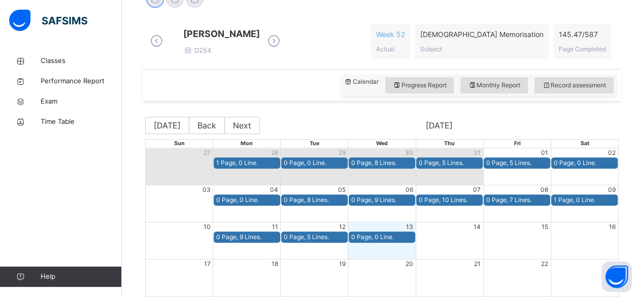
scroll to position [277, 0]
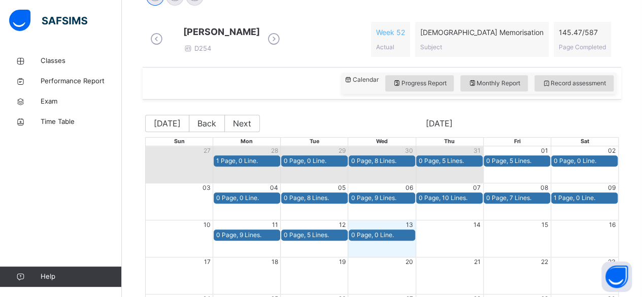
click at [581, 166] on div "0 Page, 0 Line." at bounding box center [584, 160] width 61 height 9
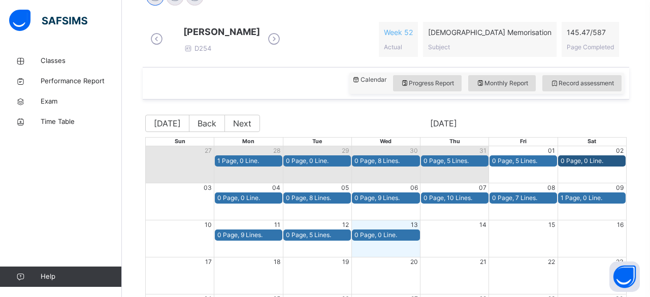
click at [595, 166] on div "0 Page, 0 Line." at bounding box center [584, 160] width 61 height 9
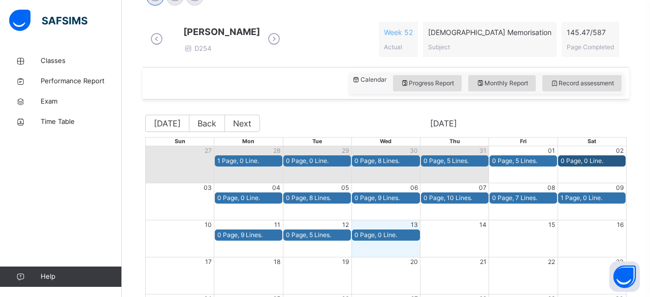
click at [342, 56] on div "Abubakr Adem Ali D254 Week 52 Actual Quran Memorisation Subject 145.47 / 587 Pa…" at bounding box center [382, 39] width 469 height 35
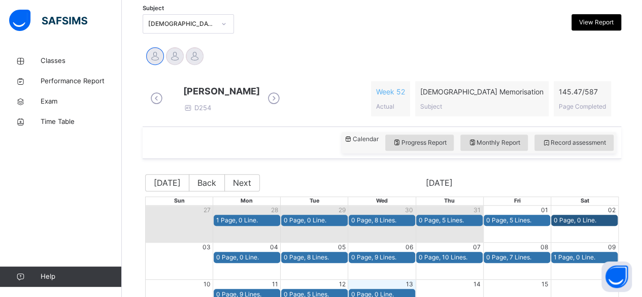
scroll to position [199, 0]
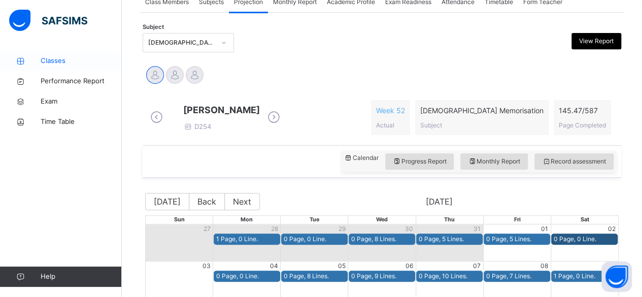
click at [70, 62] on span "Classes" at bounding box center [81, 61] width 81 height 10
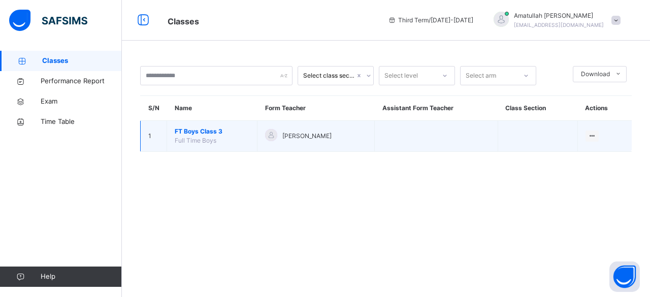
click at [327, 144] on td "[PERSON_NAME]" at bounding box center [315, 136] width 117 height 31
click at [534, 133] on td at bounding box center [538, 136] width 80 height 31
click at [179, 132] on span "FT Boys Class 3" at bounding box center [212, 131] width 75 height 9
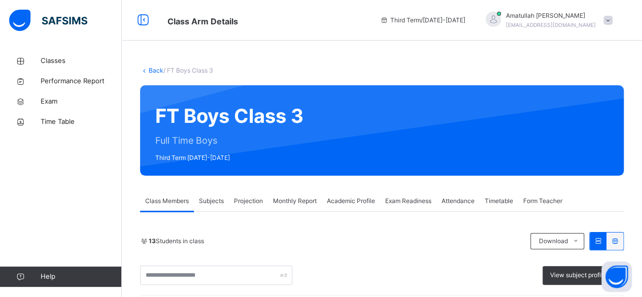
click at [245, 194] on div "Projection" at bounding box center [248, 201] width 39 height 20
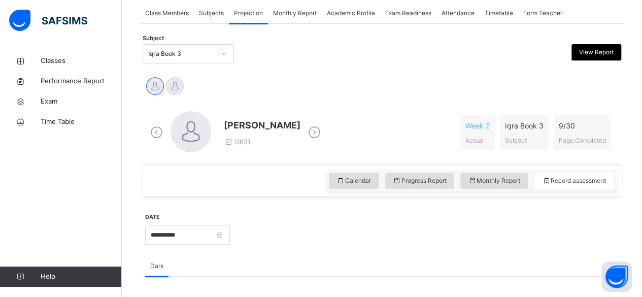
scroll to position [192, 0]
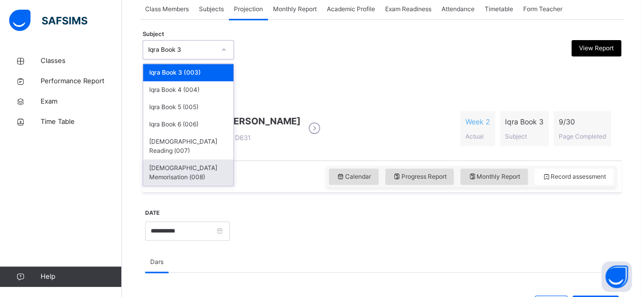
click at [161, 159] on div "[DEMOGRAPHIC_DATA] Memorisation (008)" at bounding box center [188, 172] width 90 height 26
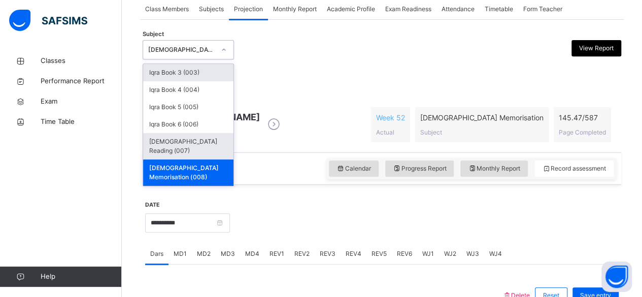
click at [152, 139] on div "[DEMOGRAPHIC_DATA] Reading (007)" at bounding box center [188, 146] width 90 height 26
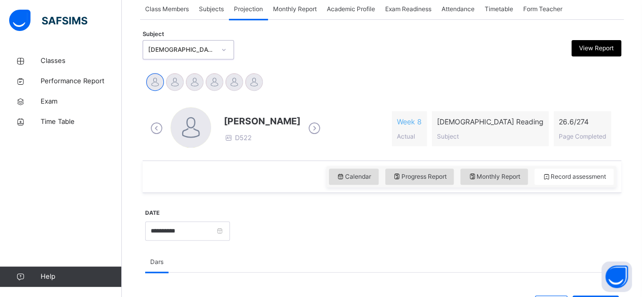
click at [5, 232] on div "Classes Performance Report Exam Time Table Help" at bounding box center [61, 169] width 122 height 256
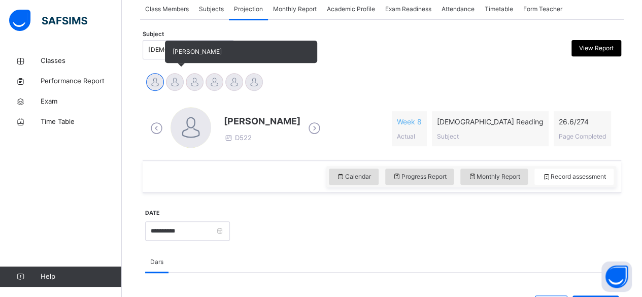
click at [175, 85] on div at bounding box center [175, 82] width 18 height 18
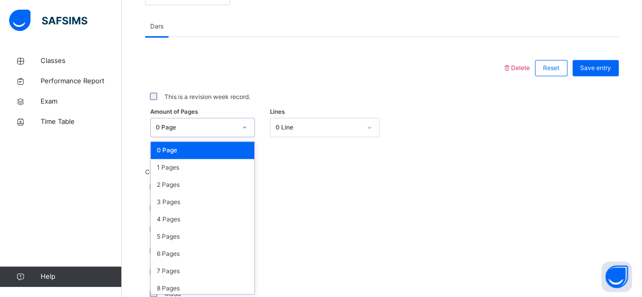
scroll to position [428, 0]
click at [163, 87] on div "This is a revision week record." at bounding box center [382, 96] width 474 height 21
click at [163, 203] on div "3 Pages" at bounding box center [203, 201] width 104 height 17
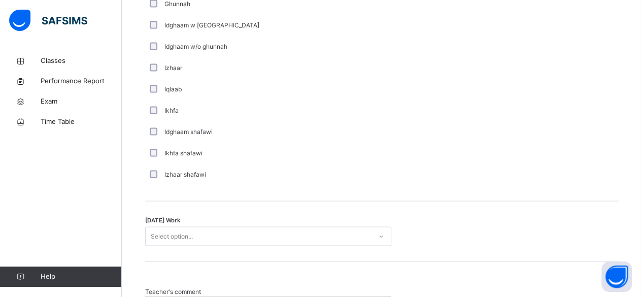
scroll to position [776, 0]
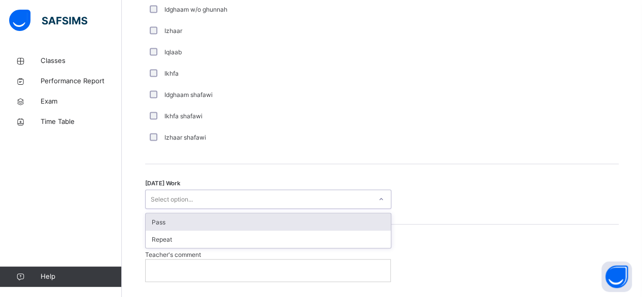
click at [158, 221] on div "Pass" at bounding box center [268, 221] width 245 height 17
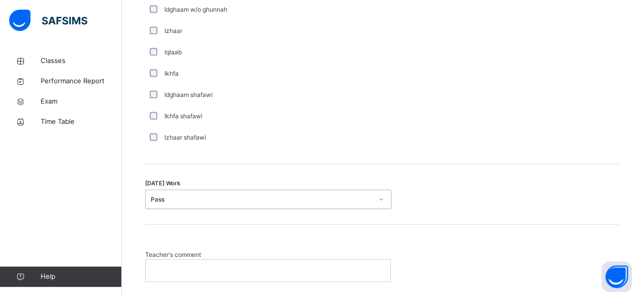
click at [156, 278] on div at bounding box center [268, 269] width 245 height 21
click at [570, 169] on div "Today's Work Pass" at bounding box center [382, 194] width 474 height 60
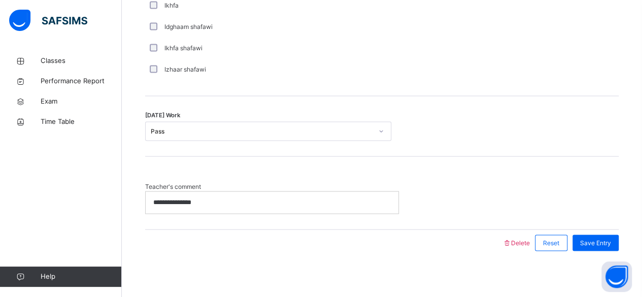
click at [230, 205] on p "**********" at bounding box center [272, 202] width 238 height 9
click at [605, 241] on span "Save Entry" at bounding box center [595, 242] width 31 height 9
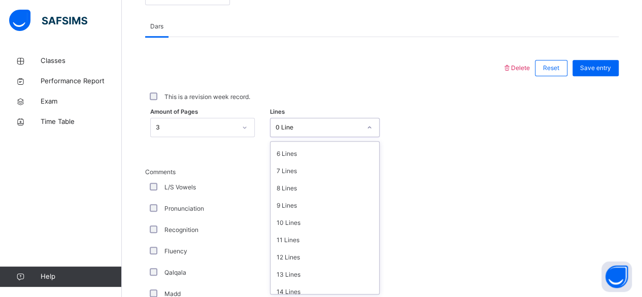
scroll to position [124, 0]
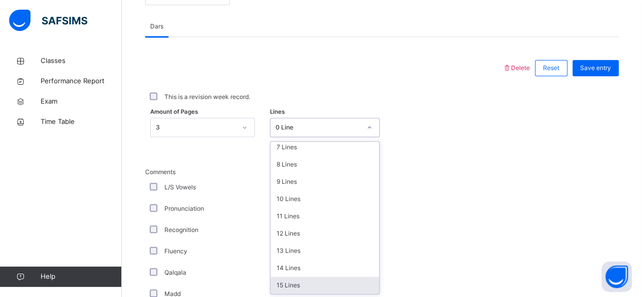
click at [301, 289] on div "15 Lines" at bounding box center [325, 285] width 109 height 17
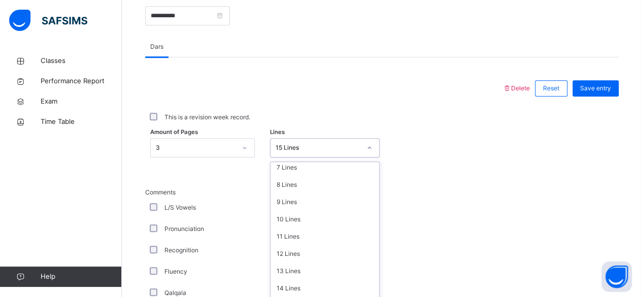
scroll to position [0, 0]
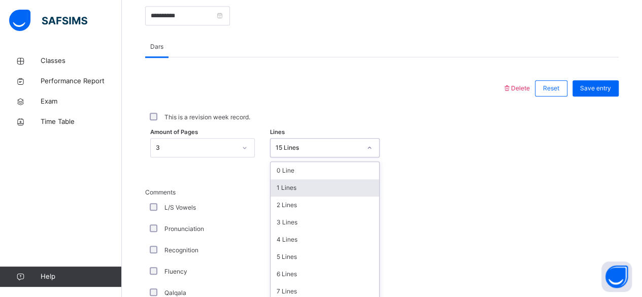
click at [317, 179] on div "1 Lines" at bounding box center [325, 187] width 109 height 17
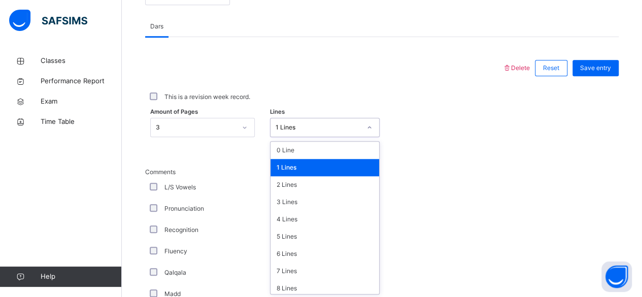
scroll to position [428, 0]
click at [353, 148] on div "0 Line" at bounding box center [325, 150] width 109 height 17
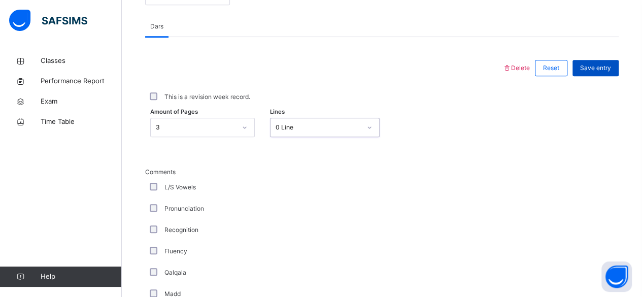
click at [605, 70] on span "Save entry" at bounding box center [595, 67] width 31 height 9
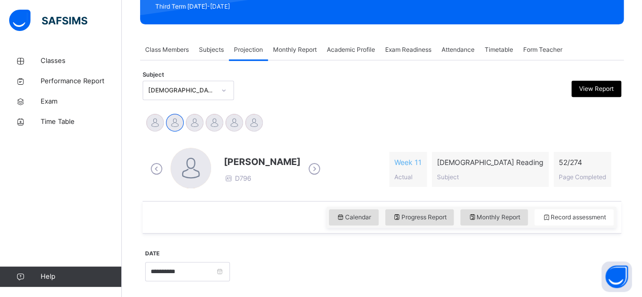
scroll to position [148, 0]
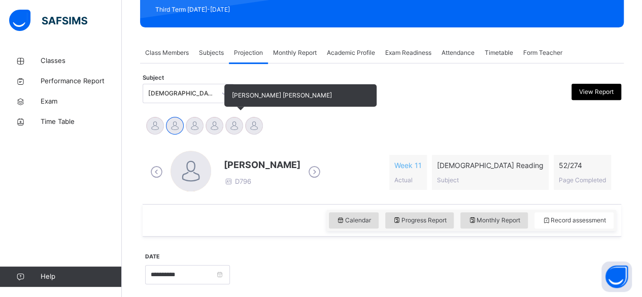
click at [237, 134] on div "[PERSON_NAME] [PERSON_NAME]" at bounding box center [234, 127] width 20 height 22
click at [239, 126] on div at bounding box center [234, 126] width 18 height 18
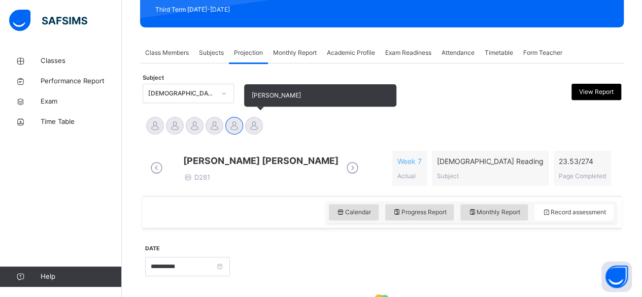
click at [255, 128] on div at bounding box center [254, 126] width 18 height 18
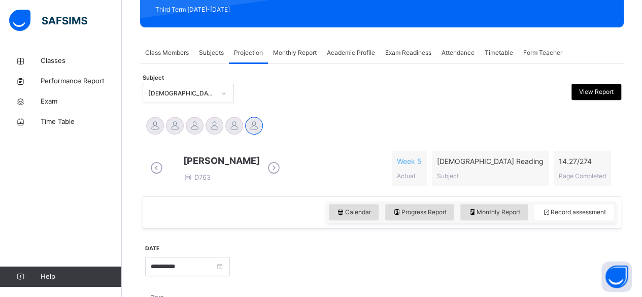
click at [379, 170] on div "Mohammed Abdullah D763 Week 5 Actual Quran Reading Subject 14.27 / 274 Page Com…" at bounding box center [382, 168] width 469 height 35
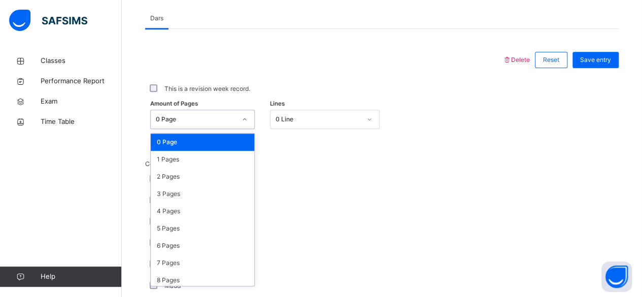
scroll to position [428, 0]
click at [162, 185] on div "2 Pages" at bounding box center [203, 176] width 104 height 17
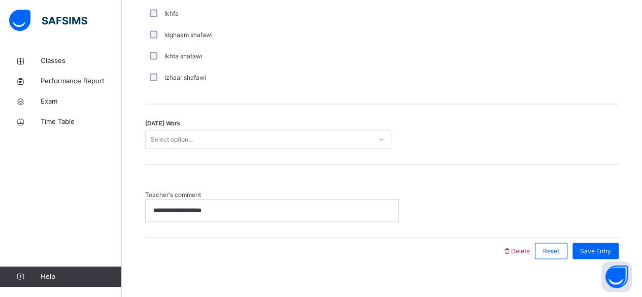
scroll to position [846, 0]
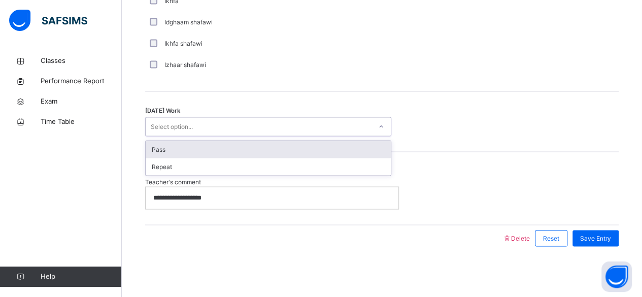
click at [390, 157] on div "Pass" at bounding box center [268, 149] width 245 height 17
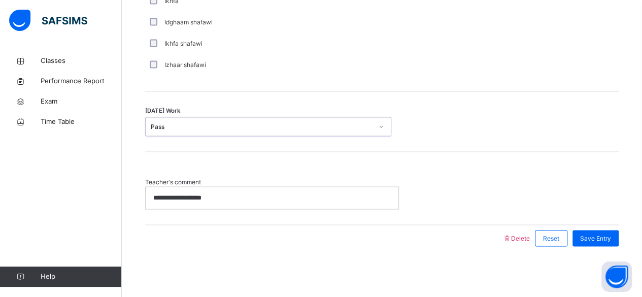
click at [223, 202] on p "**********" at bounding box center [272, 197] width 238 height 9
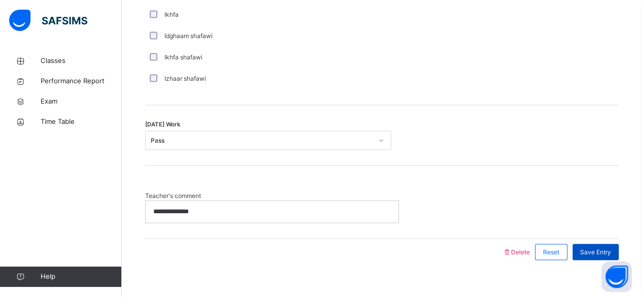
click at [601, 256] on span "Save Entry" at bounding box center [595, 251] width 31 height 9
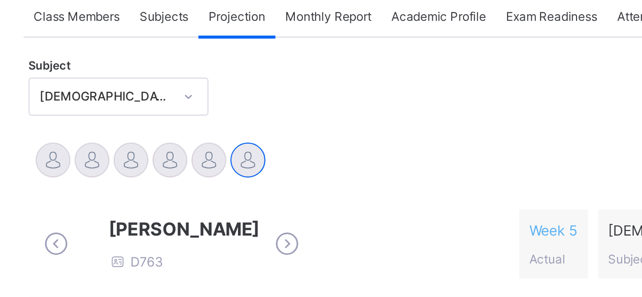
scroll to position [89, 0]
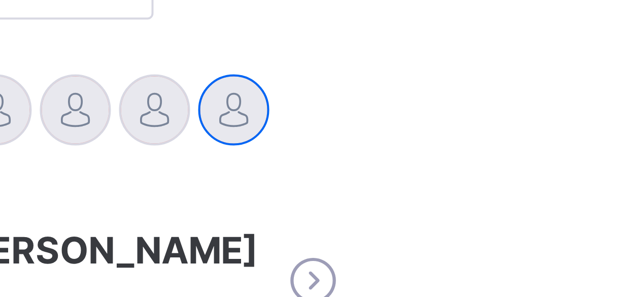
click at [260, 214] on div "Mohammed Abdullah D763" at bounding box center [215, 227] width 135 height 29
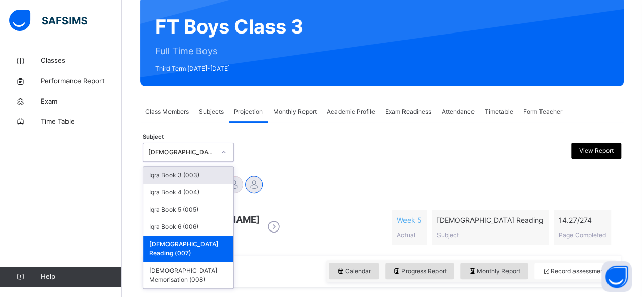
click at [315, 178] on div "Aminah Cruse Ammar Osman Ibrahim Yusuf Idris Boquizada Mohammad Hanzalah Siddiq…" at bounding box center [382, 186] width 474 height 22
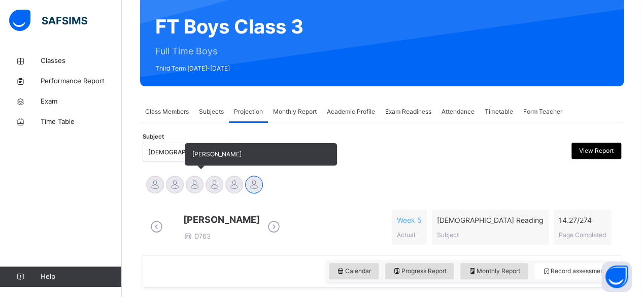
click at [199, 189] on div at bounding box center [195, 185] width 18 height 18
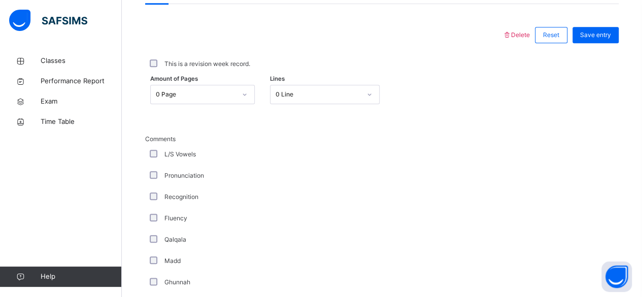
scroll to position [453, 0]
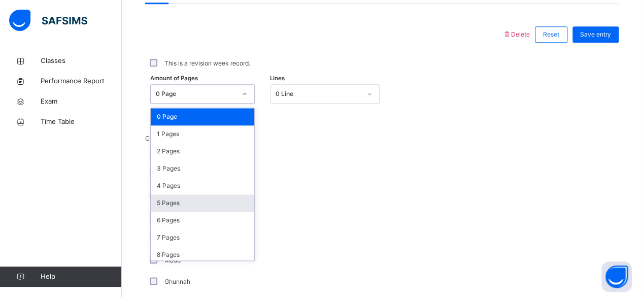
click at [175, 210] on div "5 Pages" at bounding box center [203, 202] width 104 height 17
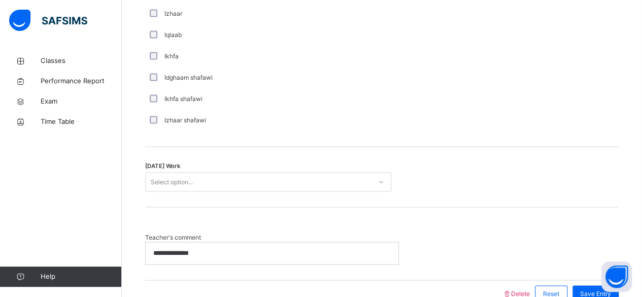
scroll to position [846, 0]
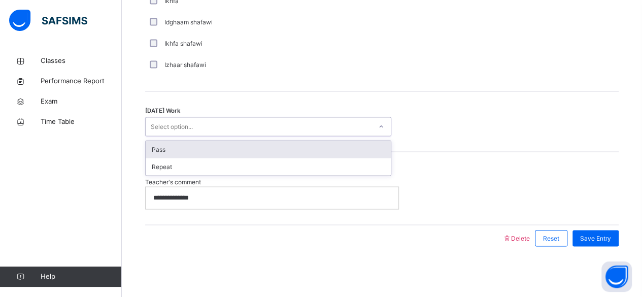
click at [270, 154] on div "Pass" at bounding box center [268, 149] width 245 height 17
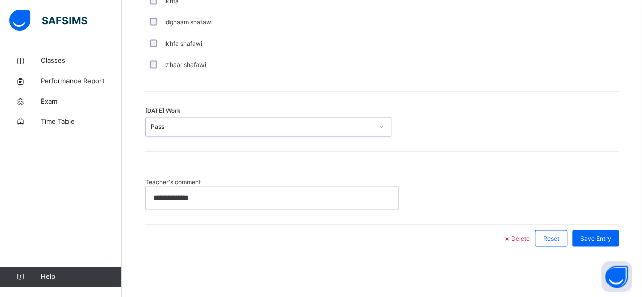
click at [325, 205] on div "**********" at bounding box center [272, 197] width 253 height 21
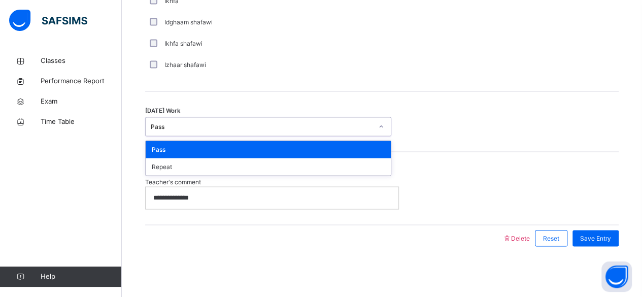
click at [437, 128] on div "Today's Work option Pass, selected. option Pass focused, 1 of 2. 2 results avai…" at bounding box center [382, 126] width 474 height 19
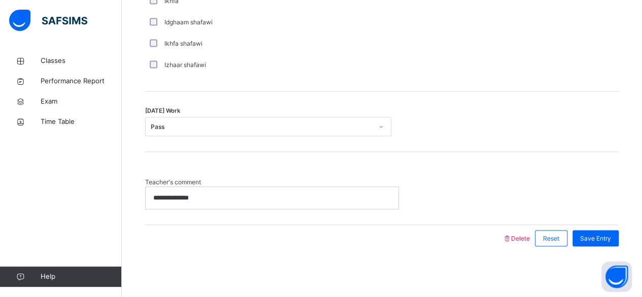
click at [322, 195] on p "**********" at bounding box center [272, 197] width 238 height 9
click at [611, 242] on span "Save Entry" at bounding box center [595, 238] width 31 height 9
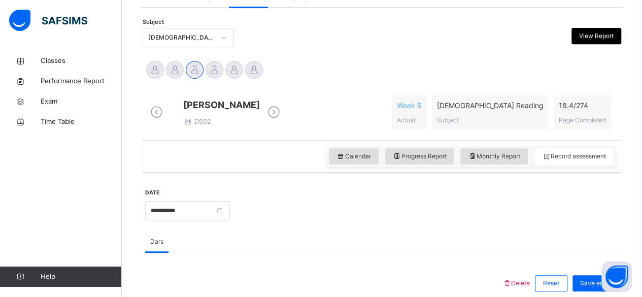
scroll to position [204, 0]
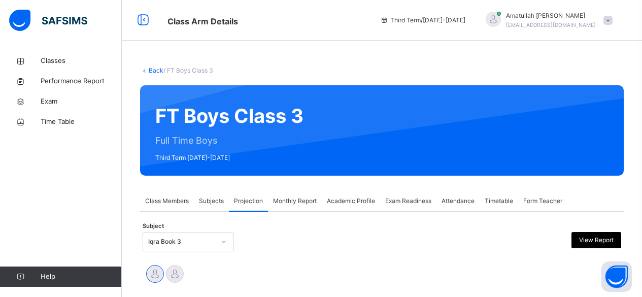
scroll to position [136, 0]
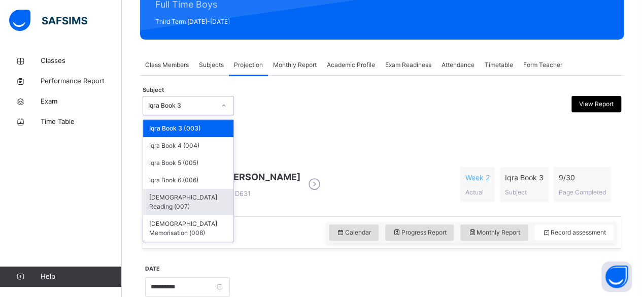
click at [152, 203] on div "[DEMOGRAPHIC_DATA] Reading (007)" at bounding box center [188, 202] width 90 height 26
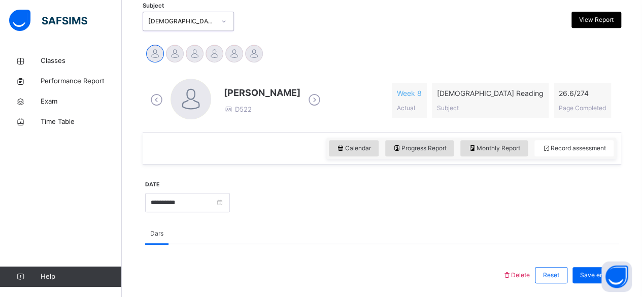
scroll to position [221, 0]
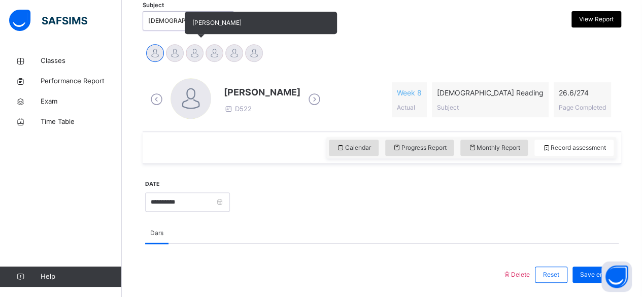
click at [191, 59] on div at bounding box center [195, 53] width 18 height 18
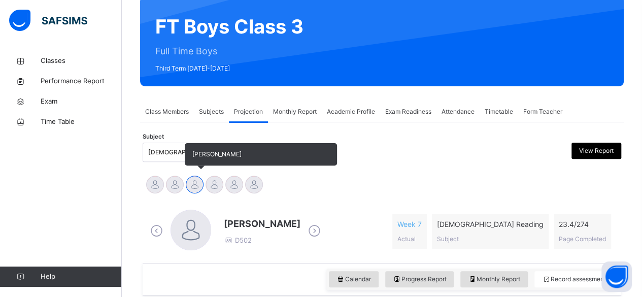
scroll to position [88, 0]
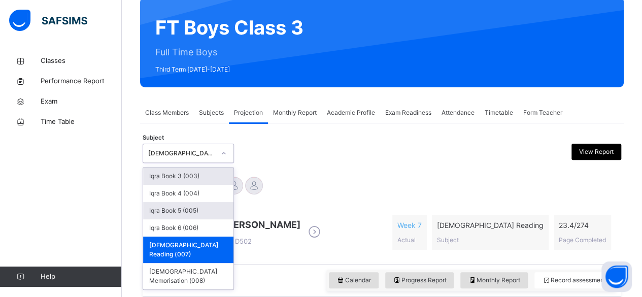
click at [154, 212] on div "Iqra Book 5 (005)" at bounding box center [188, 210] width 90 height 17
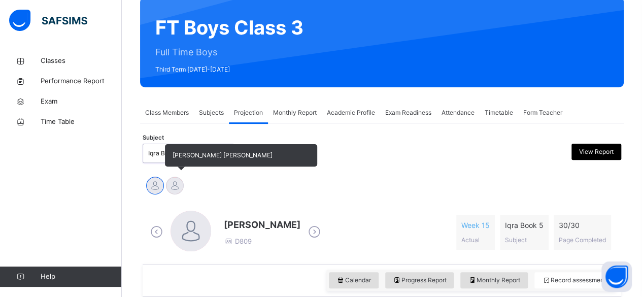
click at [175, 188] on div at bounding box center [175, 186] width 18 height 18
click at [167, 150] on span "[PERSON_NAME] [PERSON_NAME]" at bounding box center [241, 155] width 152 height 22
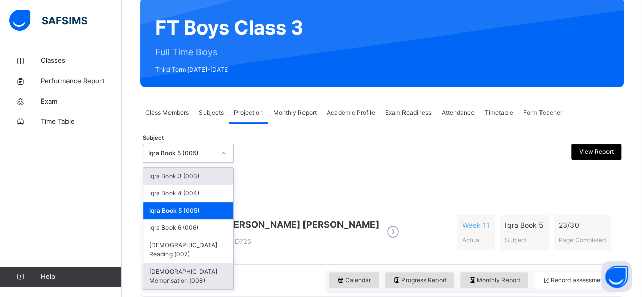
click at [210, 263] on div "[DEMOGRAPHIC_DATA] Memorisation (008)" at bounding box center [188, 276] width 90 height 26
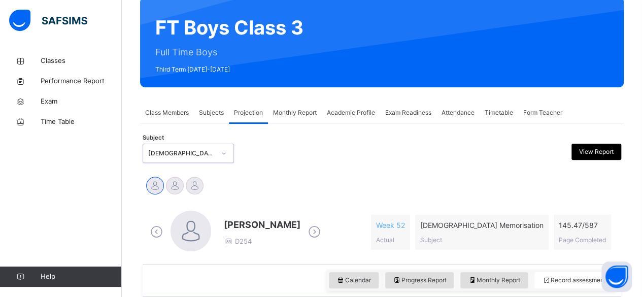
click at [286, 113] on span "Monthly Report" at bounding box center [295, 112] width 44 height 9
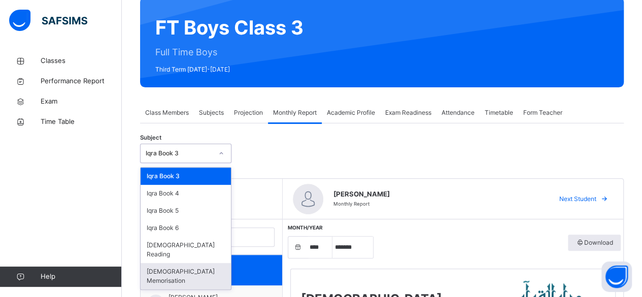
click at [201, 263] on div "[DEMOGRAPHIC_DATA] Memorisation" at bounding box center [186, 276] width 90 height 26
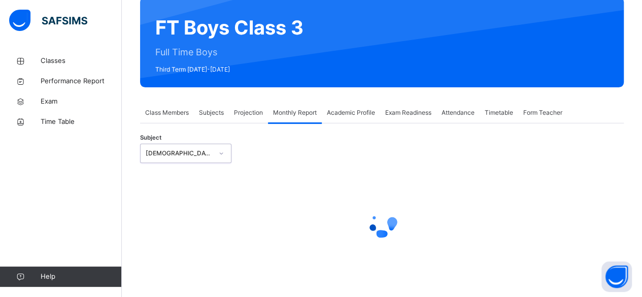
select select "****"
select select "*"
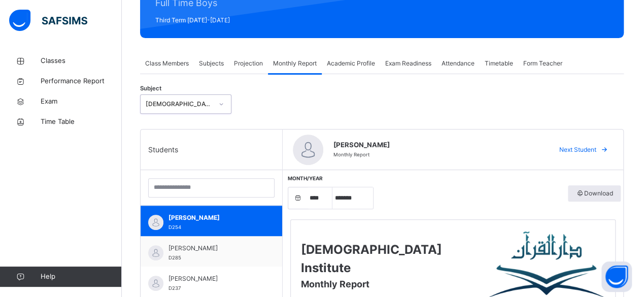
scroll to position [158, 0]
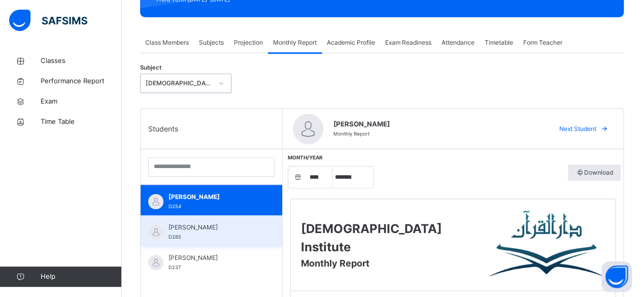
click at [219, 233] on div "[PERSON_NAME] D285" at bounding box center [214, 232] width 91 height 18
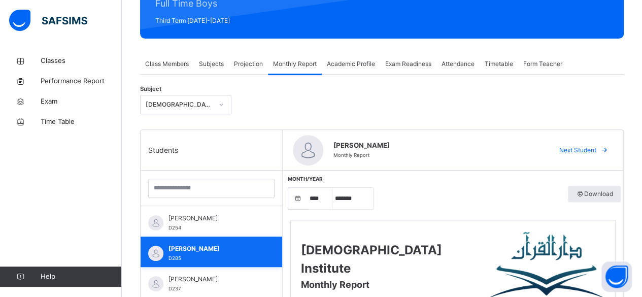
scroll to position [132, 0]
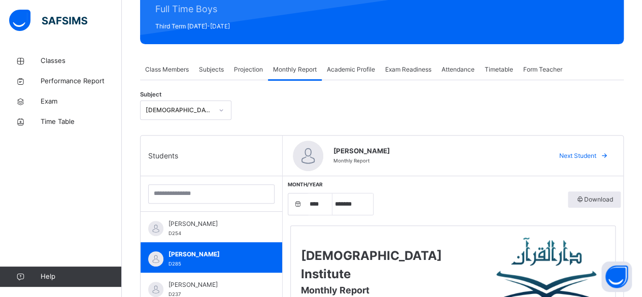
click at [218, 72] on span "Subjects" at bounding box center [211, 69] width 25 height 9
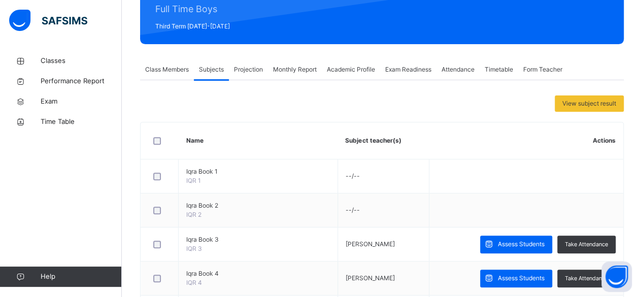
click at [253, 75] on div "Projection" at bounding box center [248, 69] width 39 height 20
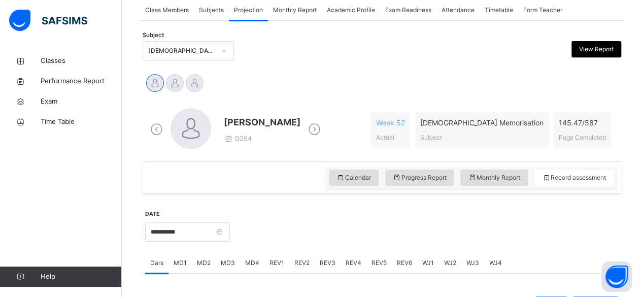
scroll to position [185, 0]
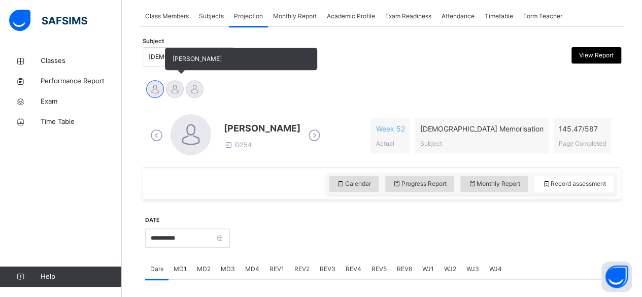
click at [174, 90] on div at bounding box center [175, 89] width 18 height 18
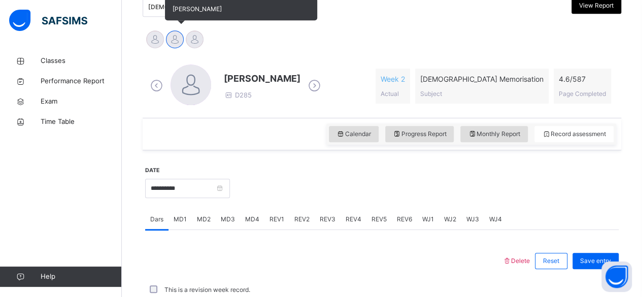
scroll to position [238, 0]
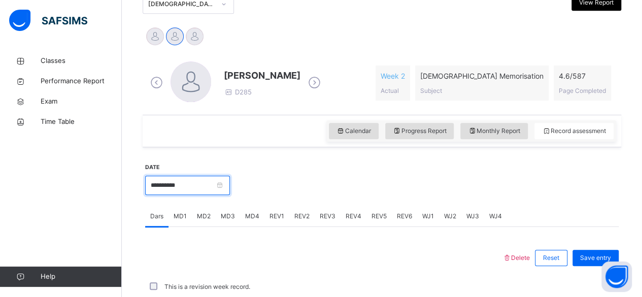
click at [205, 186] on input "**********" at bounding box center [187, 185] width 85 height 19
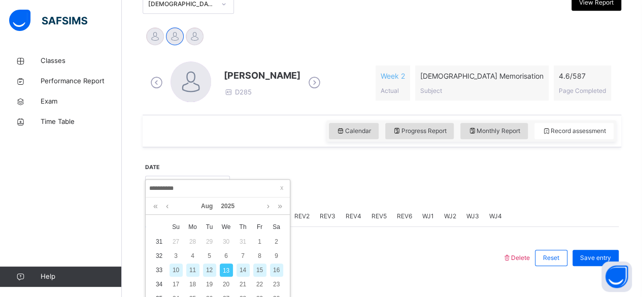
click at [191, 271] on div "11" at bounding box center [192, 270] width 13 height 13
type input "**********"
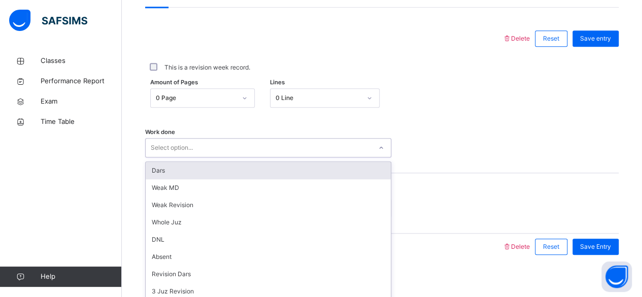
scroll to position [464, 0]
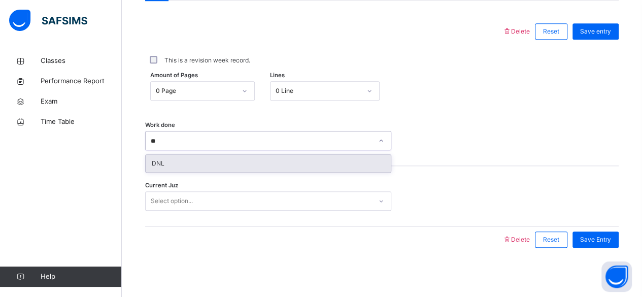
type input "*"
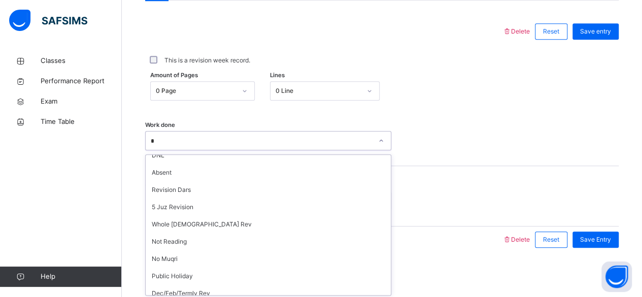
scroll to position [0, 0]
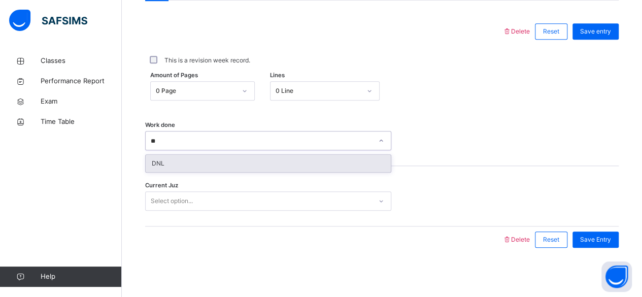
type input "*"
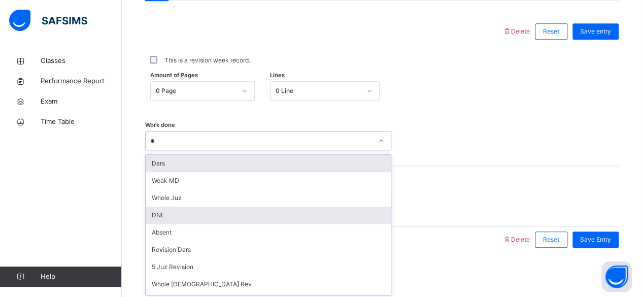
click at [158, 216] on div "DNL" at bounding box center [268, 215] width 245 height 17
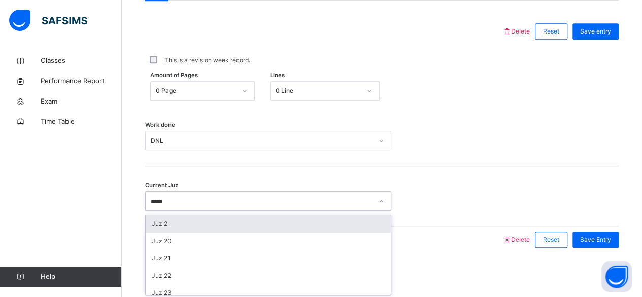
type input "******"
click at [182, 221] on div "Juz 26" at bounding box center [268, 223] width 245 height 17
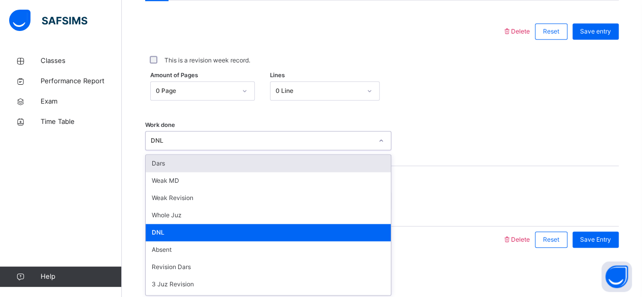
type input "*"
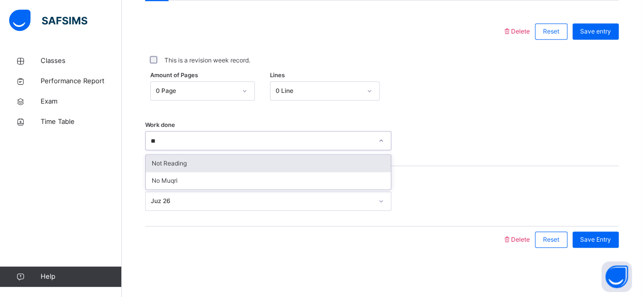
type input "***"
click at [175, 164] on div "Not Reading" at bounding box center [268, 163] width 245 height 17
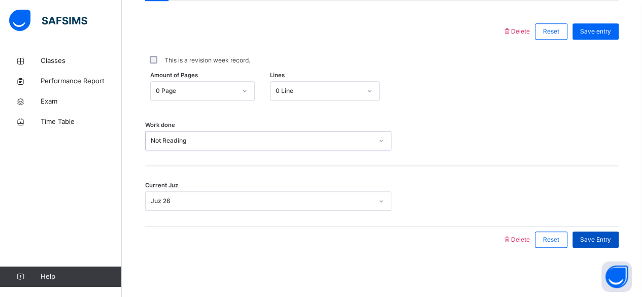
click at [607, 244] on div "Save Entry" at bounding box center [596, 240] width 46 height 16
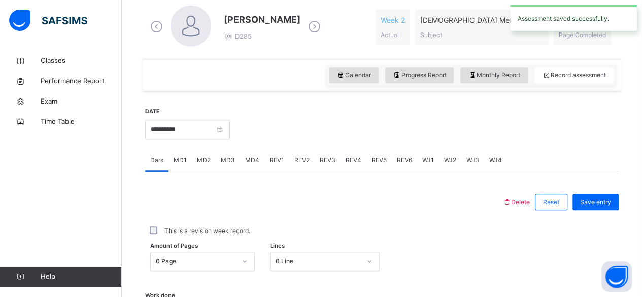
scroll to position [292, 0]
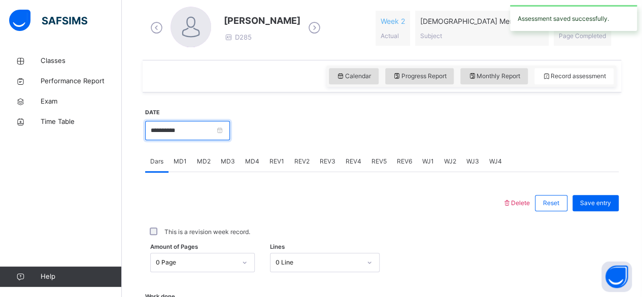
click at [177, 128] on input "**********" at bounding box center [187, 130] width 85 height 19
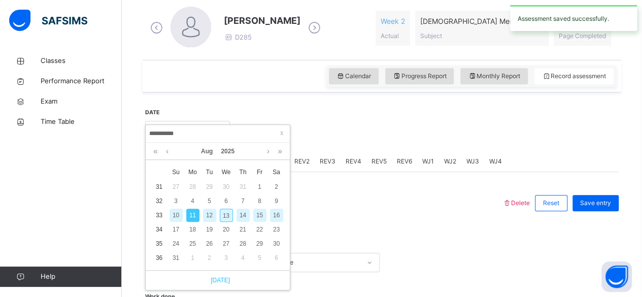
click at [221, 280] on link "Today" at bounding box center [218, 280] width 24 height 9
type input "**********"
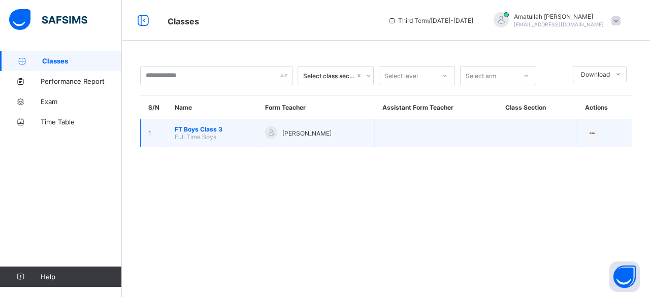
click at [188, 127] on span "FT Boys Class 3" at bounding box center [212, 129] width 75 height 8
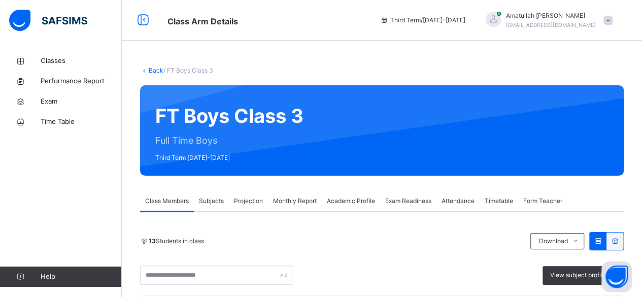
click at [249, 200] on span "Projection" at bounding box center [248, 201] width 29 height 9
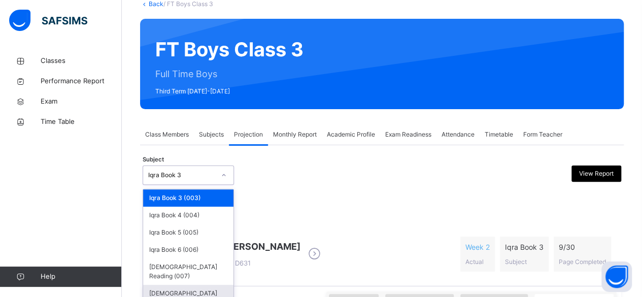
click at [211, 285] on div "[DEMOGRAPHIC_DATA] Memorisation (008)" at bounding box center [188, 298] width 90 height 26
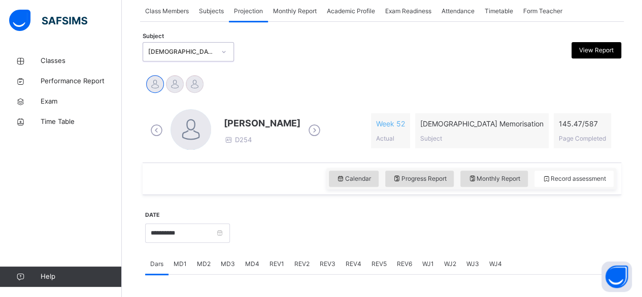
click at [317, 147] on div "Abubakr [PERSON_NAME] D254 Week 52 Actual [DEMOGRAPHIC_DATA] Memorisation Subje…" at bounding box center [382, 130] width 479 height 63
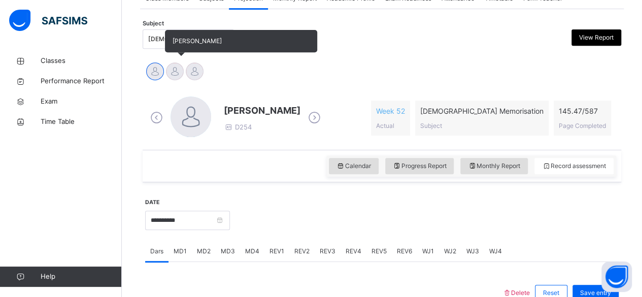
click at [177, 78] on div at bounding box center [175, 71] width 18 height 18
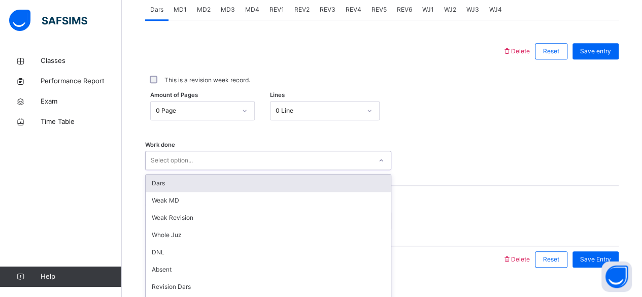
scroll to position [464, 0]
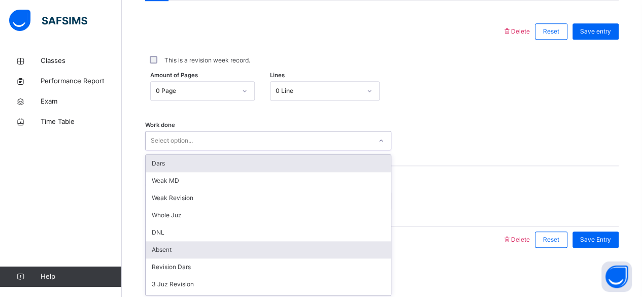
click at [188, 246] on div "Absent" at bounding box center [268, 249] width 245 height 17
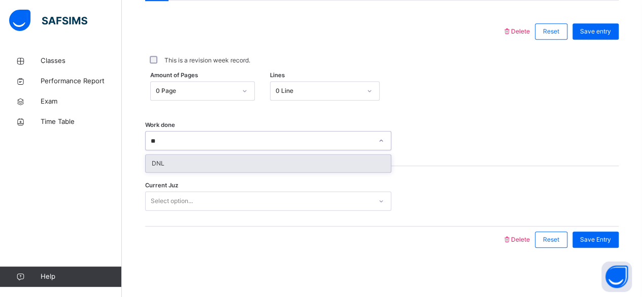
type input "***"
click at [306, 164] on div "DNL" at bounding box center [268, 163] width 245 height 17
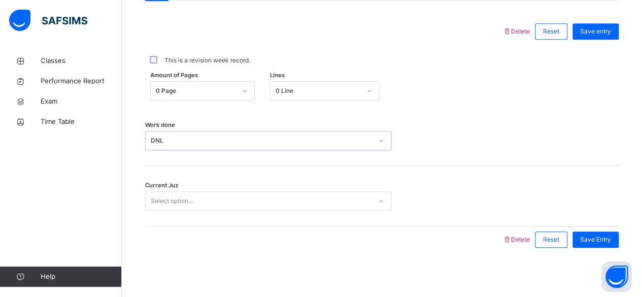
click at [274, 191] on div "Select option..." at bounding box center [268, 200] width 246 height 19
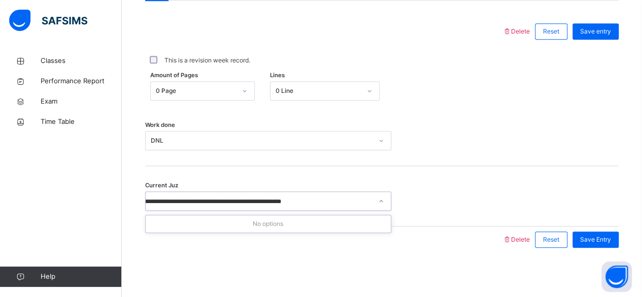
scroll to position [0, 0]
type input "******"
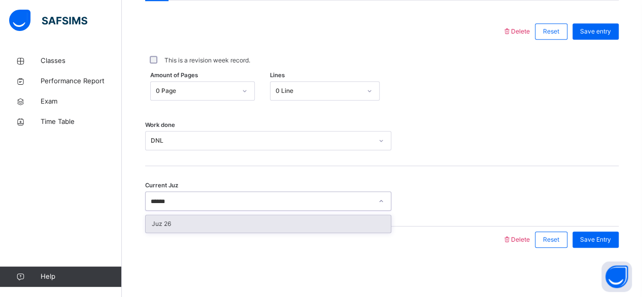
click at [192, 229] on div "Juz 26" at bounding box center [268, 223] width 245 height 17
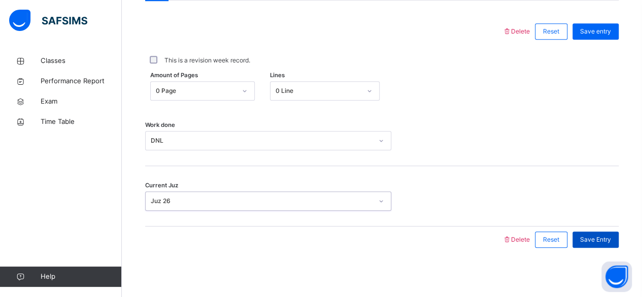
click at [607, 239] on span "Save Entry" at bounding box center [595, 239] width 31 height 9
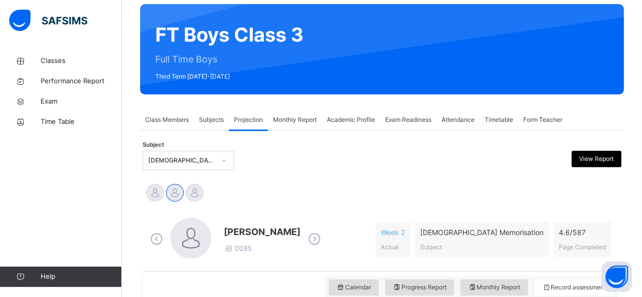
scroll to position [80, 0]
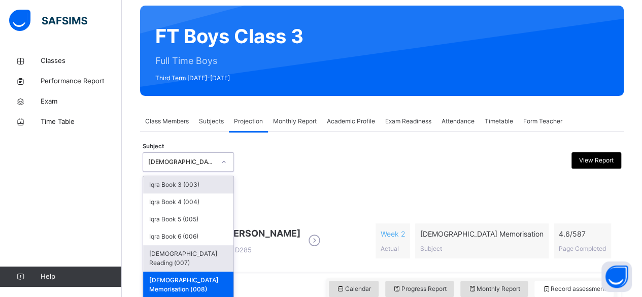
click at [166, 254] on div "[DEMOGRAPHIC_DATA] Reading (007)" at bounding box center [188, 258] width 90 height 26
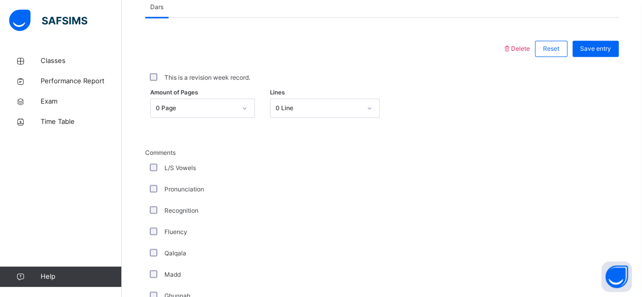
scroll to position [448, 0]
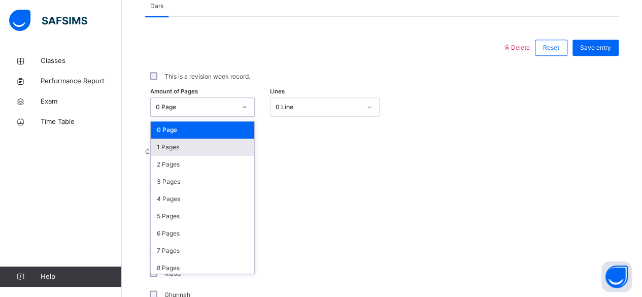
click at [165, 146] on div "1 Pages" at bounding box center [203, 147] width 104 height 17
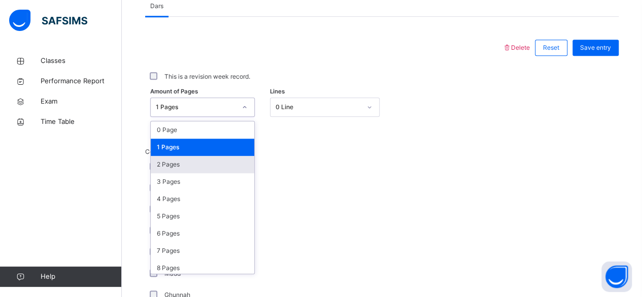
click at [166, 168] on div "2 Pages" at bounding box center [203, 164] width 104 height 17
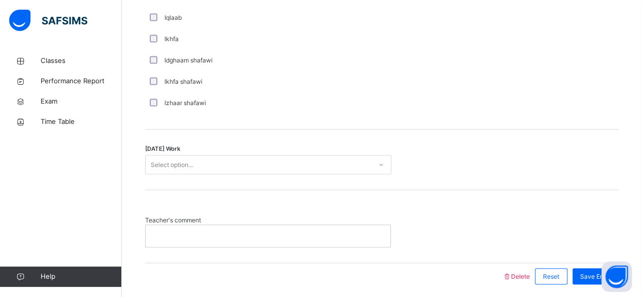
scroll to position [846, 0]
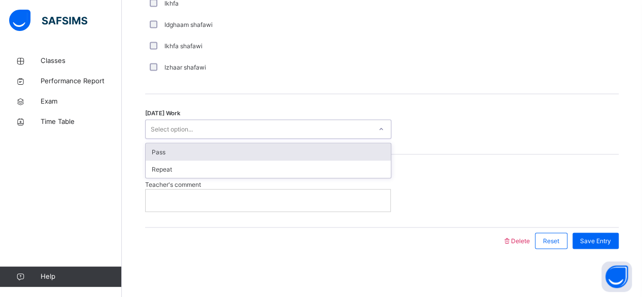
click at [164, 151] on div "Pass" at bounding box center [268, 151] width 245 height 17
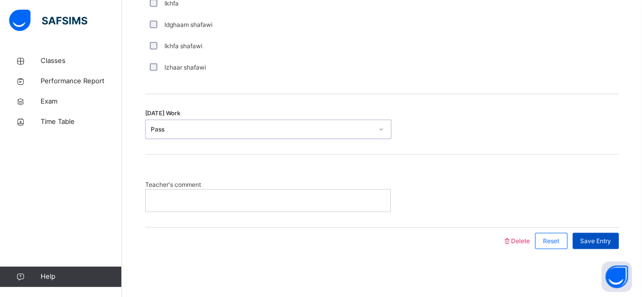
click at [601, 240] on span "Save Entry" at bounding box center [595, 240] width 31 height 9
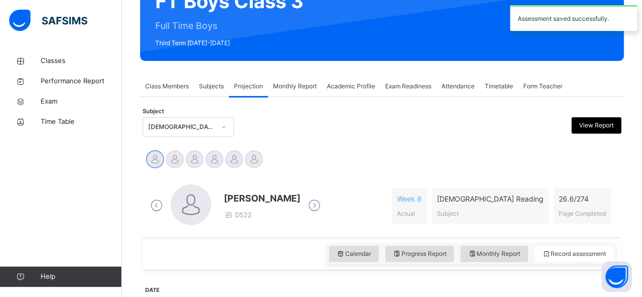
scroll to position [120, 0]
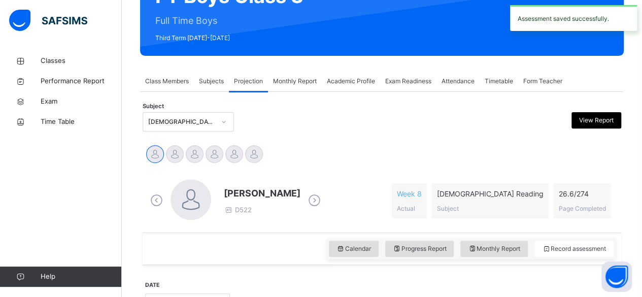
click at [302, 86] on div "Monthly Report" at bounding box center [295, 81] width 54 height 20
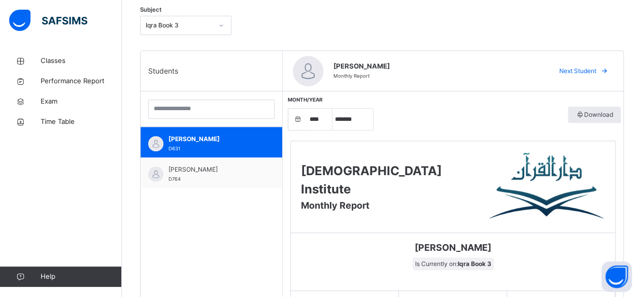
scroll to position [213, 0]
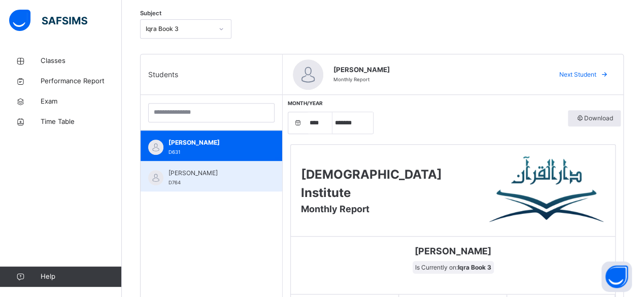
click at [178, 172] on span "[PERSON_NAME]" at bounding box center [214, 173] width 91 height 9
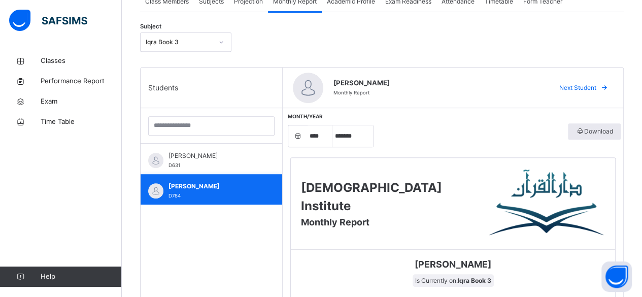
scroll to position [196, 0]
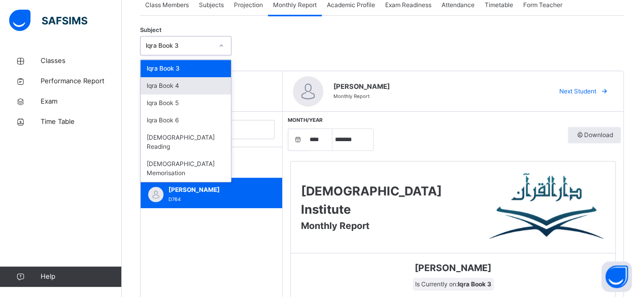
click at [159, 90] on div "Iqra Book 4" at bounding box center [186, 85] width 90 height 17
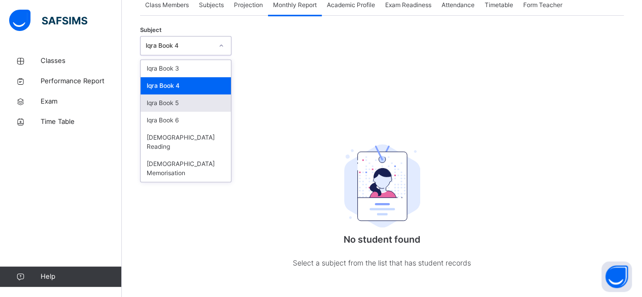
click at [155, 103] on div "Iqra Book 5" at bounding box center [186, 102] width 90 height 17
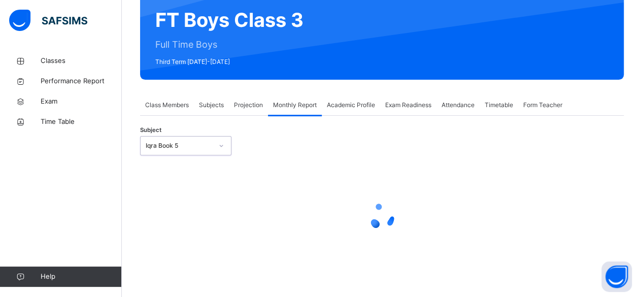
select select "****"
select select "*"
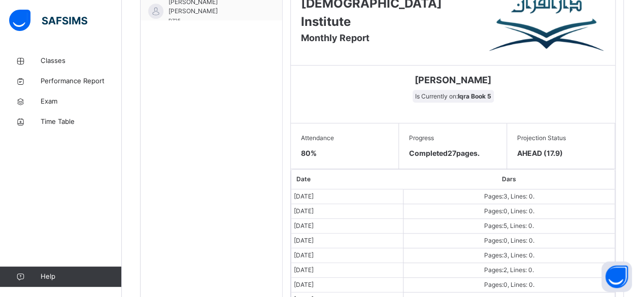
scroll to position [405, 0]
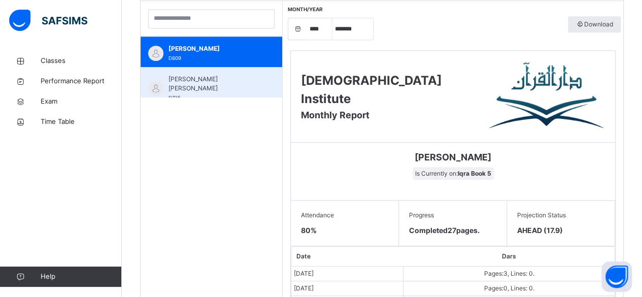
click at [156, 85] on img at bounding box center [155, 88] width 15 height 15
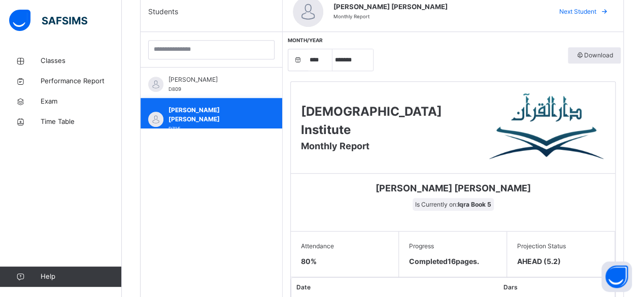
scroll to position [275, 0]
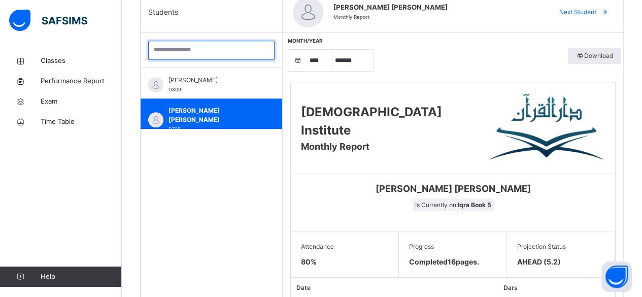
click at [213, 52] on input "search" at bounding box center [211, 50] width 126 height 19
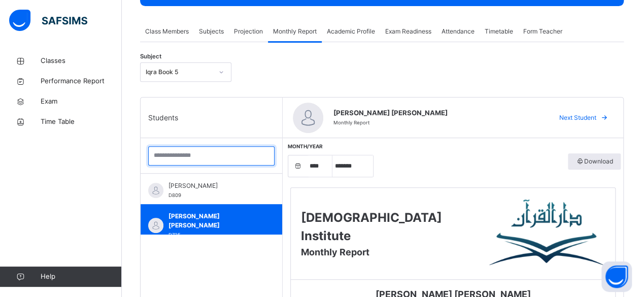
scroll to position [169, 0]
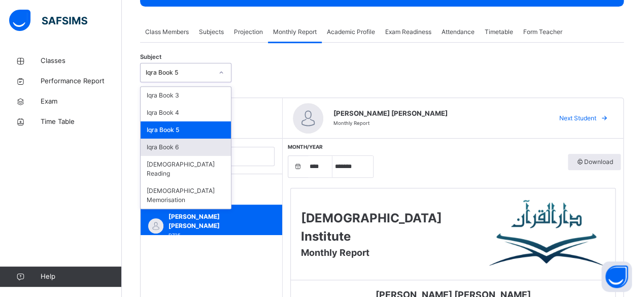
click at [164, 146] on div "Iqra Book 6" at bounding box center [186, 147] width 90 height 17
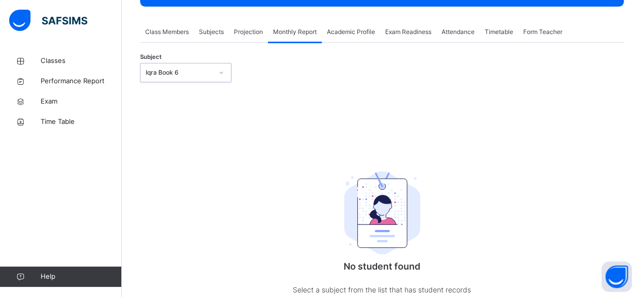
click at [168, 144] on div "No student found Select a subject from the list that has student records" at bounding box center [382, 206] width 484 height 239
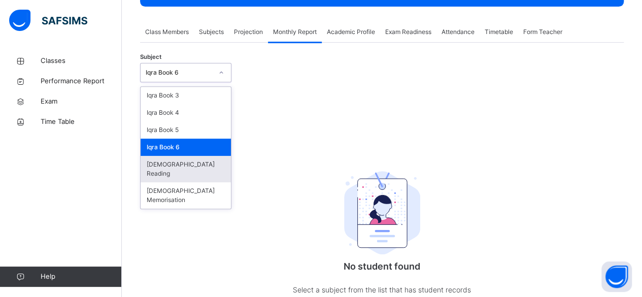
click at [152, 166] on div "[DEMOGRAPHIC_DATA] Reading" at bounding box center [186, 169] width 90 height 26
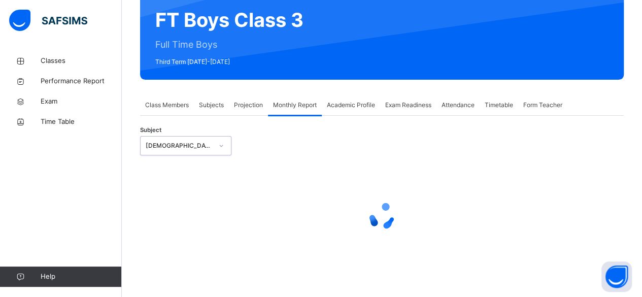
select select "****"
select select "*"
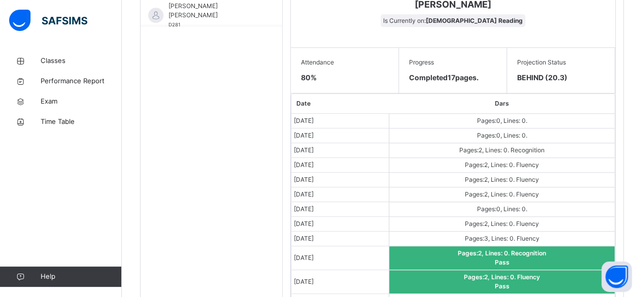
scroll to position [460, 0]
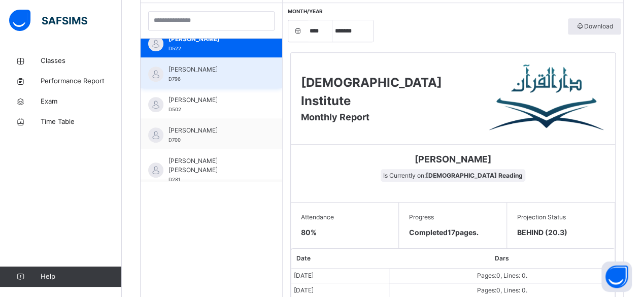
click at [164, 79] on div "Ammar Osman D796" at bounding box center [212, 72] width 142 height 30
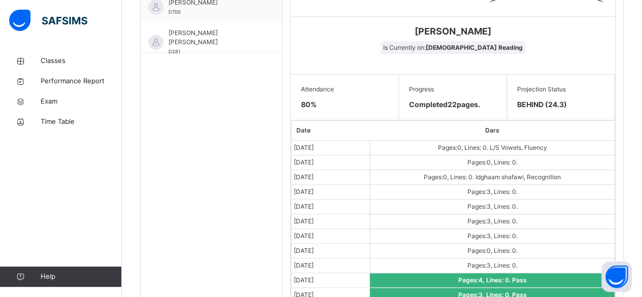
scroll to position [438, 0]
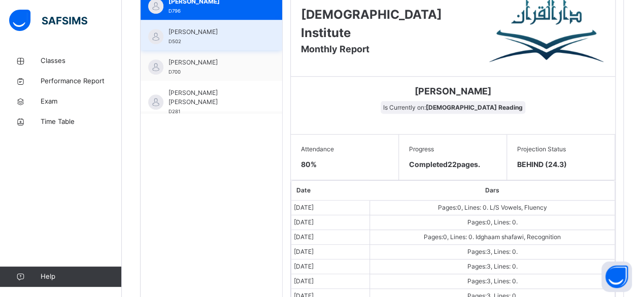
click at [164, 42] on div "Ibrahim Yusuf D502" at bounding box center [212, 35] width 142 height 30
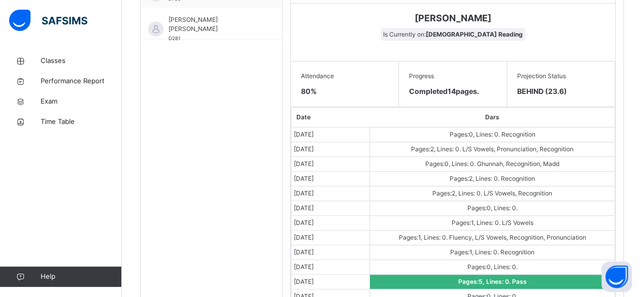
scroll to position [446, 0]
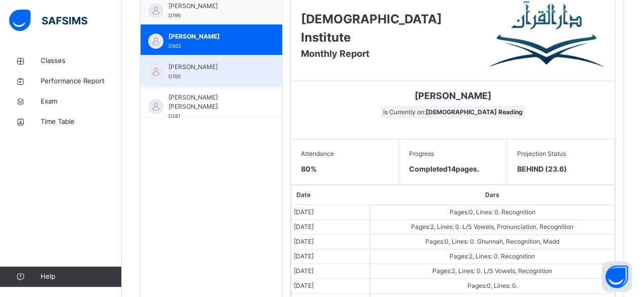
click at [158, 71] on img at bounding box center [155, 71] width 15 height 15
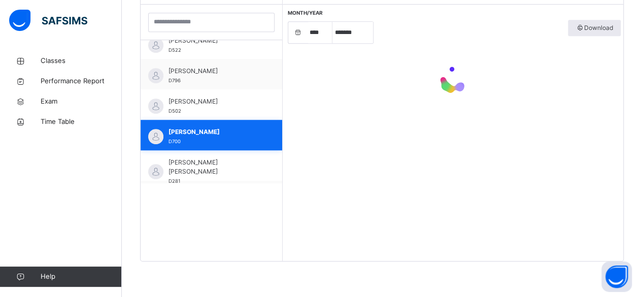
scroll to position [303, 0]
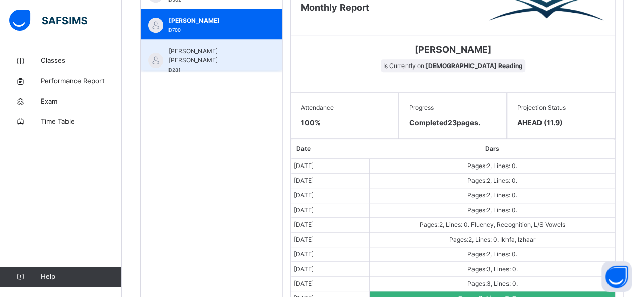
click at [165, 59] on div "Mohammad Hanzalah Siddiqui D281" at bounding box center [212, 54] width 142 height 30
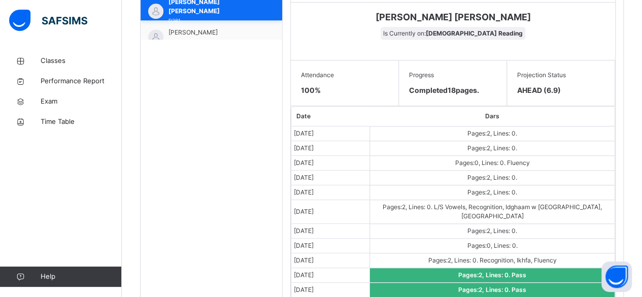
scroll to position [29, 0]
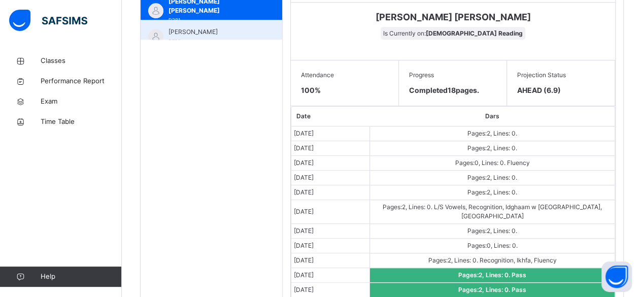
click at [170, 30] on span "[PERSON_NAME]" at bounding box center [214, 31] width 91 height 9
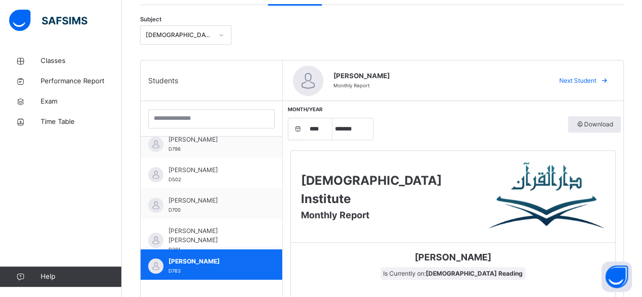
scroll to position [206, 0]
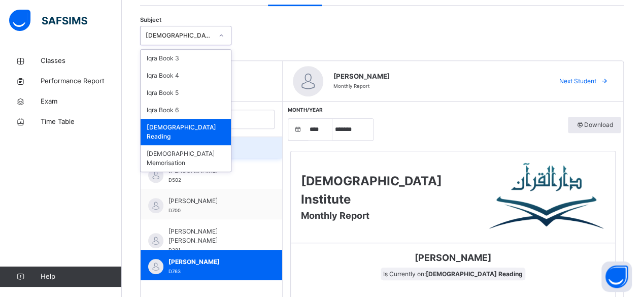
click at [156, 153] on div "Ammar Osman D796" at bounding box center [212, 143] width 142 height 30
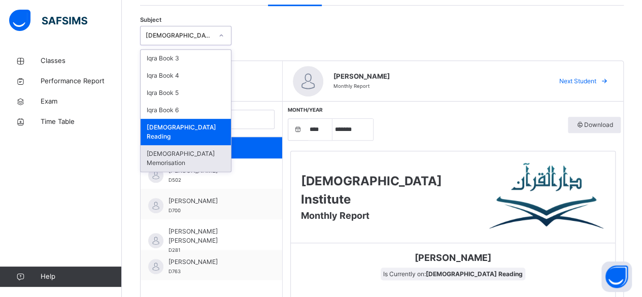
click at [157, 145] on div "[DEMOGRAPHIC_DATA] Memorisation" at bounding box center [186, 158] width 90 height 26
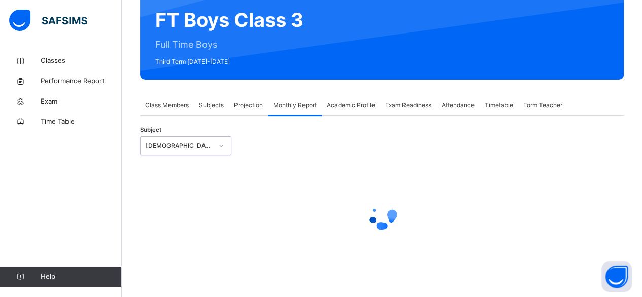
select select "****"
select select "*"
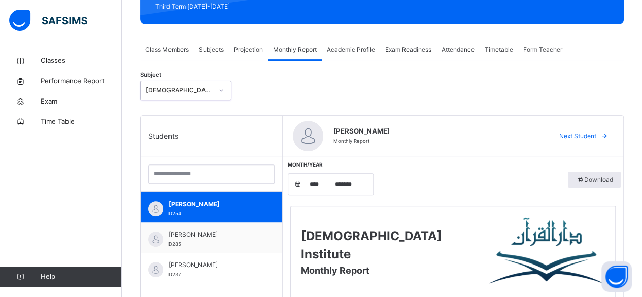
scroll to position [148, 0]
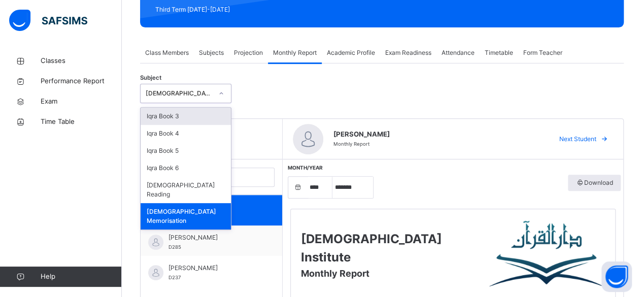
click at [153, 116] on div "Iqra Book 3" at bounding box center [186, 116] width 90 height 17
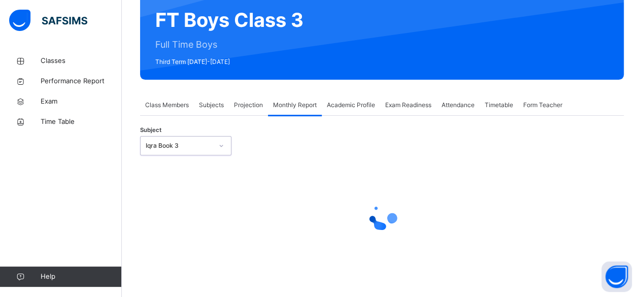
select select "****"
select select "*"
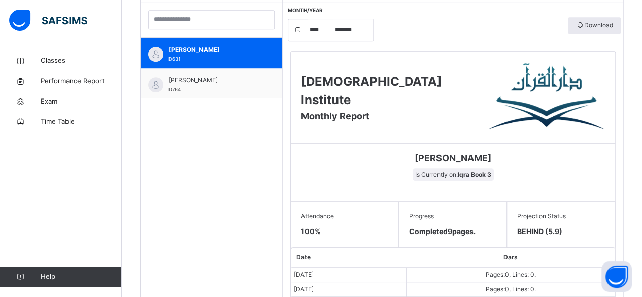
scroll to position [300, 0]
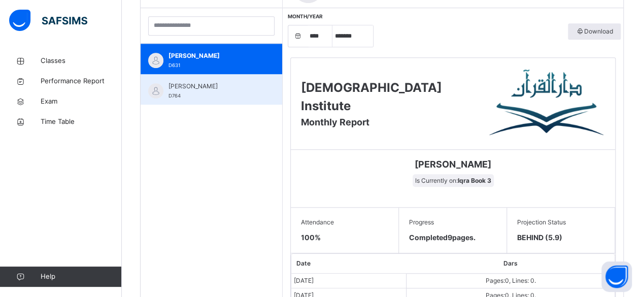
click at [156, 89] on img at bounding box center [155, 90] width 15 height 15
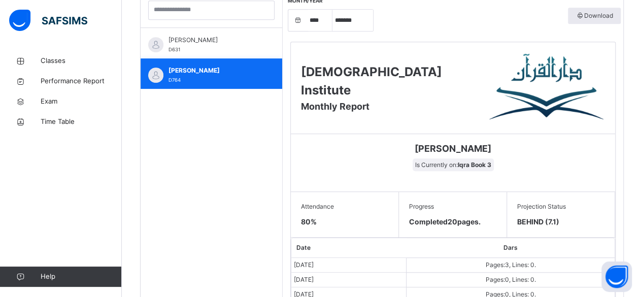
scroll to position [314, 0]
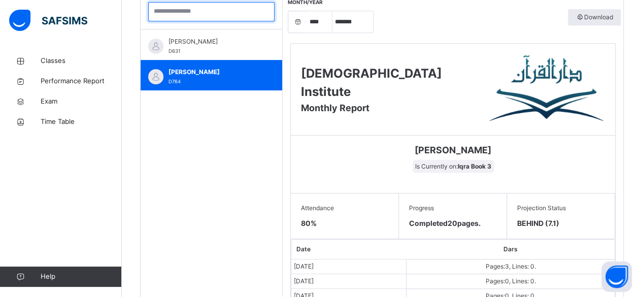
click at [177, 12] on input "search" at bounding box center [211, 11] width 126 height 19
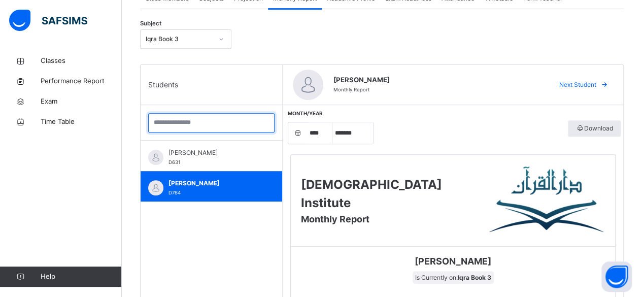
scroll to position [202, 0]
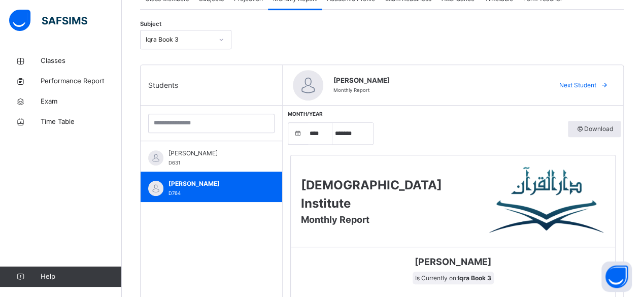
click at [171, 89] on span "Students" at bounding box center [163, 85] width 30 height 11
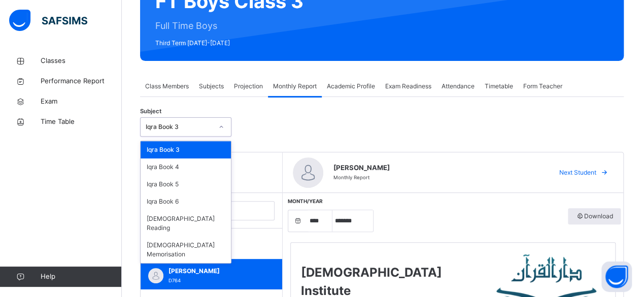
scroll to position [101, 0]
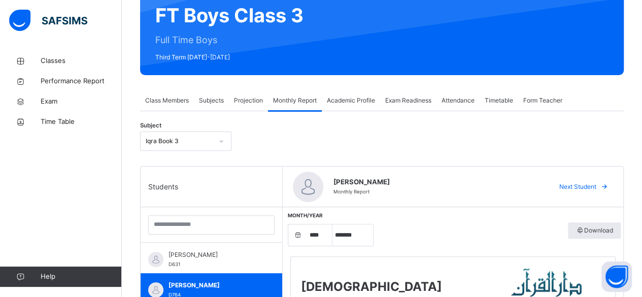
click at [241, 145] on div "Subject Iqra Book 3" at bounding box center [382, 140] width 484 height 29
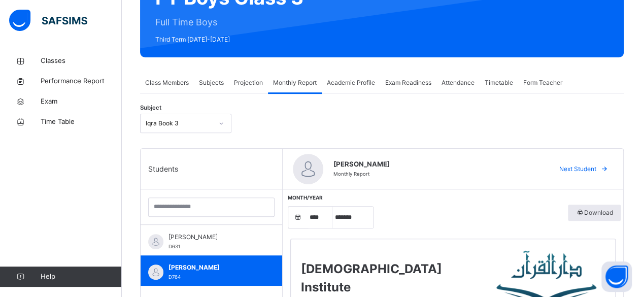
scroll to position [121, 0]
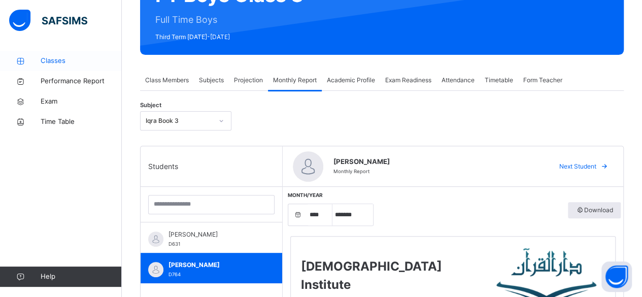
click at [55, 59] on span "Classes" at bounding box center [81, 61] width 81 height 10
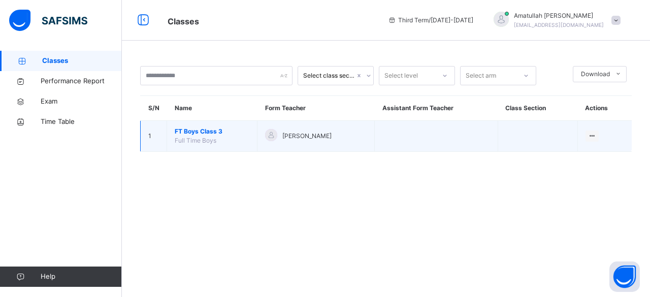
click at [191, 128] on span "FT Boys Class 3" at bounding box center [212, 131] width 75 height 9
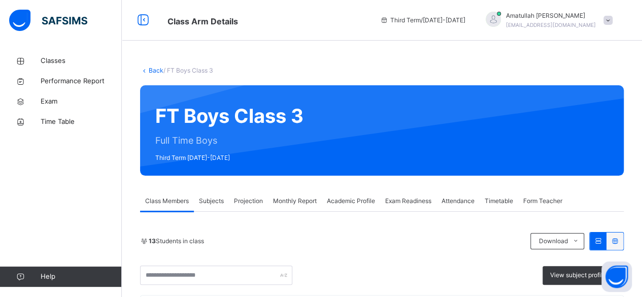
click at [258, 202] on span "Projection" at bounding box center [248, 201] width 29 height 9
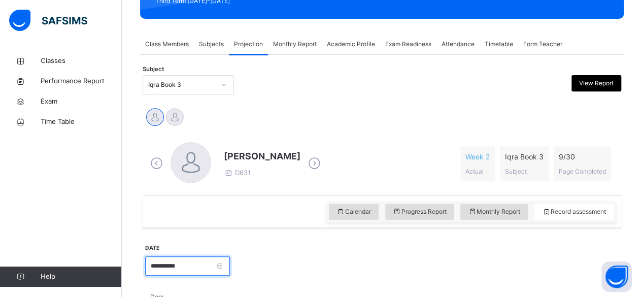
scroll to position [156, 0]
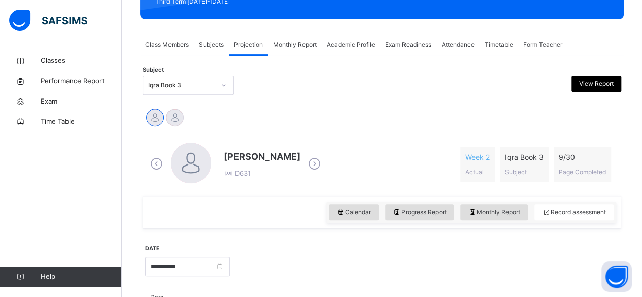
click at [289, 41] on span "Monthly Report" at bounding box center [295, 44] width 44 height 9
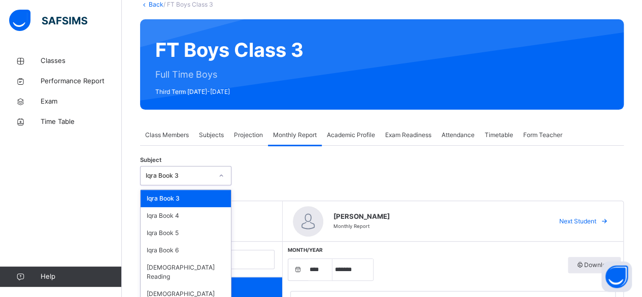
scroll to position [67, 0]
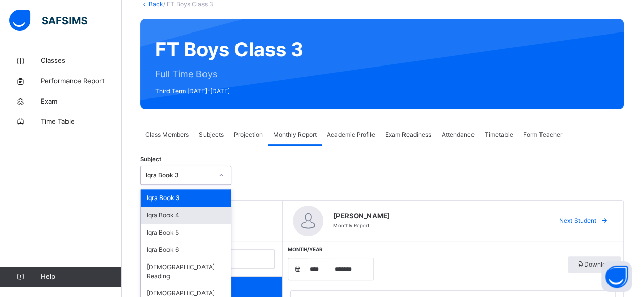
click at [199, 214] on div "Iqra Book 4" at bounding box center [186, 215] width 90 height 17
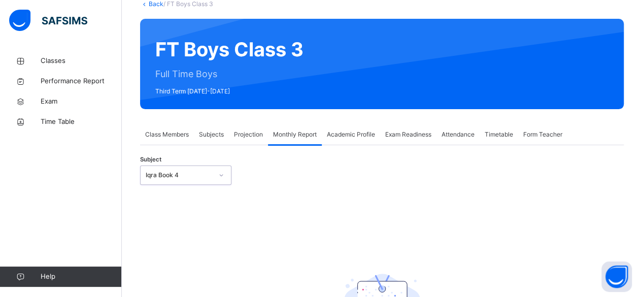
click at [206, 164] on div "Subject option Iqra Book 4, selected. 0 results available. Select is focused ,t…" at bounding box center [382, 174] width 484 height 29
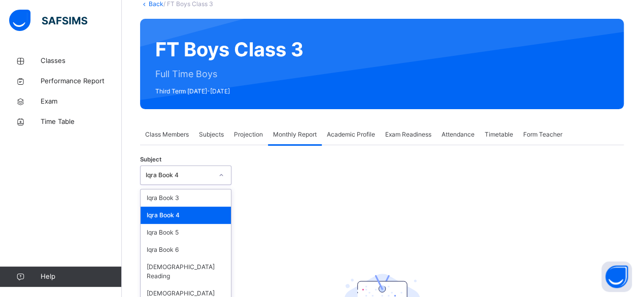
click at [209, 169] on div "Iqra Book 4" at bounding box center [176, 176] width 71 height 16
click at [179, 233] on div "Iqra Book 5" at bounding box center [186, 232] width 90 height 17
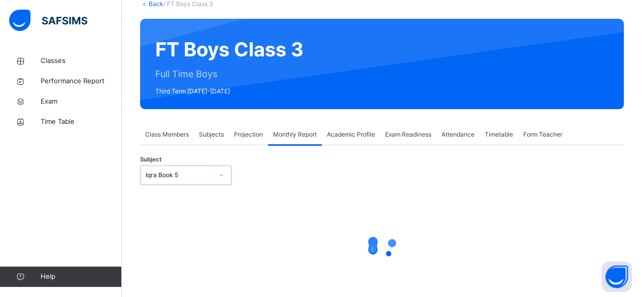
select select "****"
select select "*"
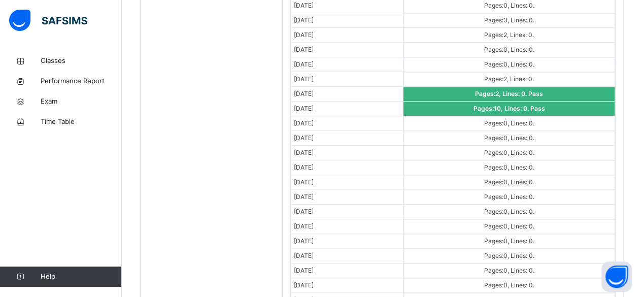
scroll to position [621, 0]
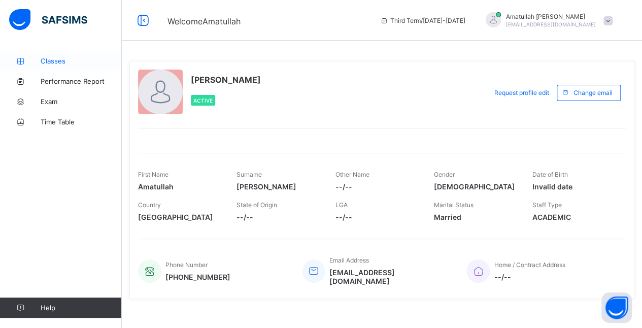
click at [45, 64] on span "Classes" at bounding box center [81, 61] width 81 height 8
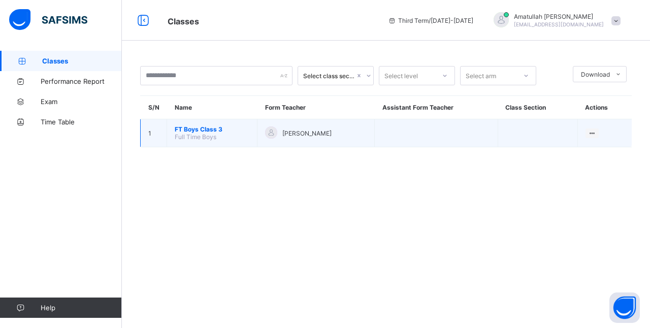
click at [162, 127] on td "1" at bounding box center [154, 133] width 26 height 28
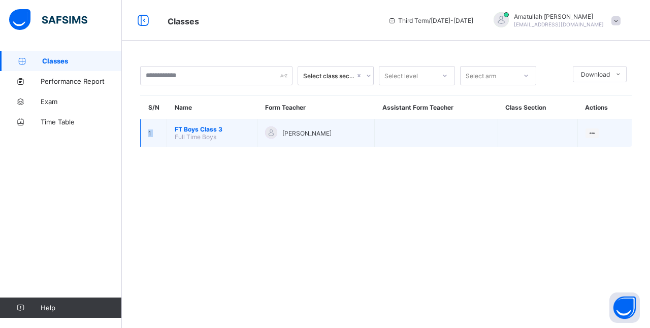
click at [162, 127] on td "1" at bounding box center [154, 133] width 26 height 28
click at [201, 125] on span "FT Boys Class 3" at bounding box center [212, 129] width 75 height 8
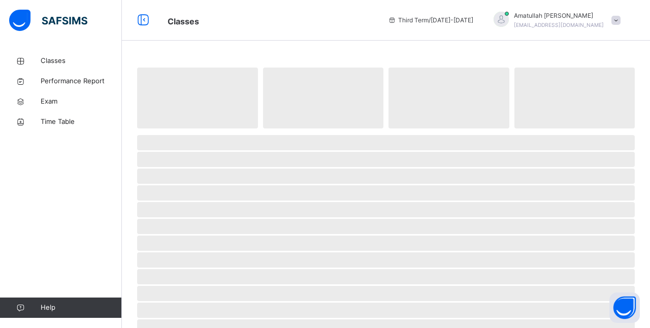
click at [201, 124] on span "‌" at bounding box center [197, 98] width 121 height 61
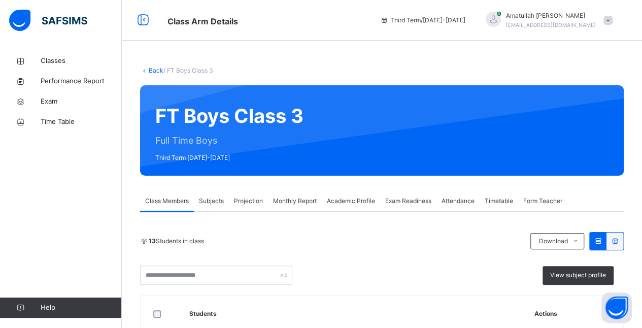
click at [217, 200] on span "Subjects" at bounding box center [211, 201] width 25 height 9
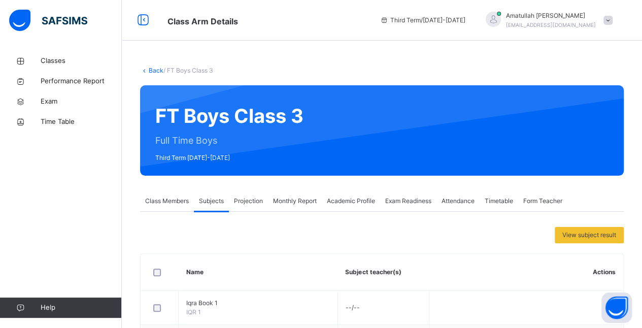
click at [258, 206] on div "Projection" at bounding box center [248, 201] width 39 height 20
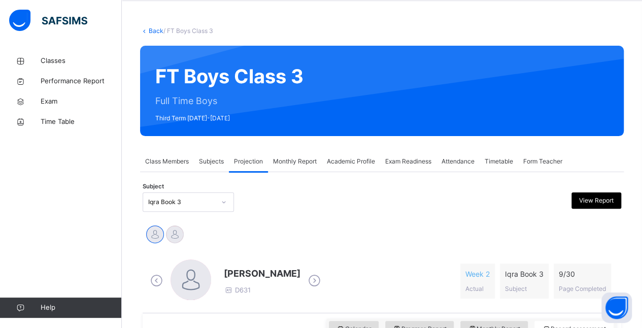
scroll to position [41, 0]
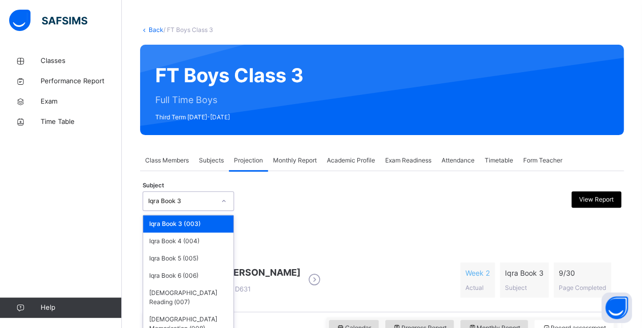
click at [203, 194] on div "Iqra Book 3" at bounding box center [178, 201] width 71 height 16
click at [209, 311] on div "[DEMOGRAPHIC_DATA] Memorisation (008)" at bounding box center [188, 324] width 90 height 26
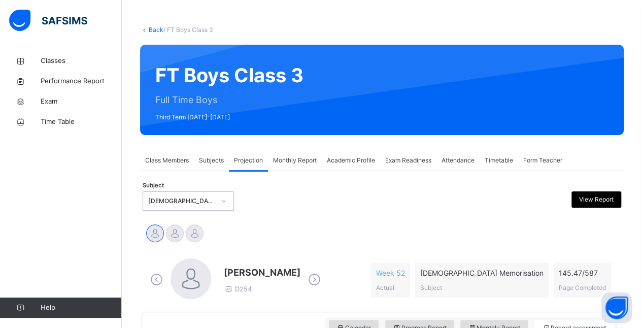
click at [3, 308] on icon at bounding box center [20, 308] width 41 height 8
